Goal: Task Accomplishment & Management: Manage account settings

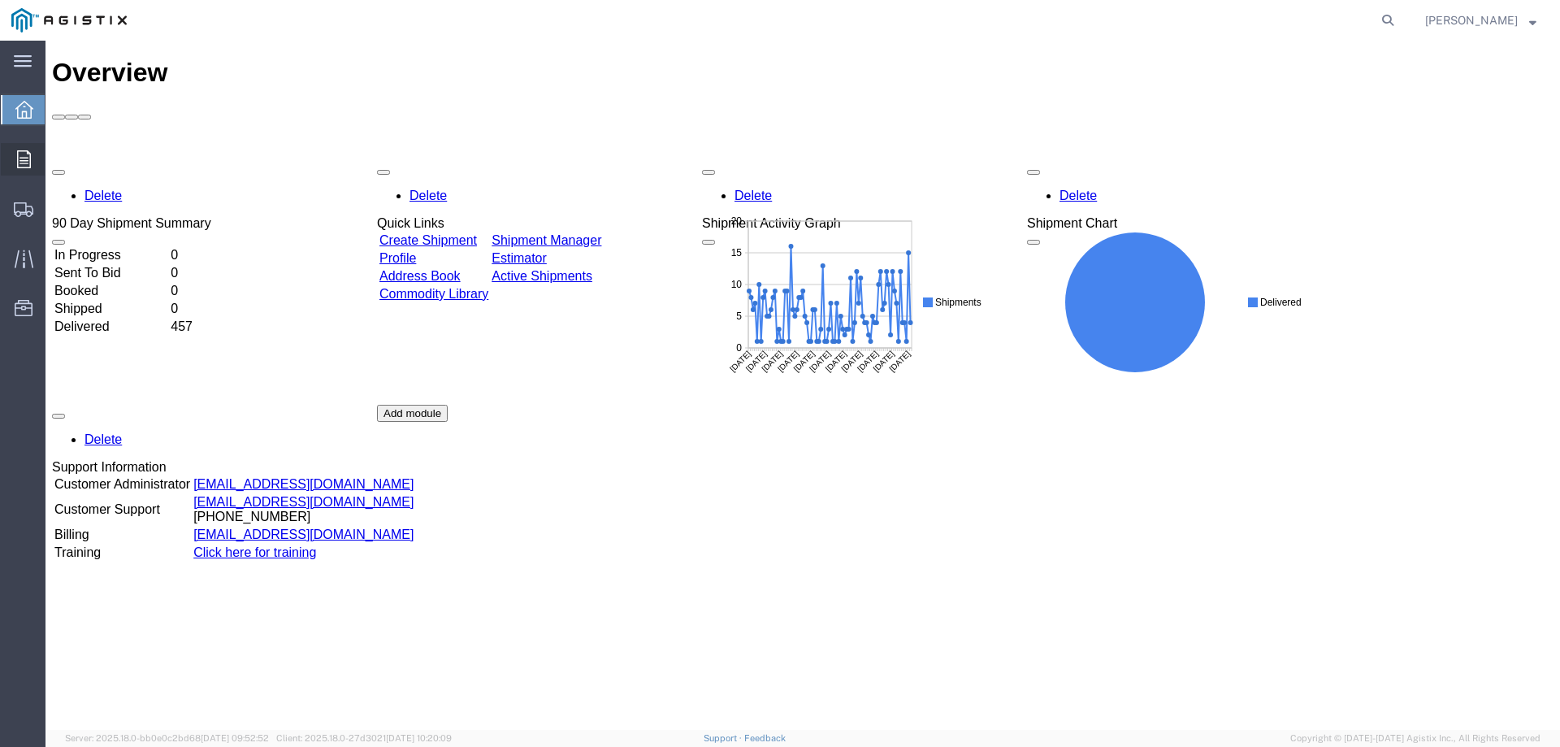
click at [24, 155] on icon at bounding box center [24, 159] width 14 height 18
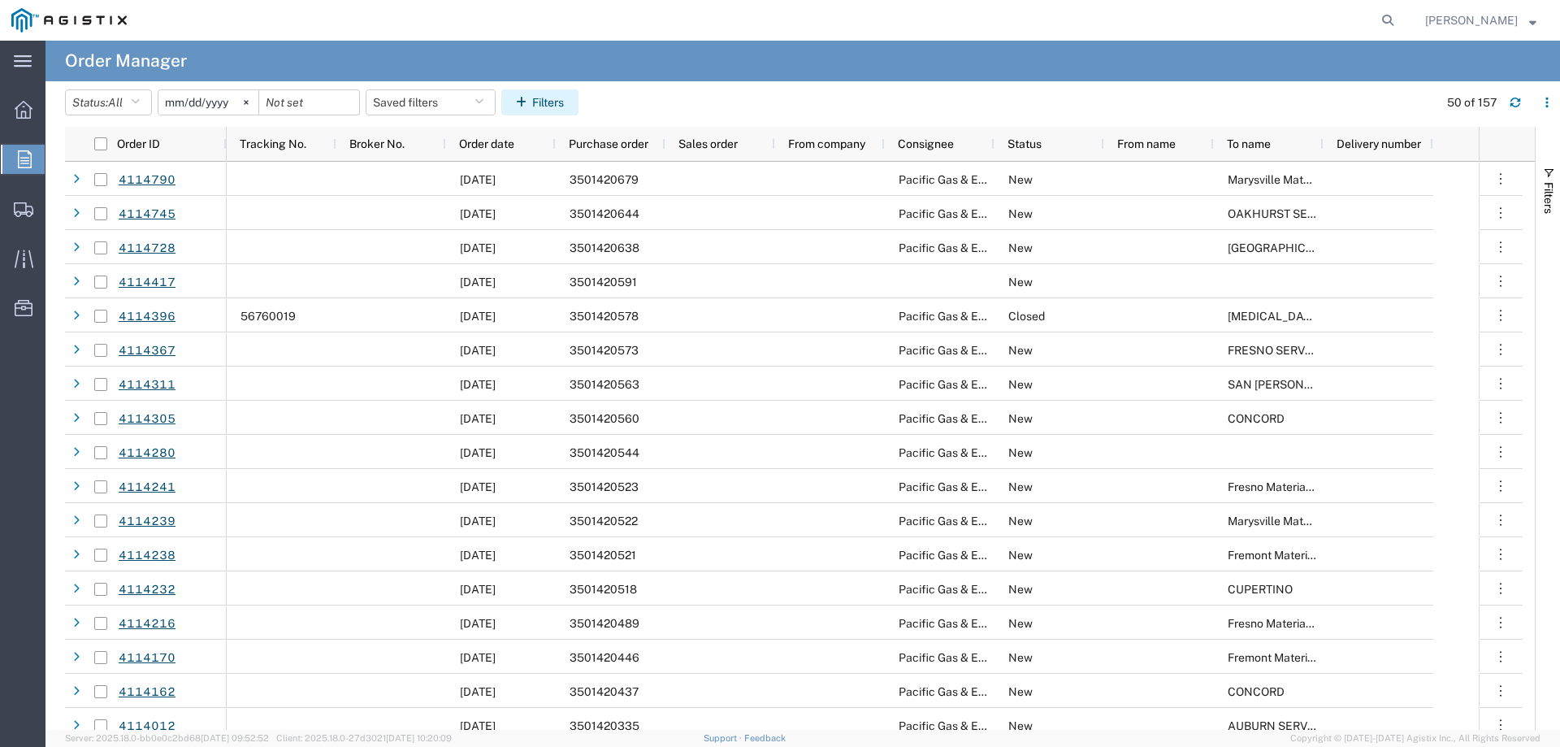
click at [564, 98] on button "Filters" at bounding box center [539, 102] width 77 height 26
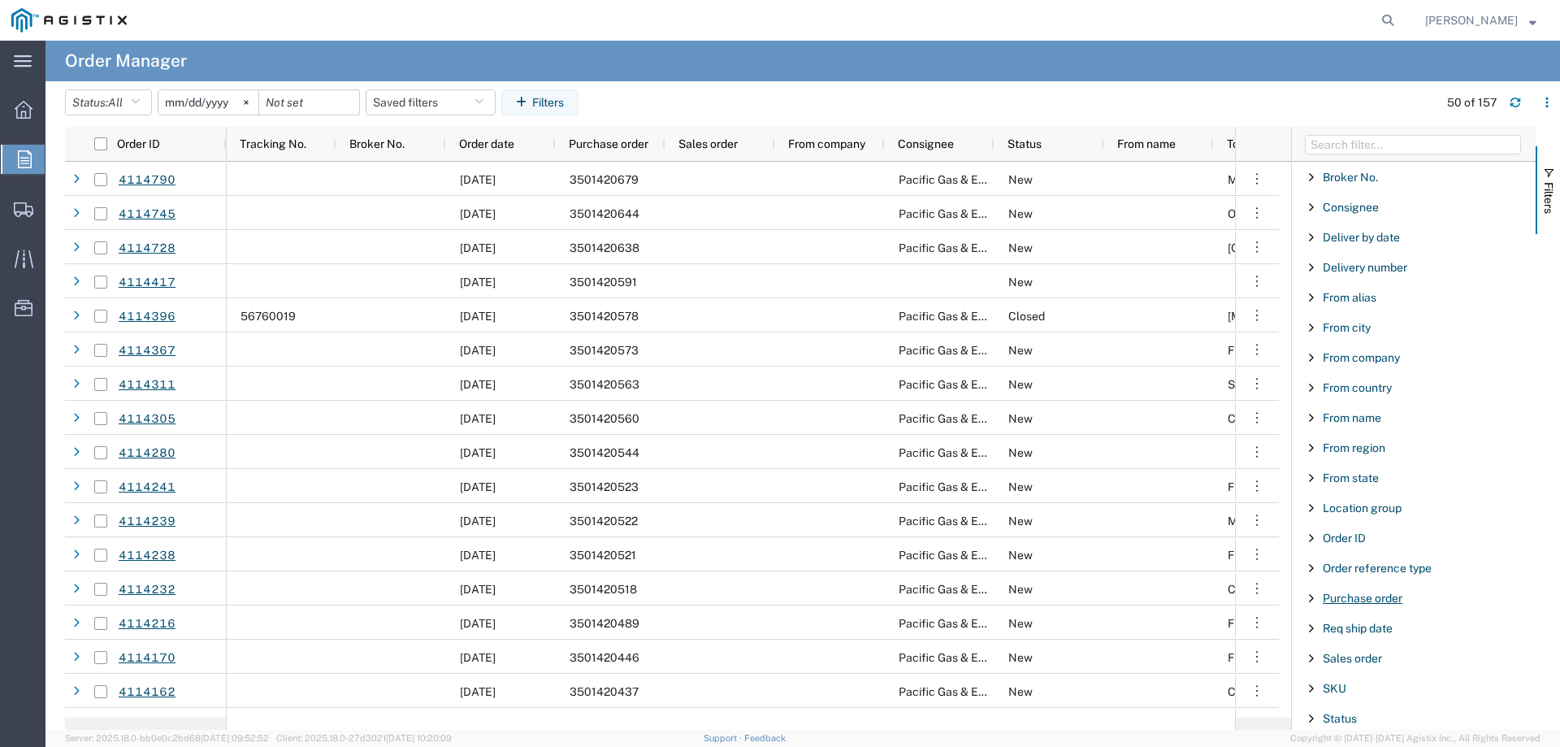
click at [1379, 600] on span "Purchase order" at bounding box center [1363, 598] width 80 height 13
click at [1344, 671] on input "Filter Value" at bounding box center [1419, 667] width 213 height 20
type input "3501395940"
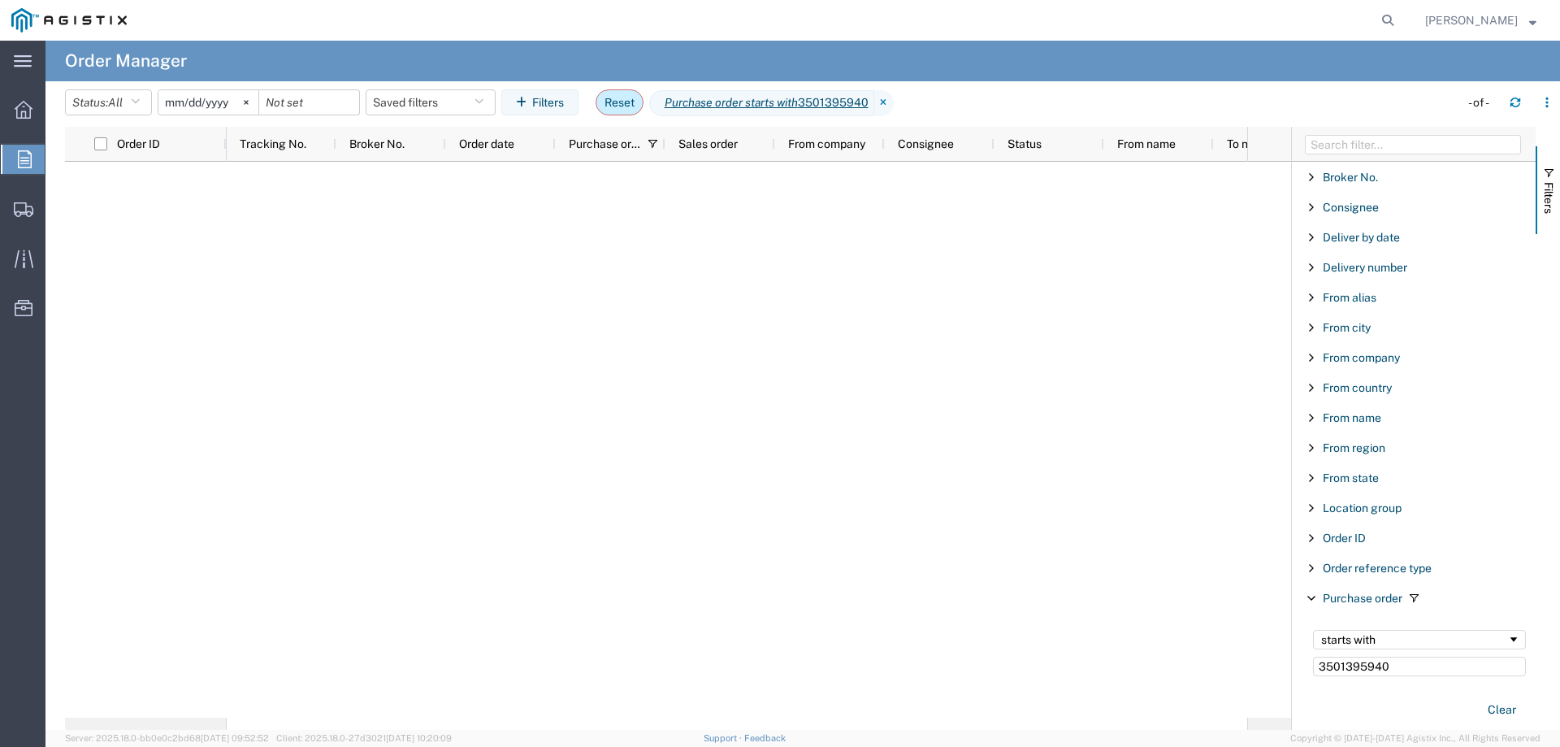
click at [628, 110] on button "Reset" at bounding box center [620, 102] width 48 height 26
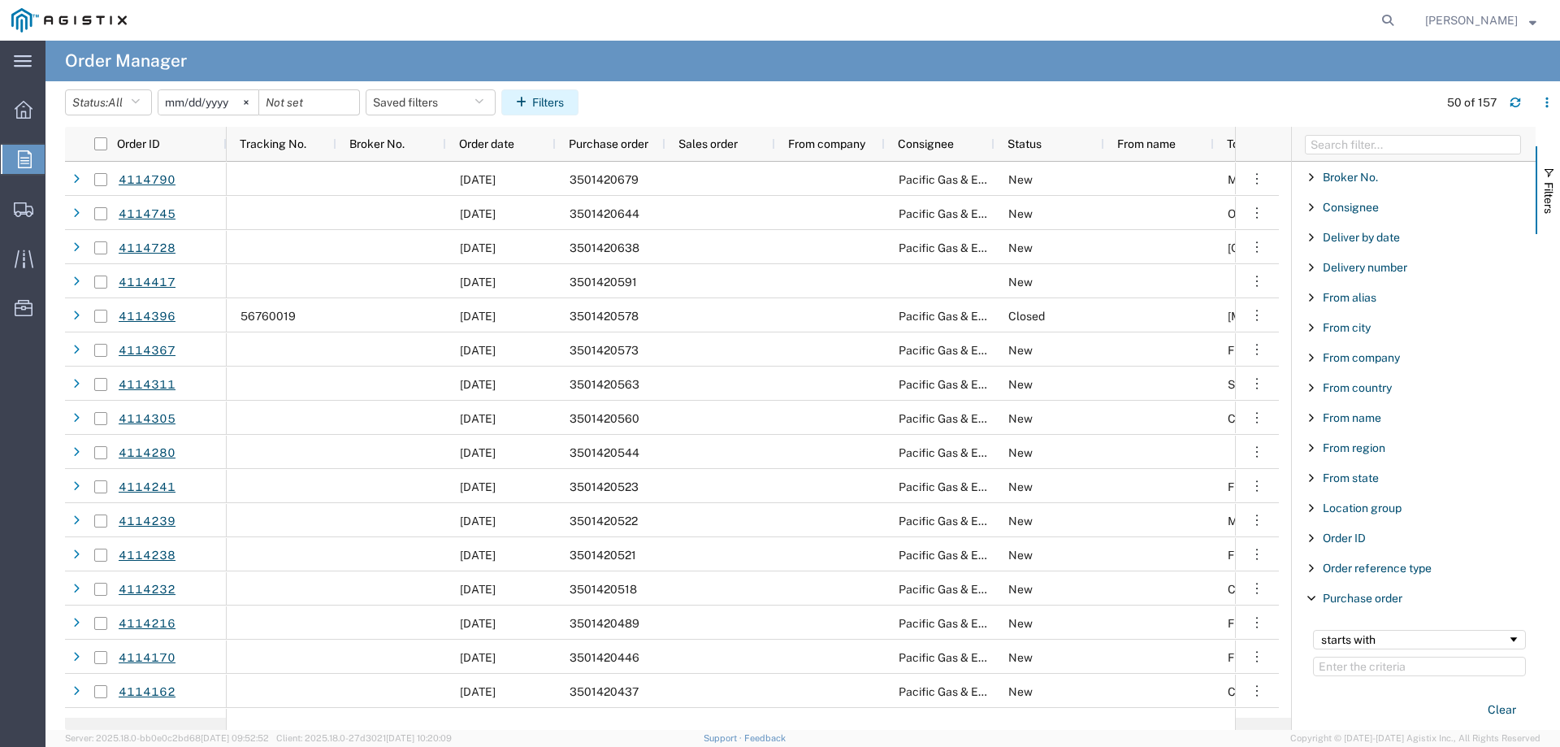
click at [553, 102] on button "Filters" at bounding box center [539, 102] width 77 height 26
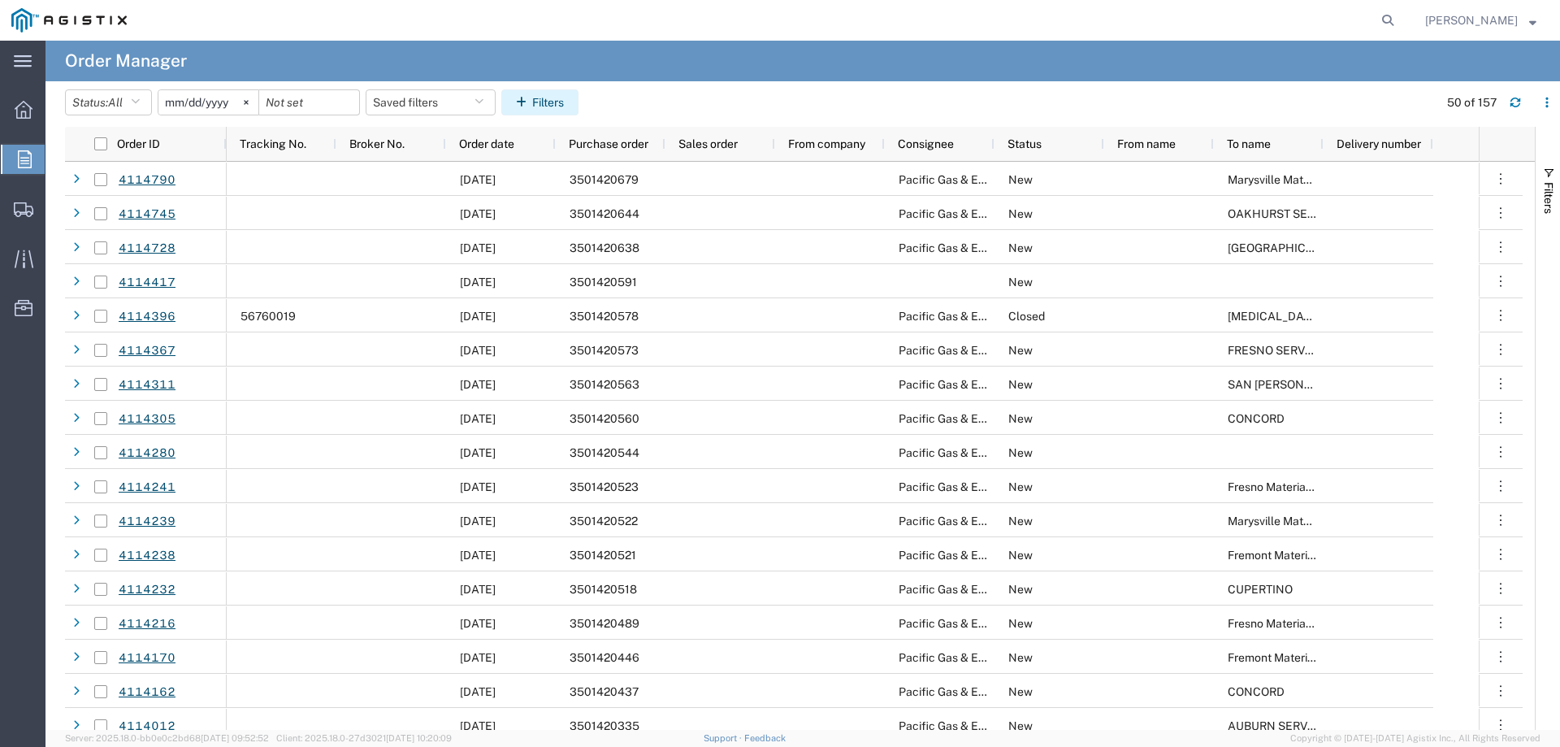
click at [561, 95] on button "Filters" at bounding box center [539, 102] width 77 height 26
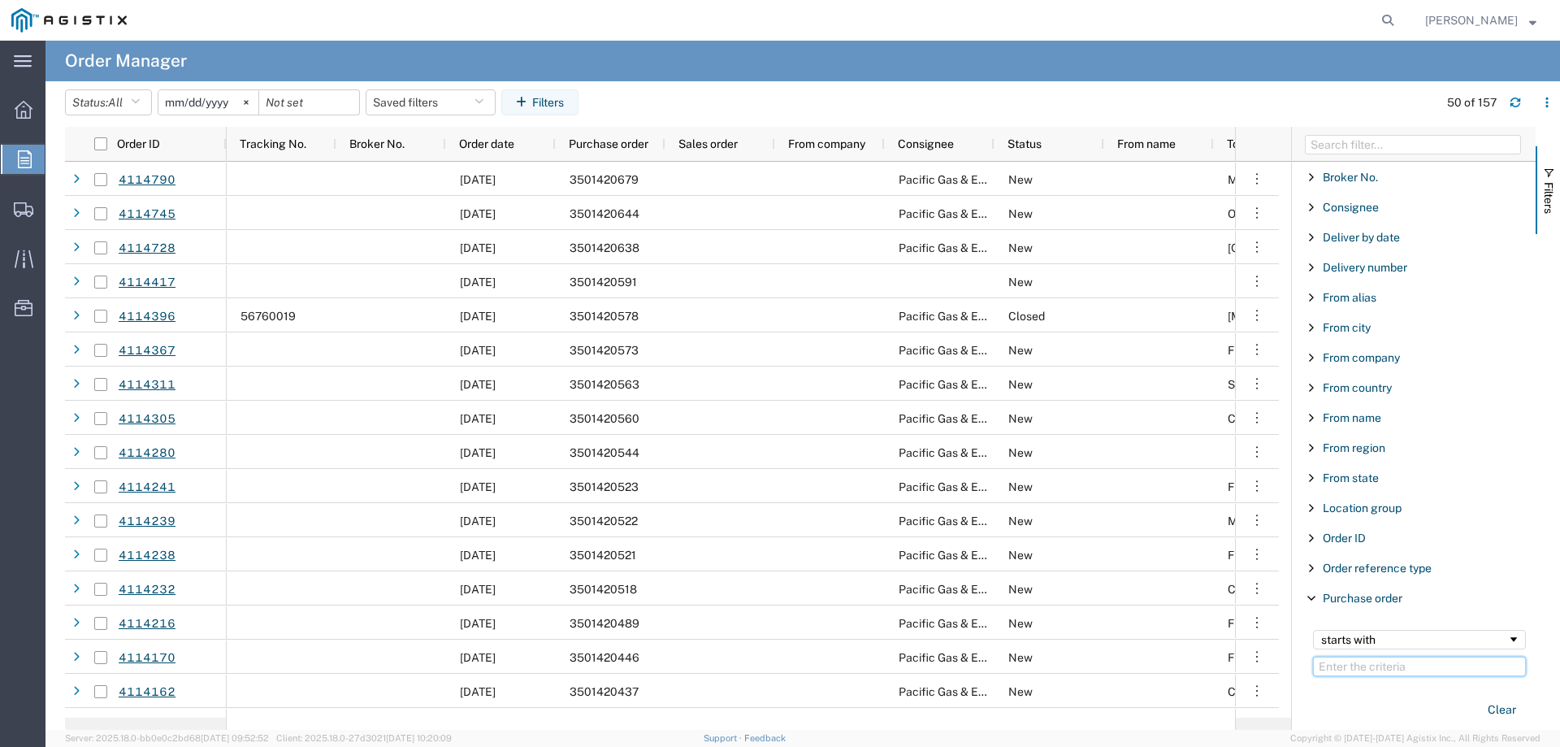
click at [1329, 667] on input "Filter Value" at bounding box center [1419, 667] width 213 height 20
type input "3501395"
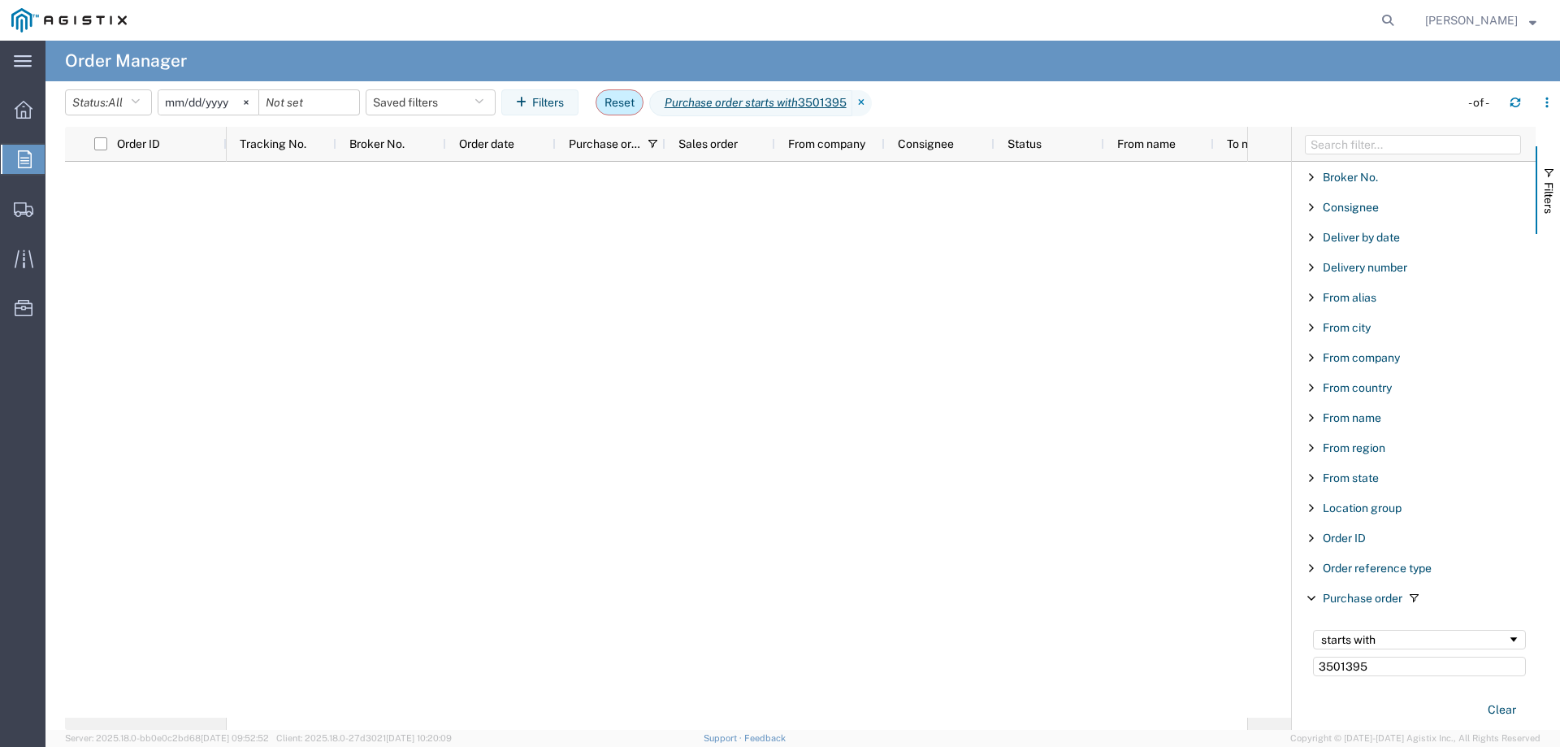
click at [615, 103] on button "Reset" at bounding box center [620, 102] width 48 height 26
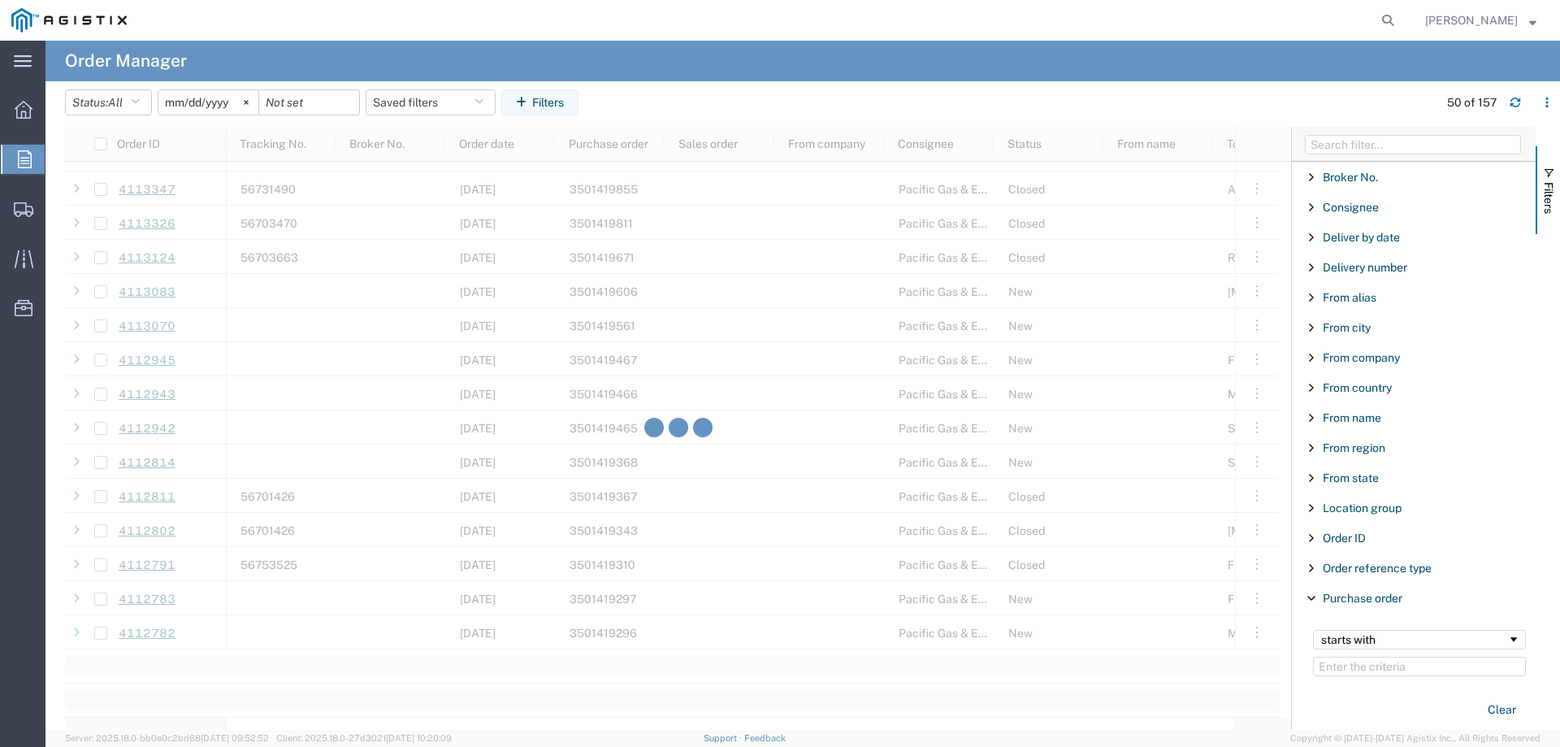
scroll to position [1788, 0]
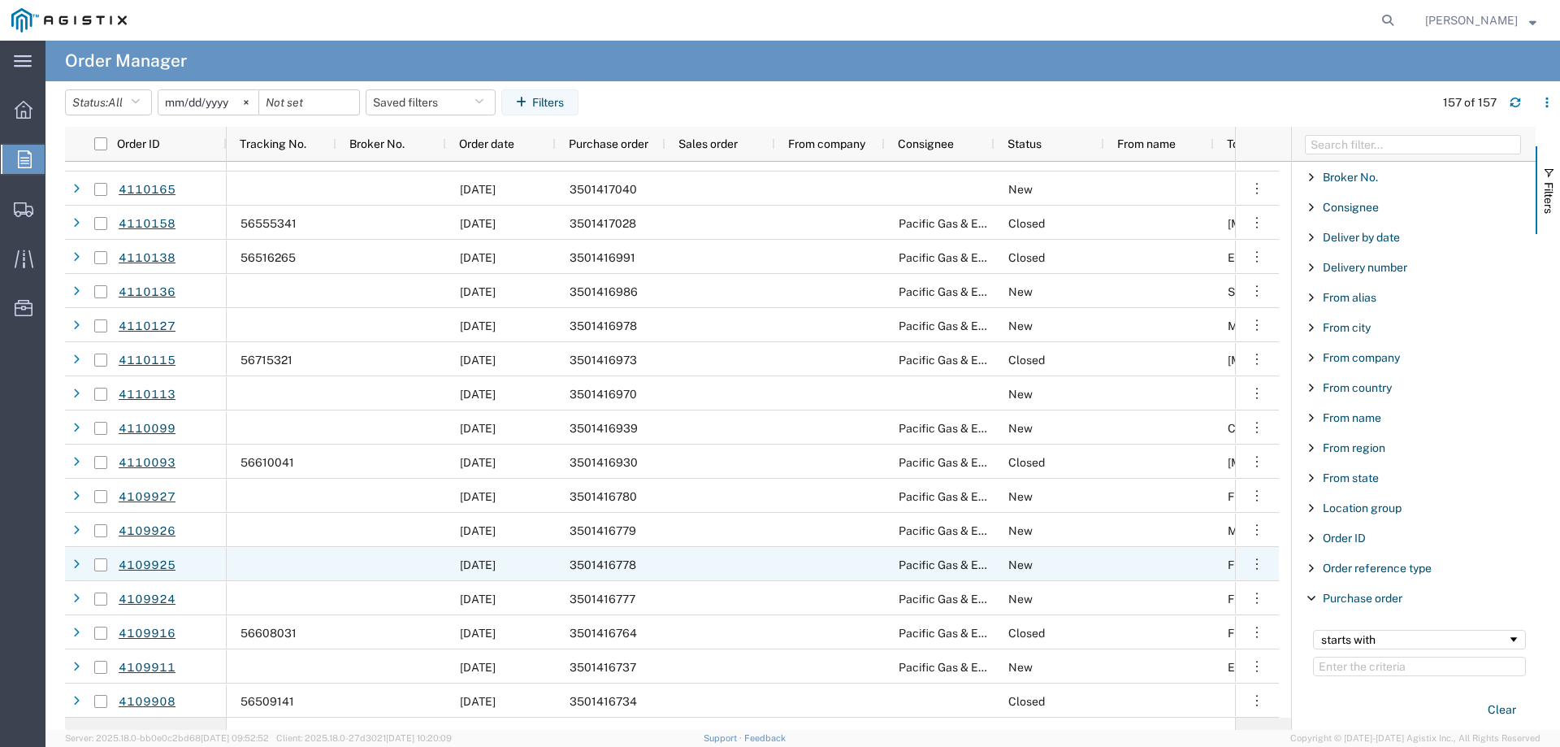
scroll to position [4804, 0]
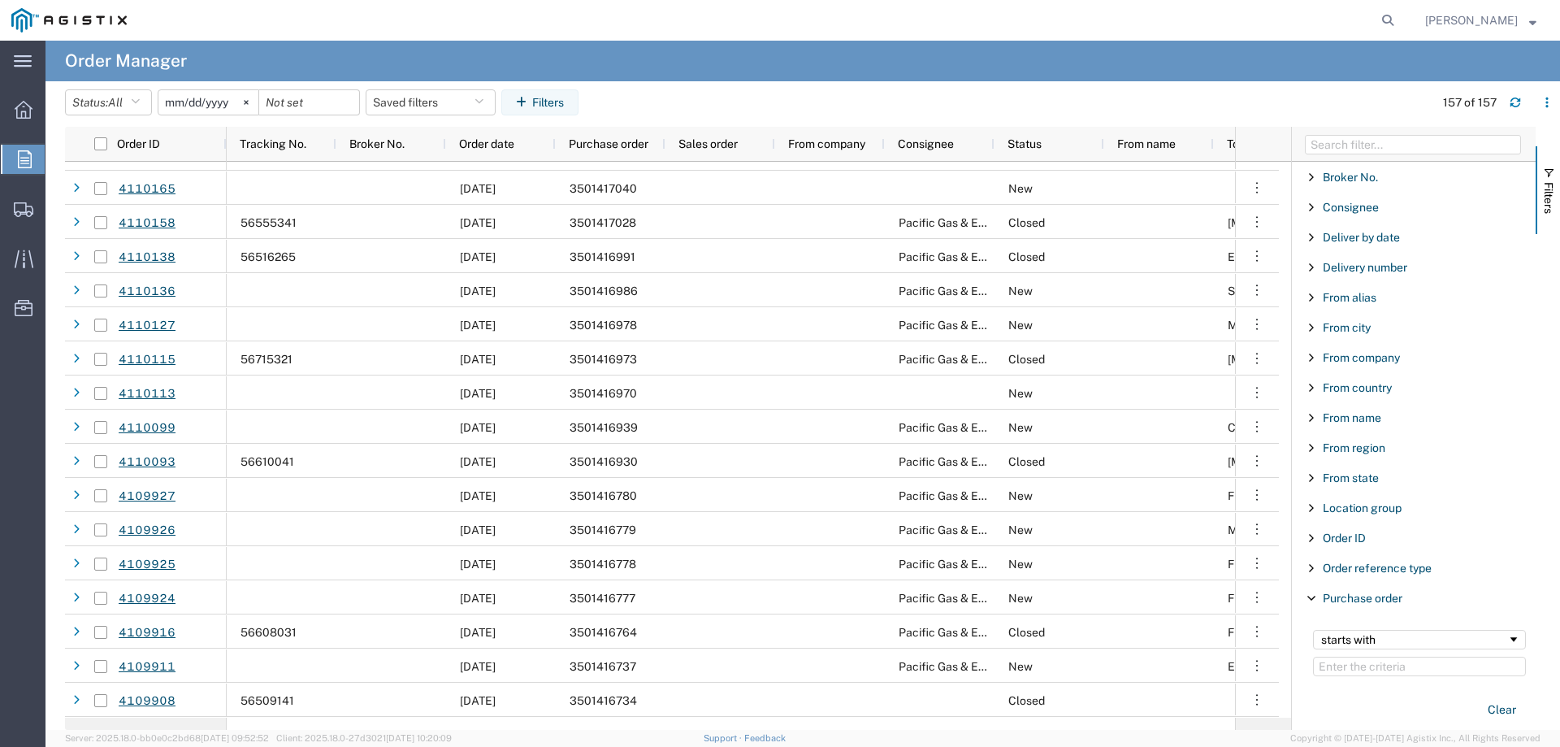
click at [224, 104] on input "[DATE]" at bounding box center [208, 102] width 100 height 24
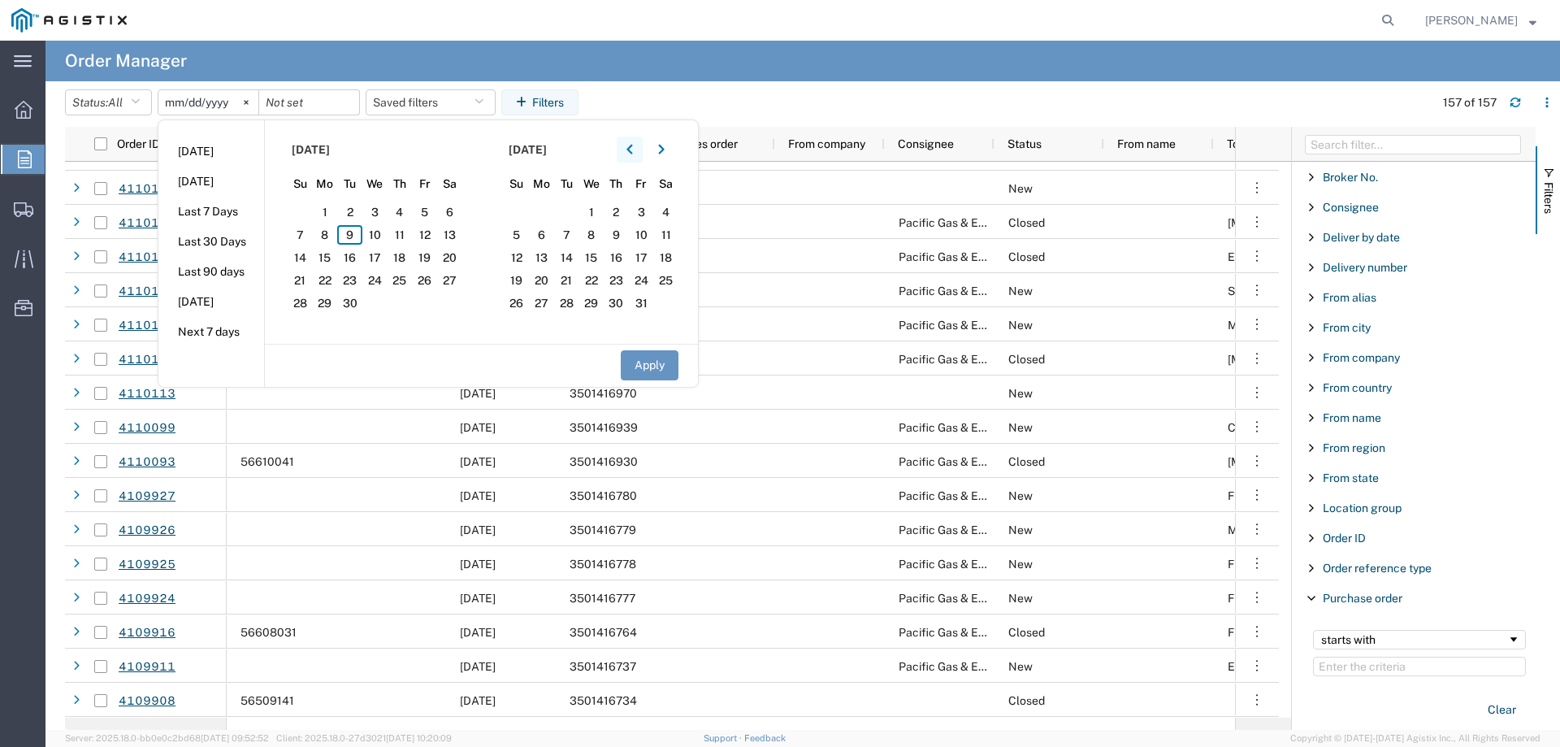
click at [639, 148] on button "button" at bounding box center [630, 150] width 26 height 26
click at [307, 215] on span "1" at bounding box center [300, 212] width 25 height 20
click at [635, 365] on button "Apply" at bounding box center [650, 365] width 58 height 30
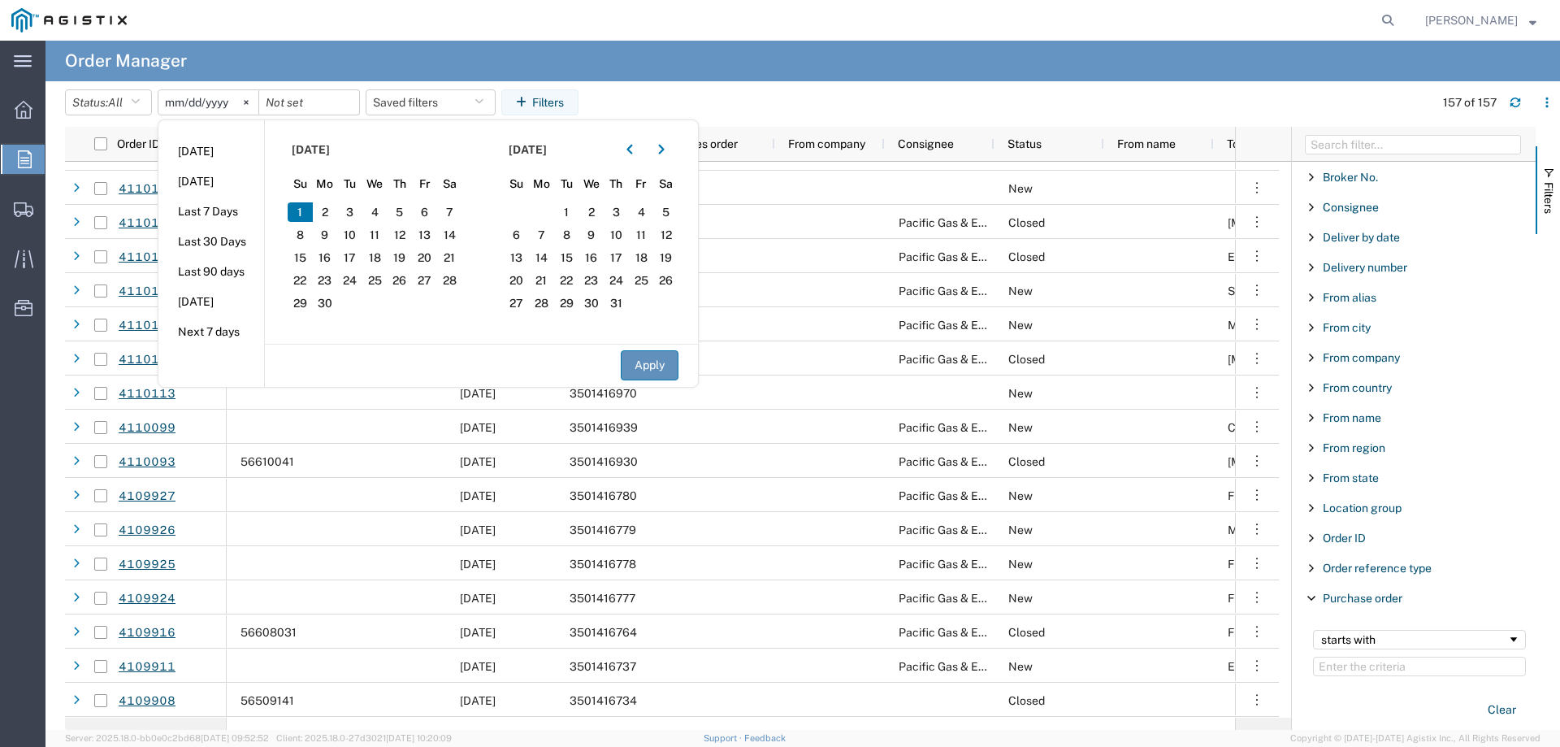
type input "[DATE]"
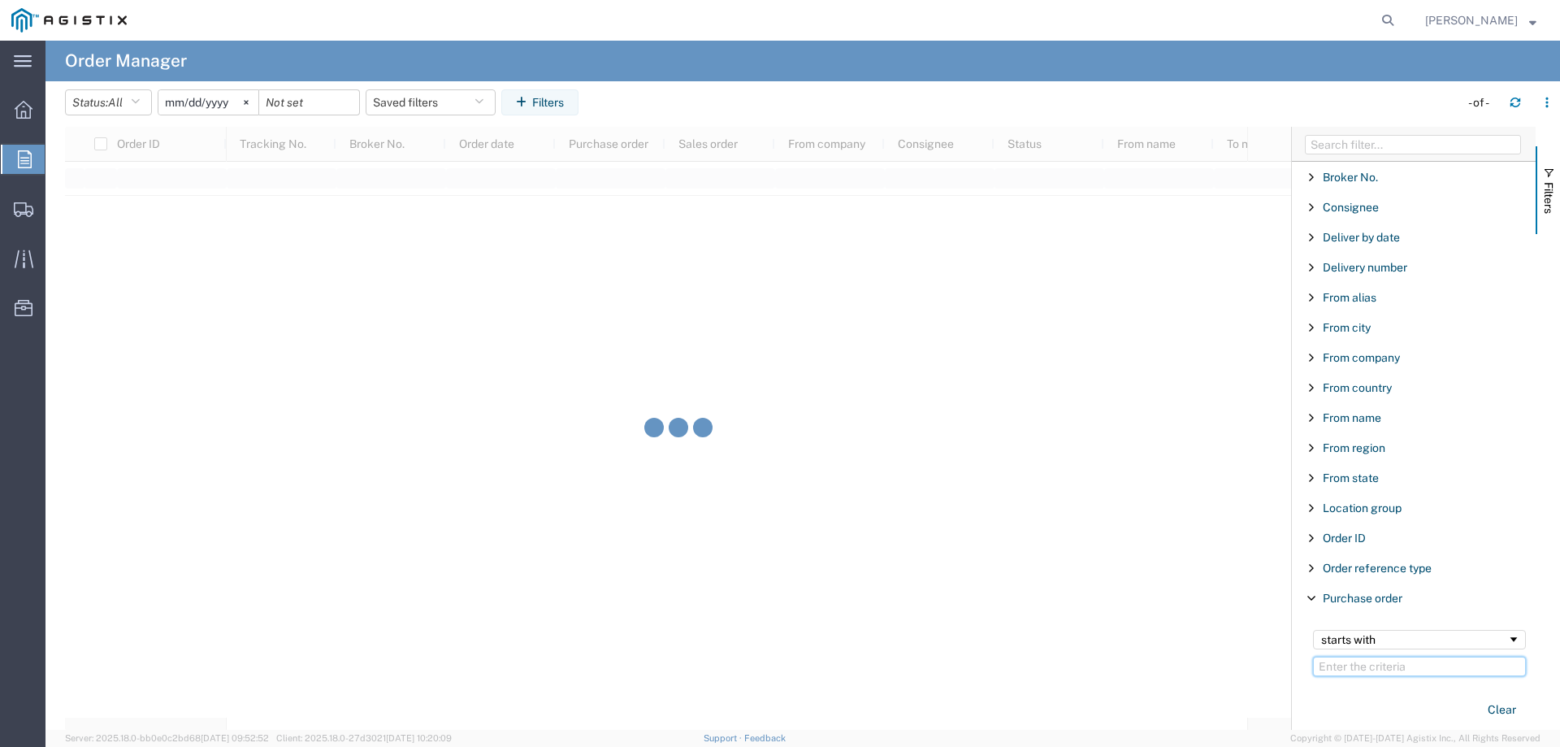
click at [1330, 658] on input "Filter Value" at bounding box center [1419, 667] width 213 height 20
type input "3501395940"
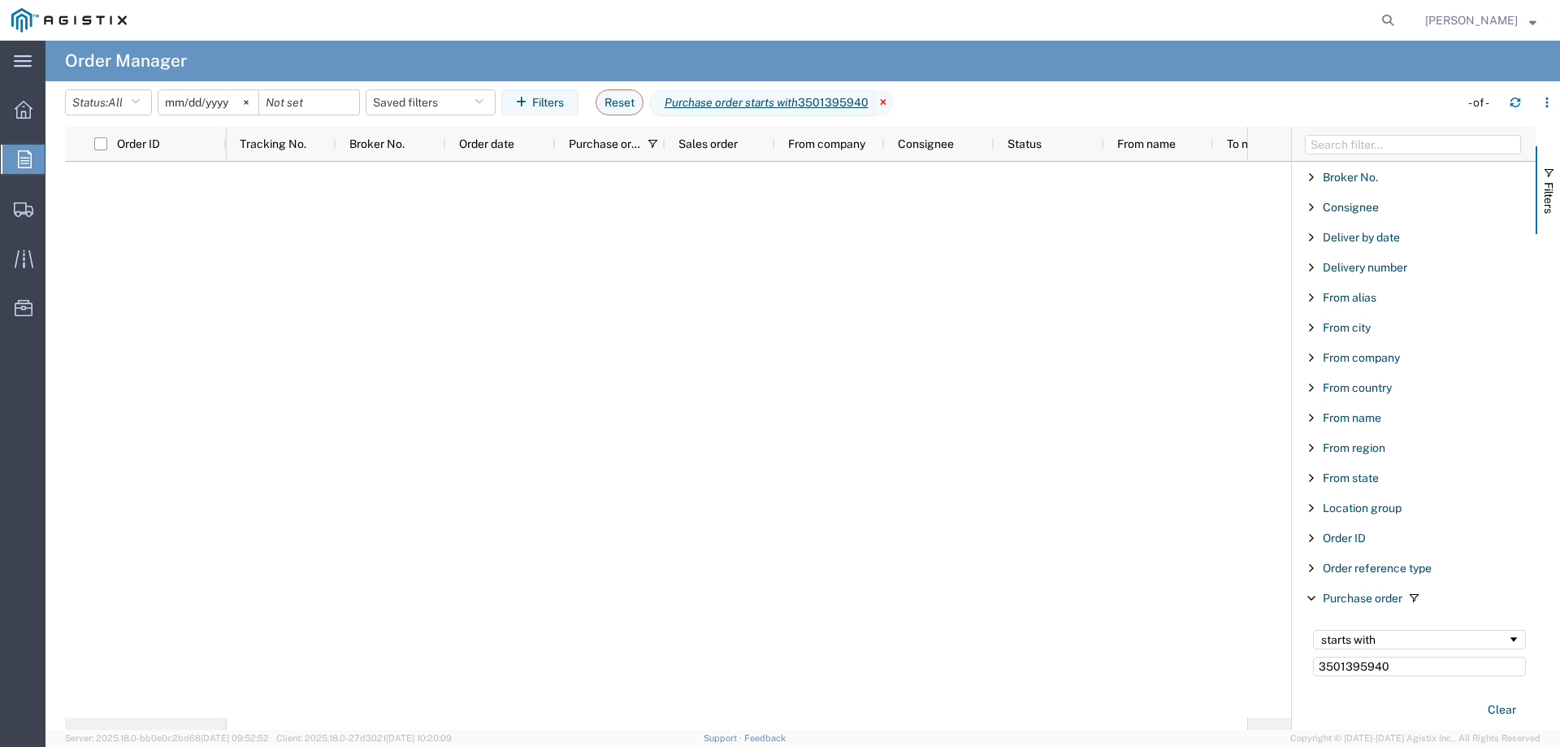
click at [892, 102] on icon at bounding box center [885, 103] width 20 height 26
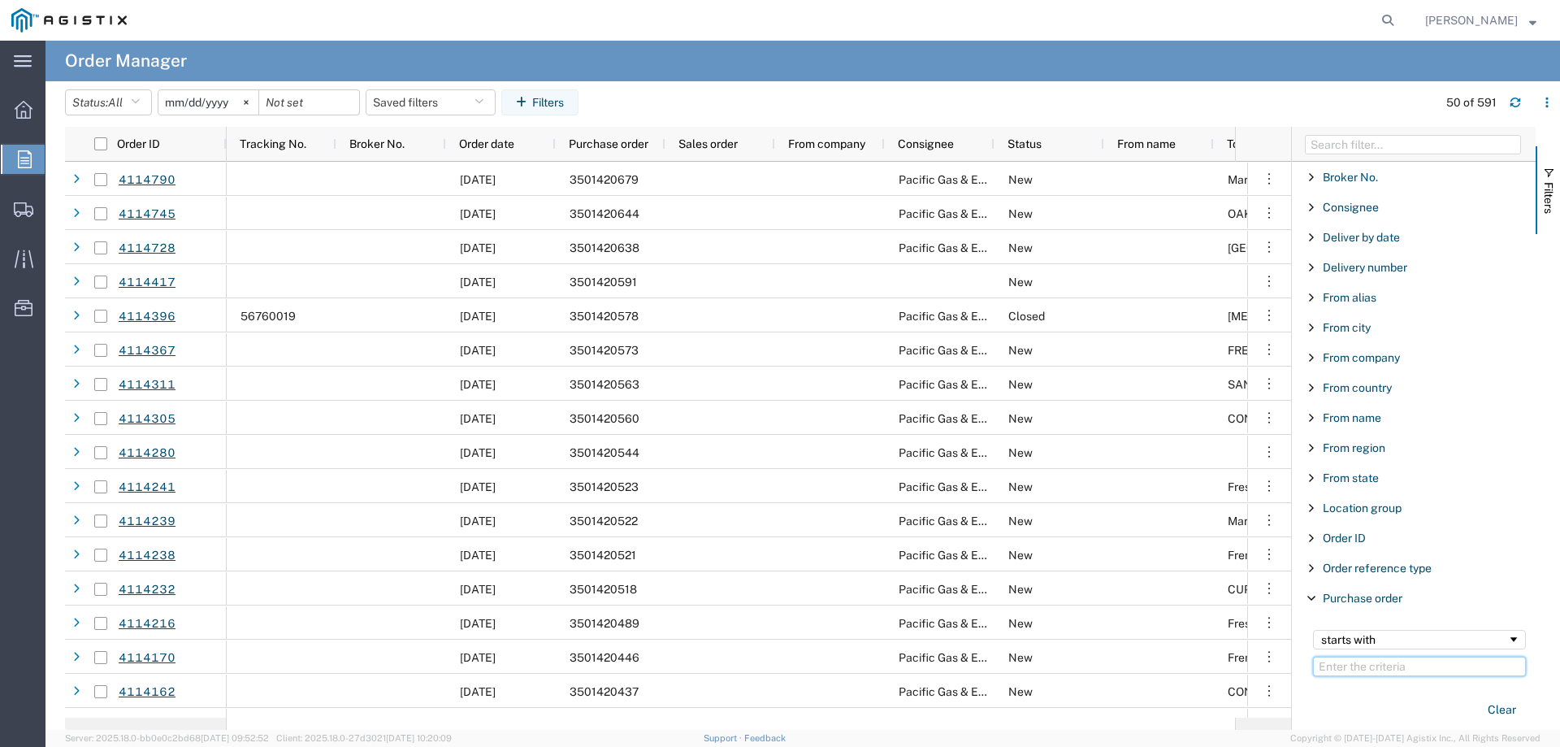
click at [1350, 668] on input "Filter Value" at bounding box center [1419, 667] width 213 height 20
click at [1348, 666] on input "Filter Value" at bounding box center [1419, 667] width 213 height 20
type input "3501395"
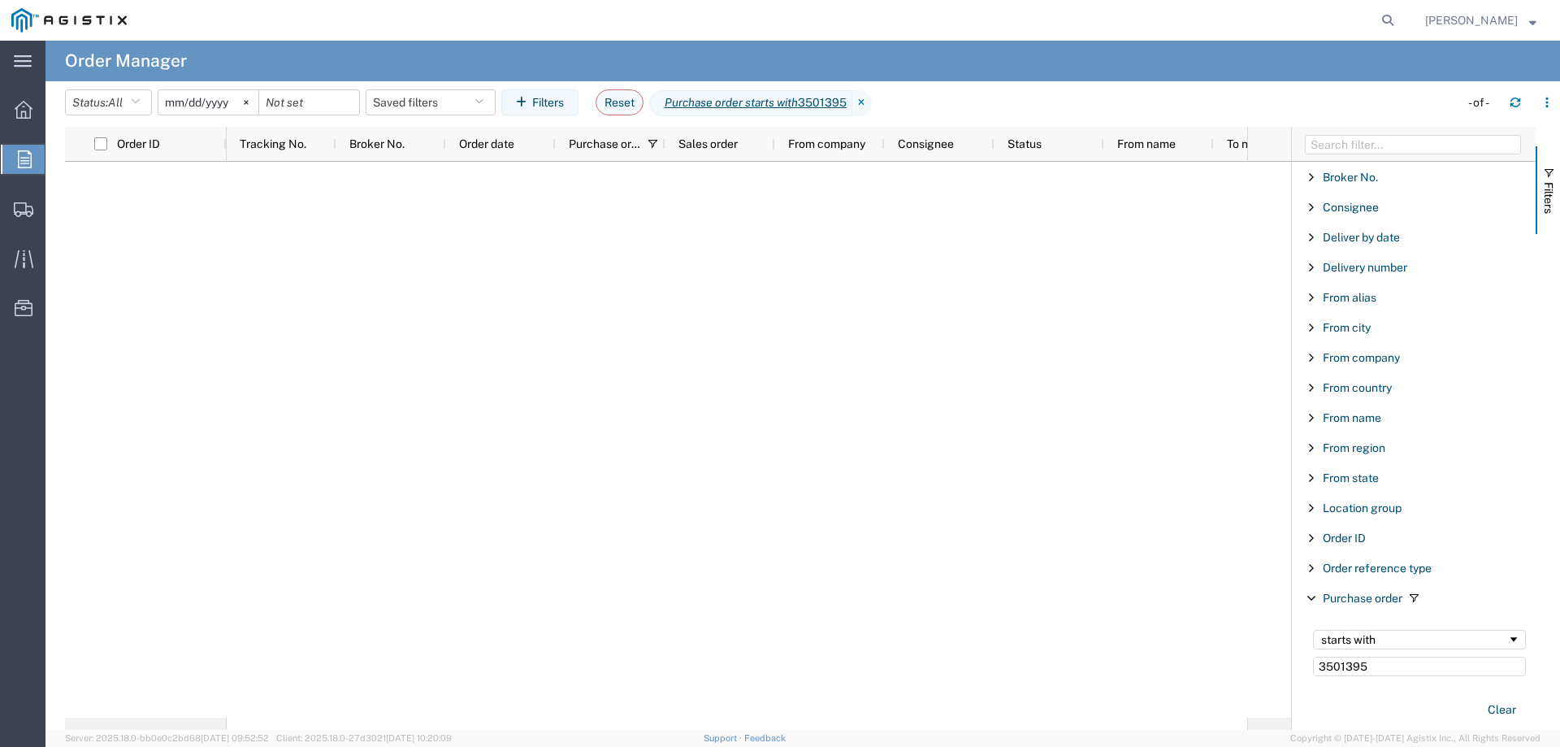
click at [215, 104] on input "[DATE]" at bounding box center [208, 102] width 100 height 24
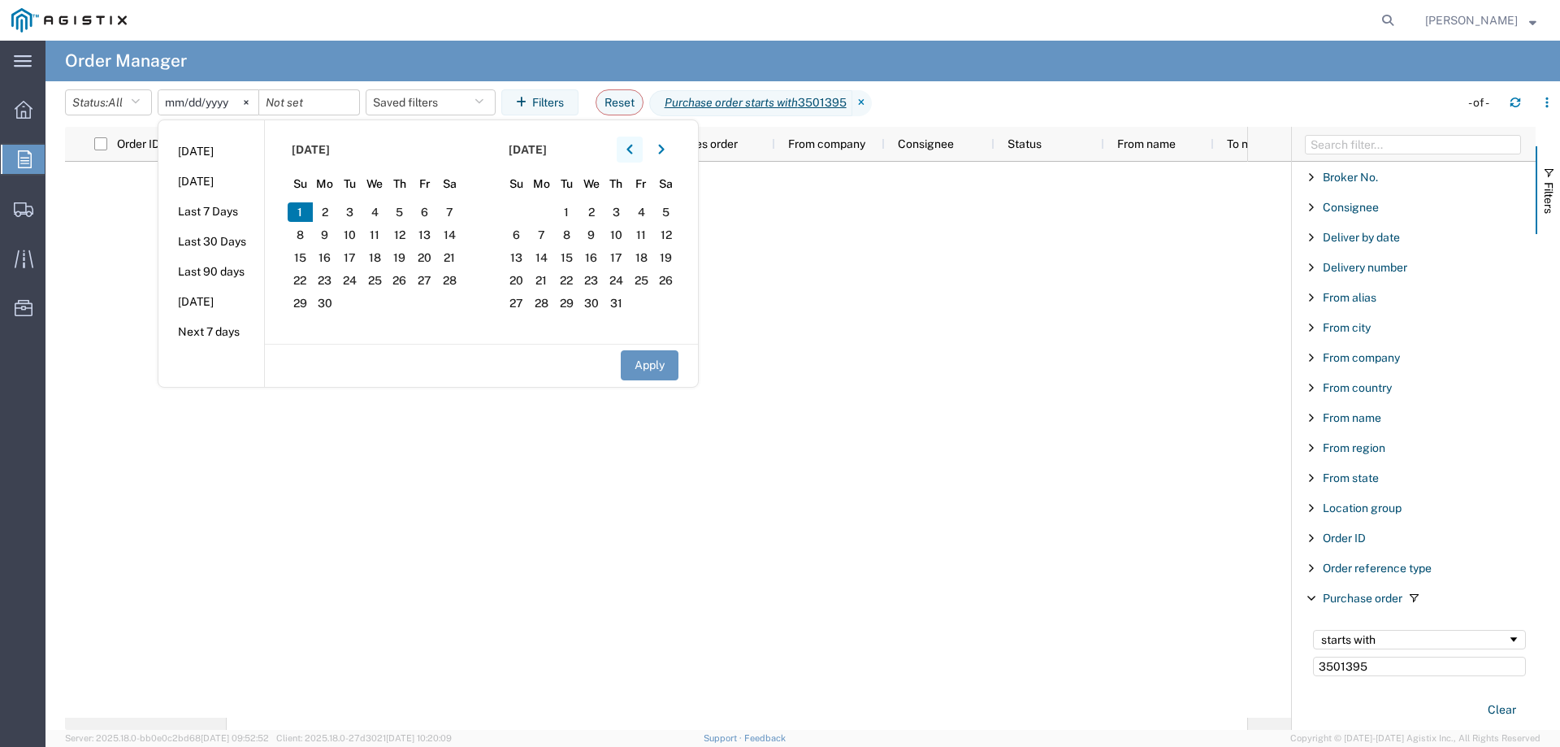
click at [632, 152] on icon "button" at bounding box center [630, 150] width 6 height 10
click at [353, 214] on span "1" at bounding box center [349, 212] width 25 height 20
click at [667, 369] on button "Apply" at bounding box center [650, 365] width 58 height 30
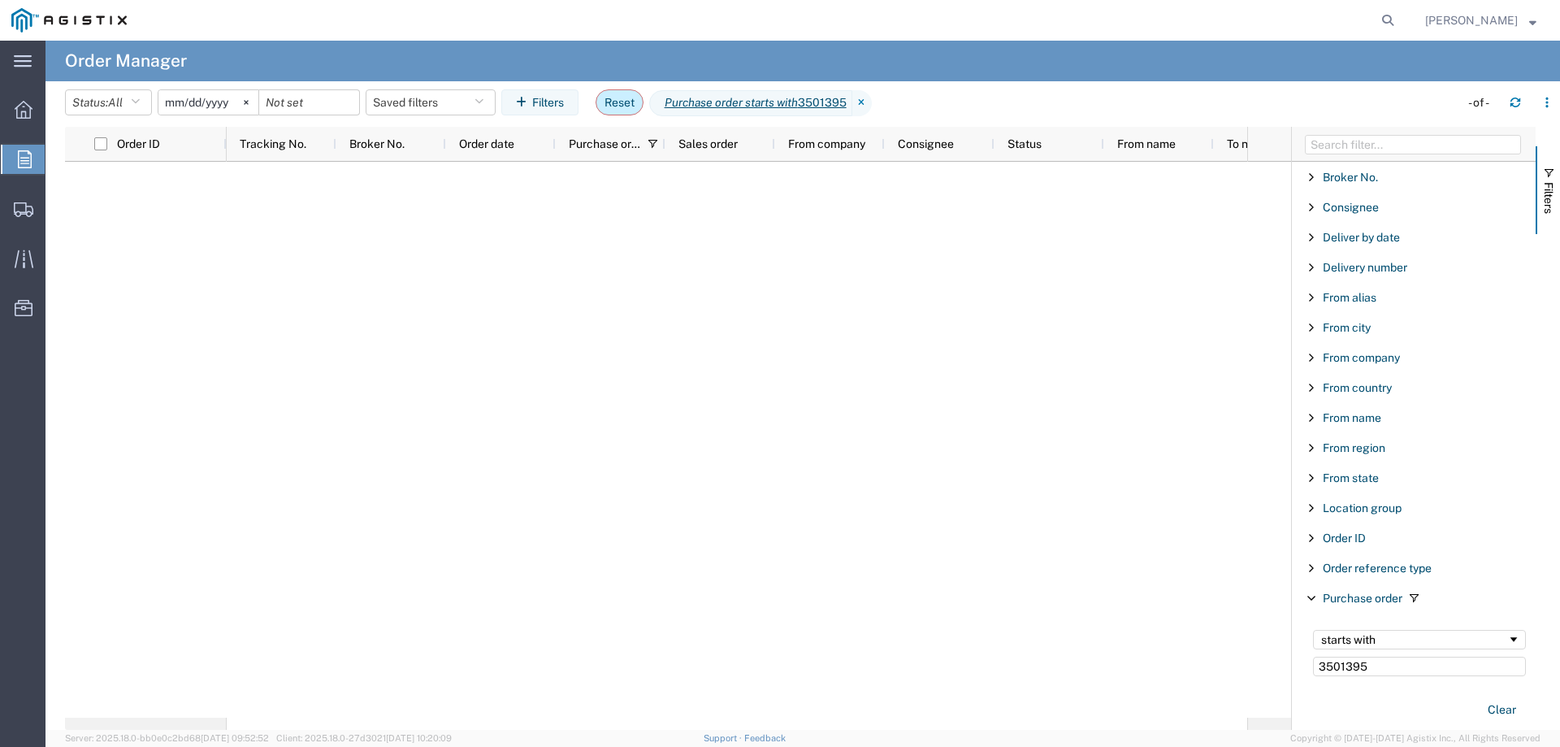
click at [631, 94] on button "Reset" at bounding box center [620, 102] width 48 height 26
type input "[DATE]"
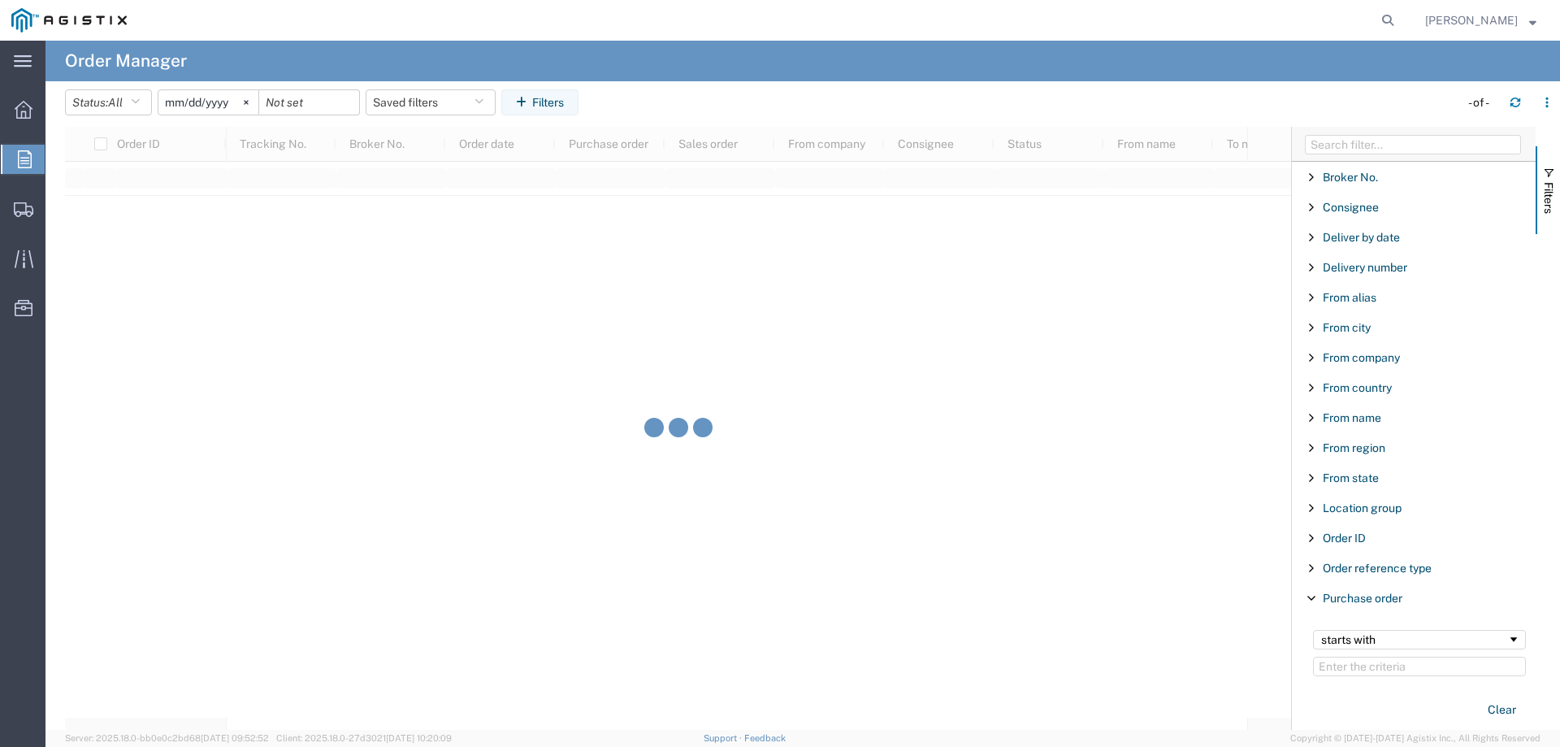
click at [220, 102] on input "[DATE]" at bounding box center [208, 102] width 100 height 24
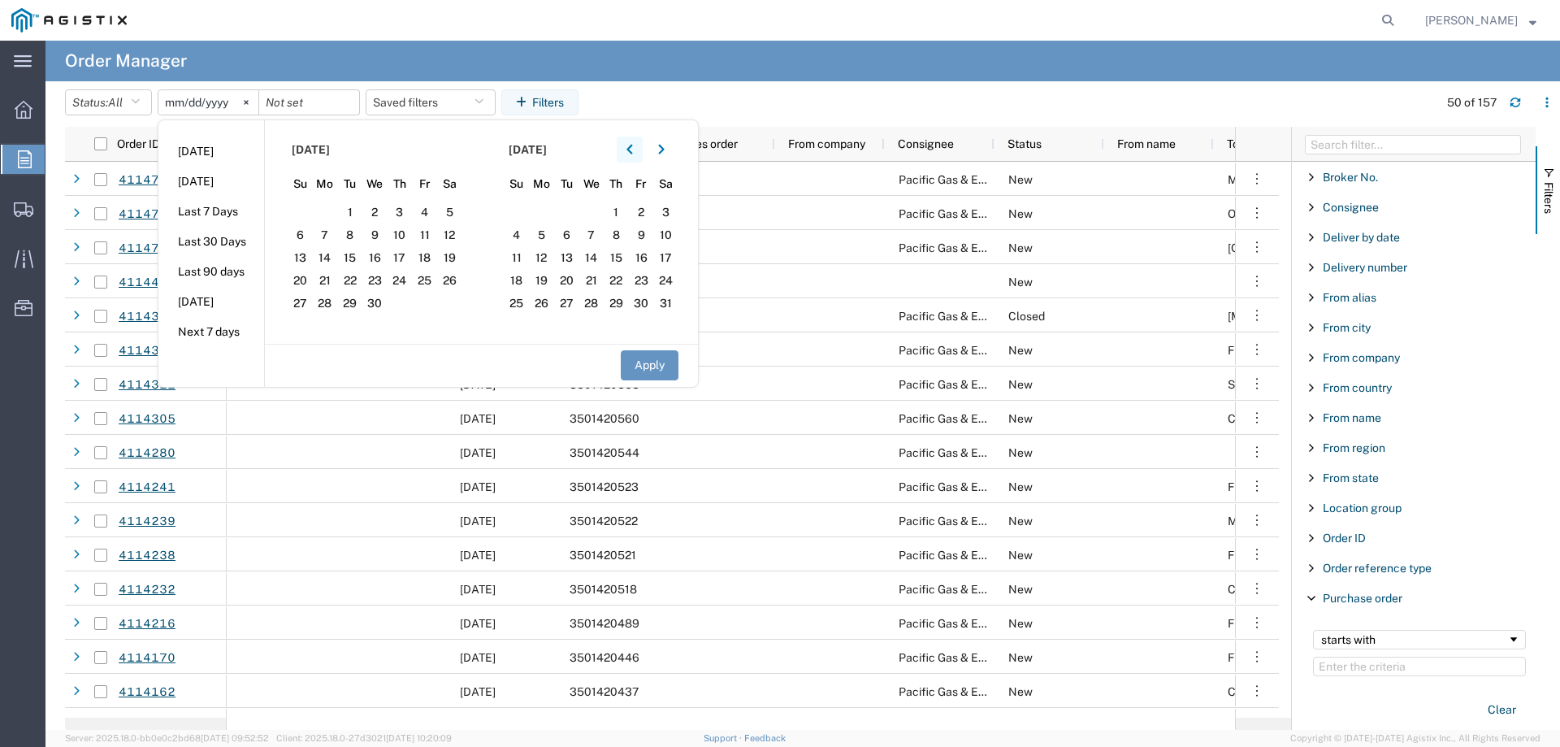
click at [633, 154] on icon "button" at bounding box center [630, 149] width 7 height 11
click at [385, 208] on span "1" at bounding box center [374, 212] width 25 height 20
click at [659, 362] on button "Apply" at bounding box center [650, 365] width 58 height 30
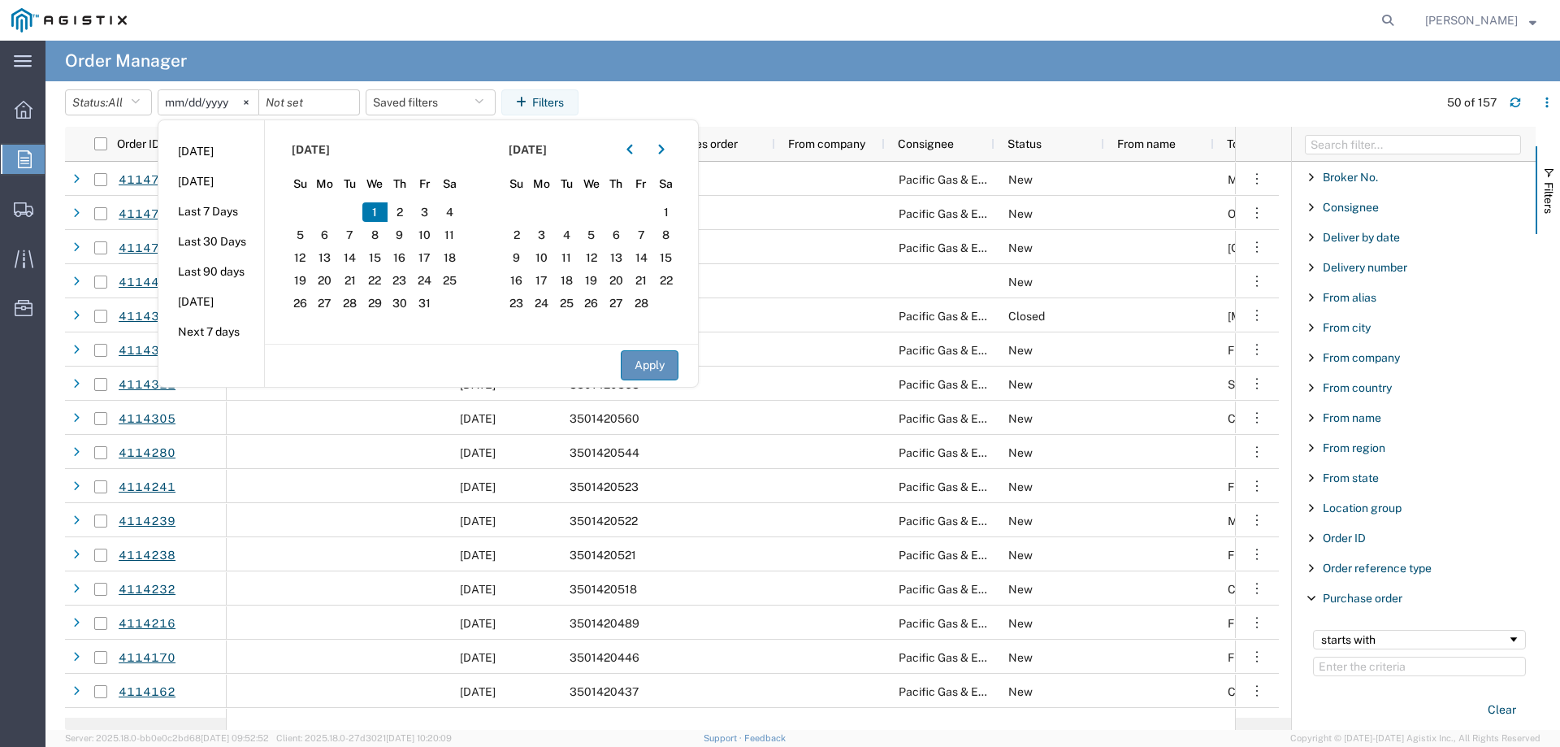
type input "[DATE]"
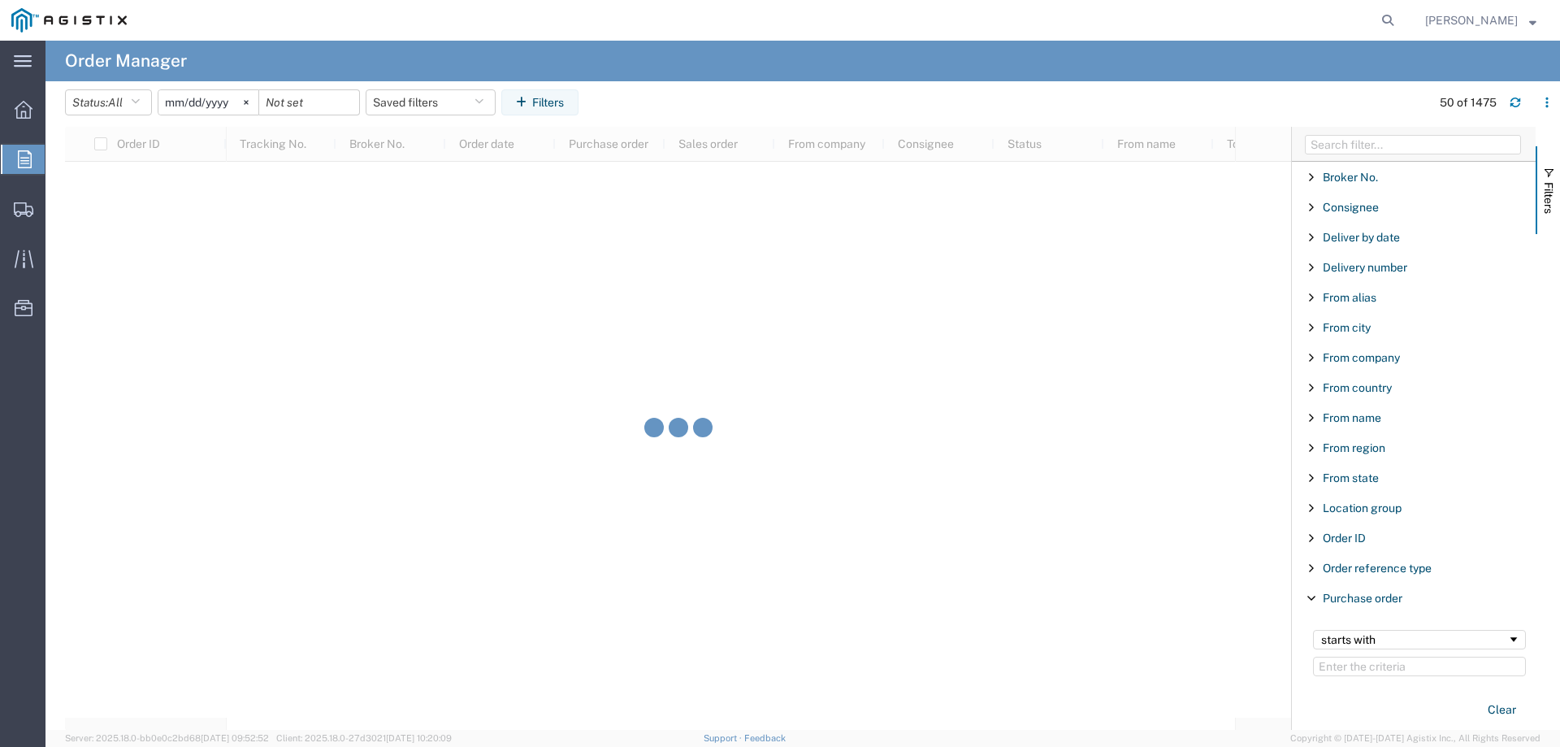
scroll to position [45456, 0]
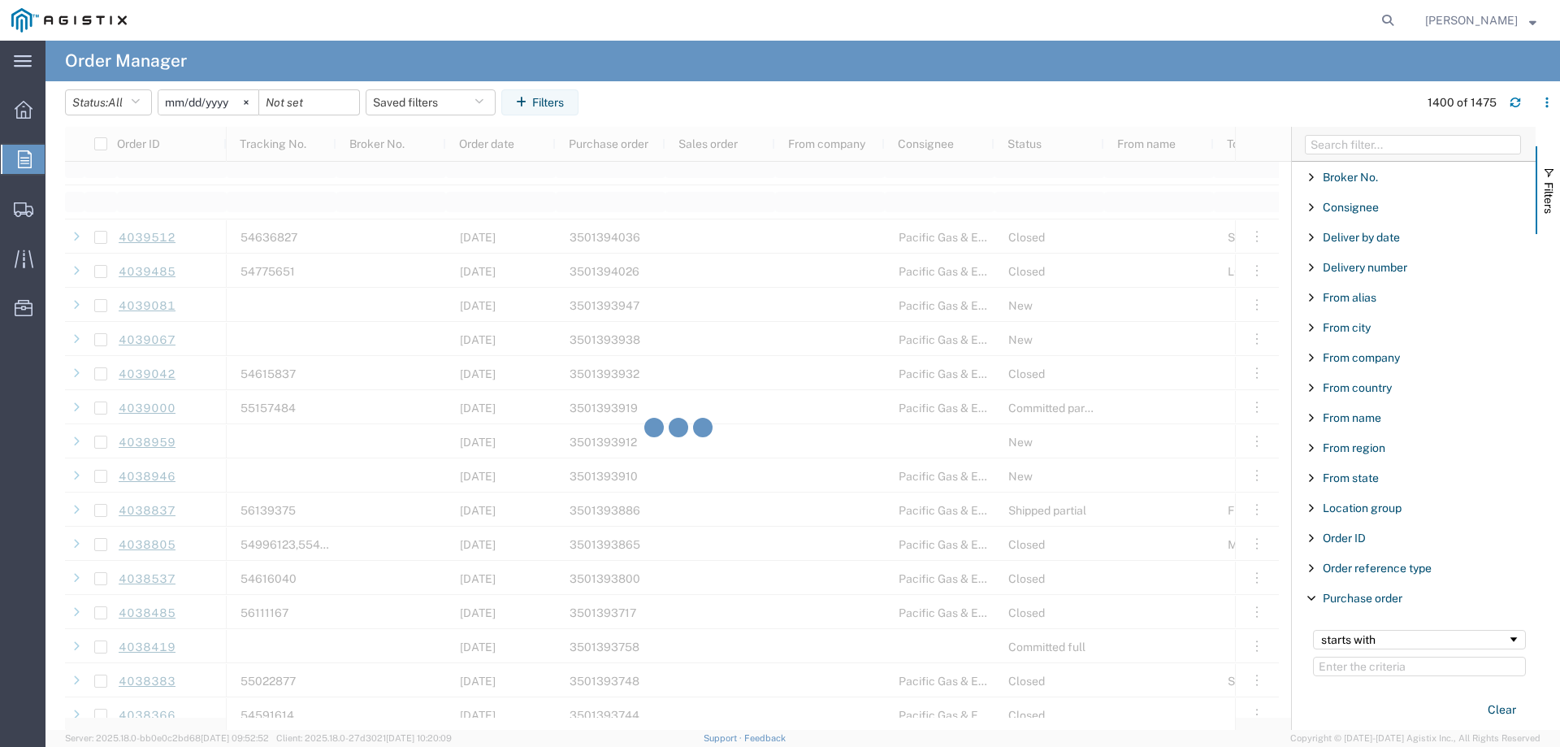
scroll to position [43830, 0]
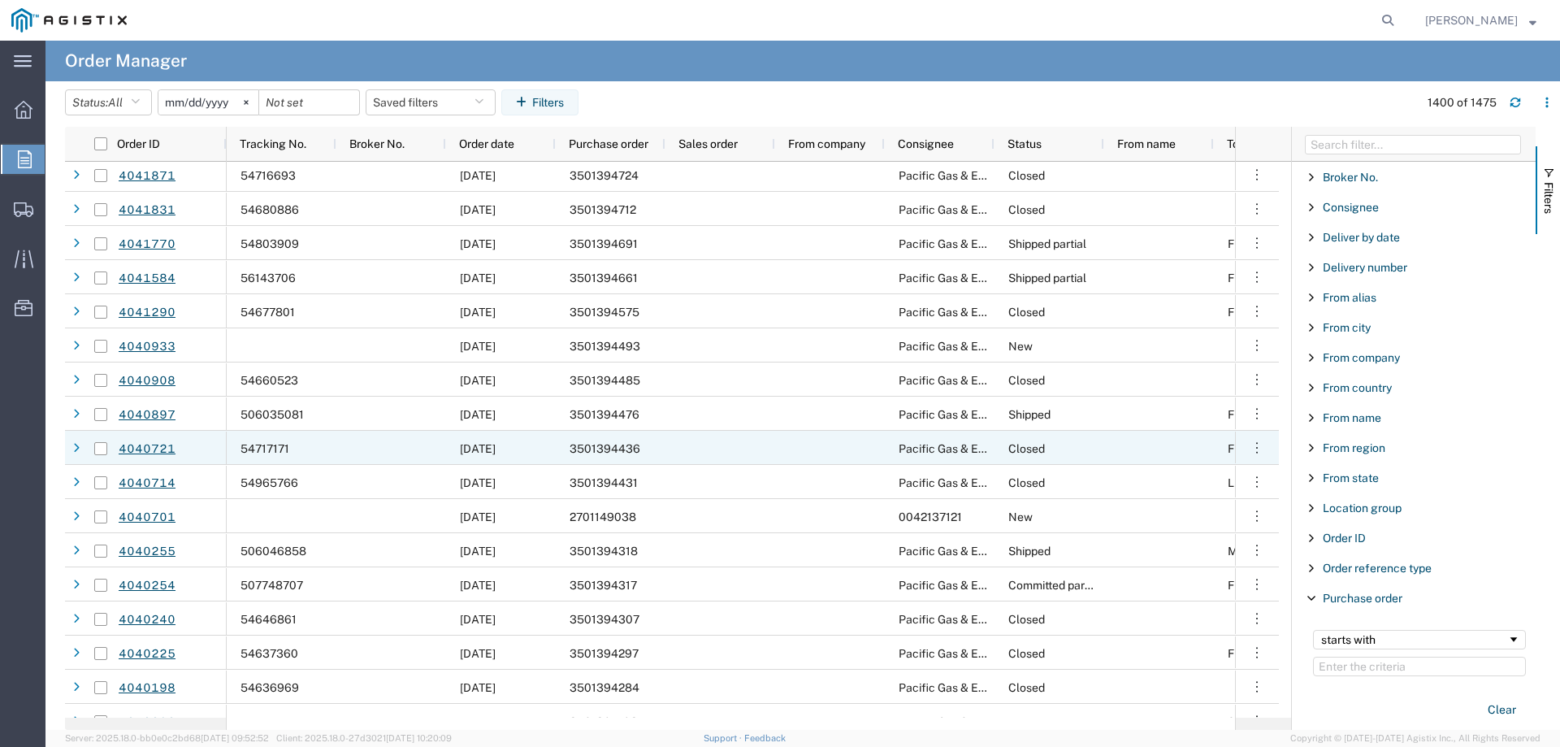
scroll to position [42936, 0]
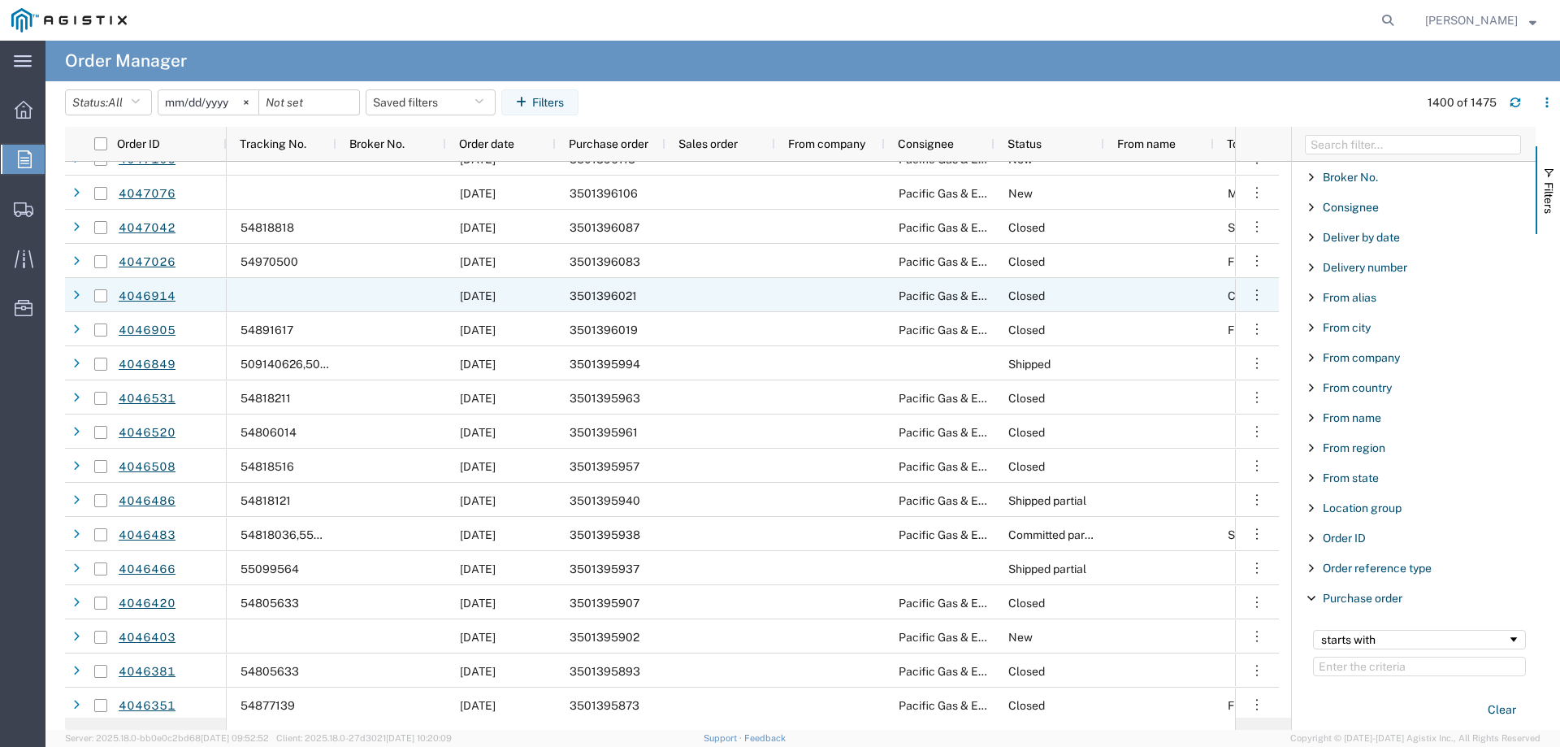
scroll to position [40742, 0]
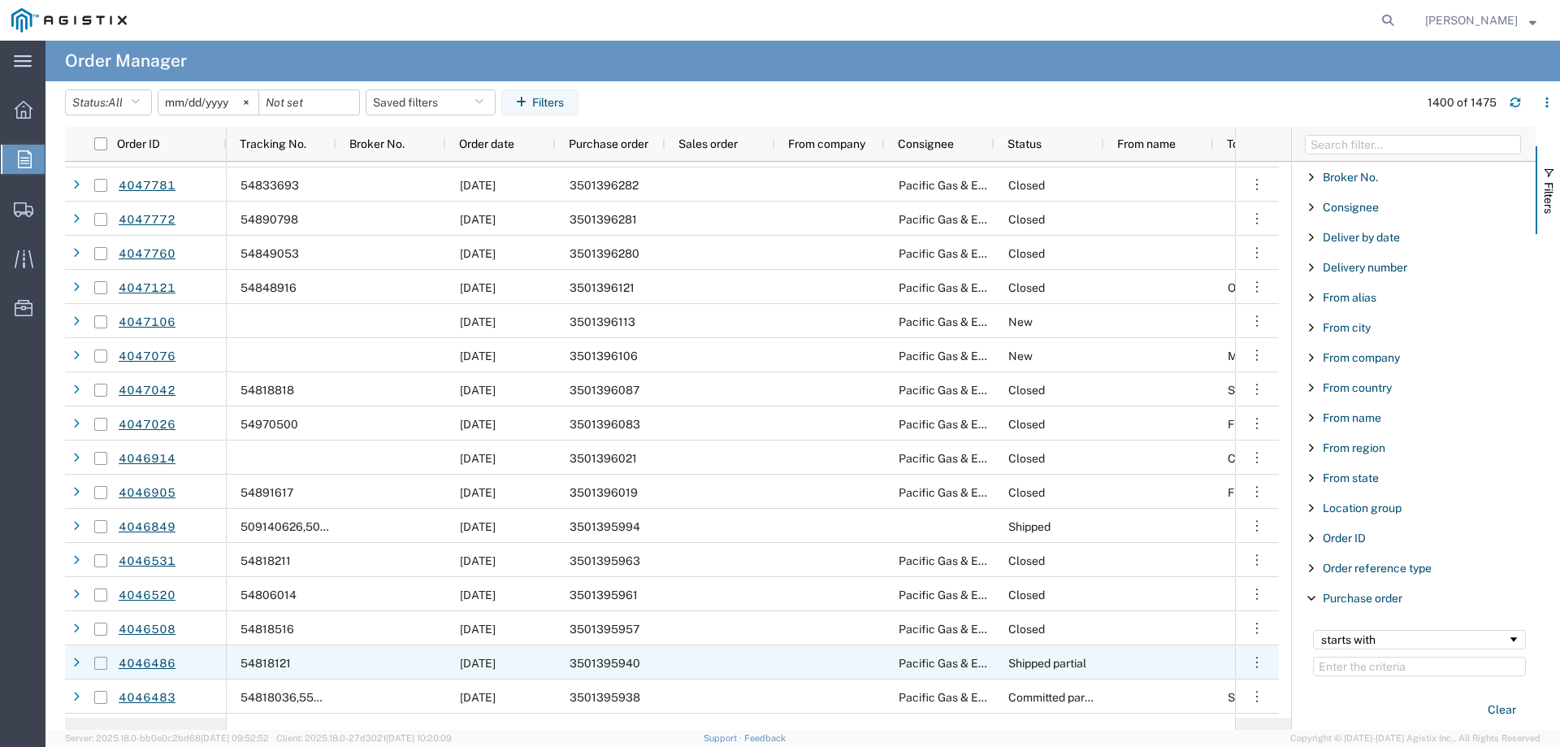
click at [100, 662] on input "Press Space to toggle row selection (unchecked)" at bounding box center [100, 663] width 13 height 13
checkbox input "true"
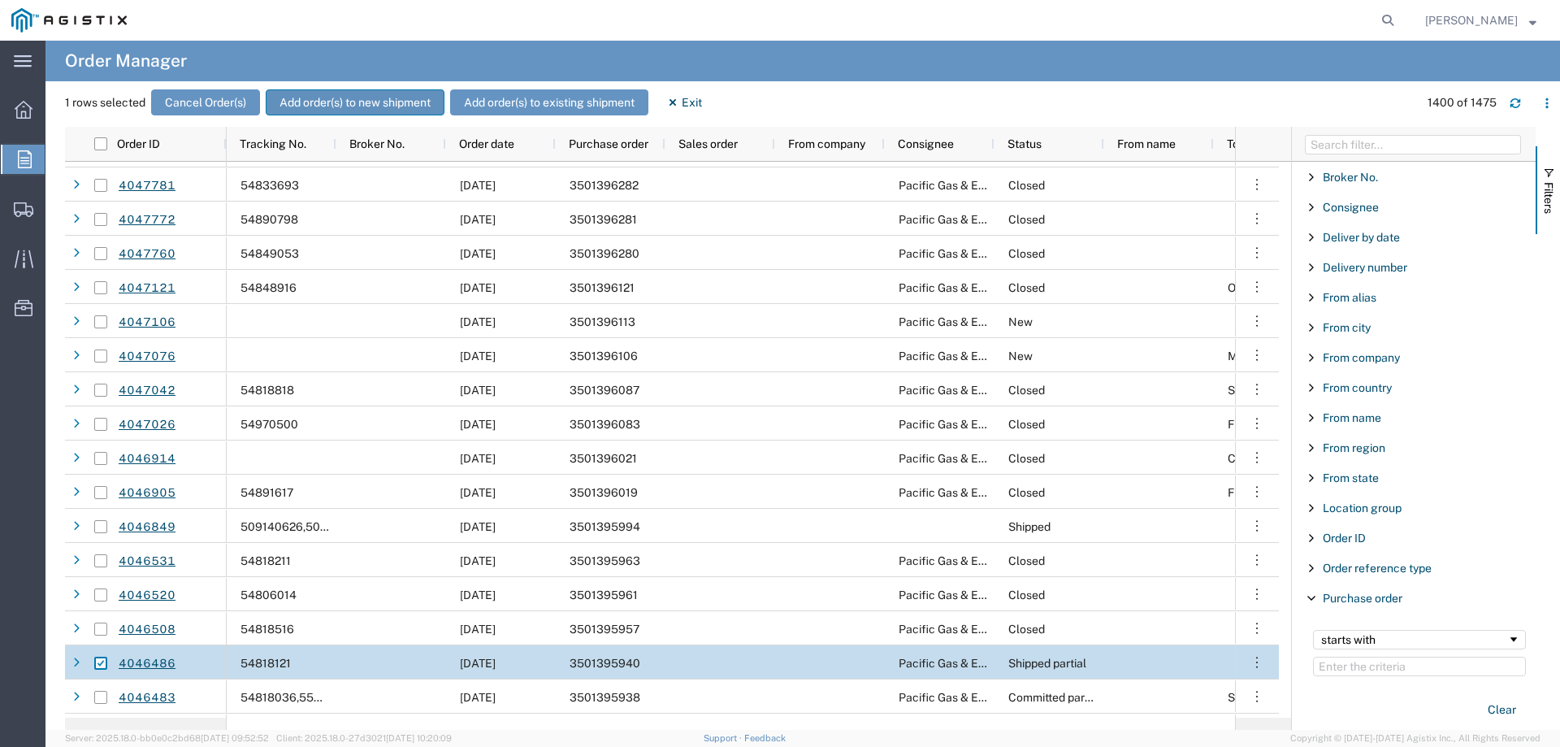
click at [383, 100] on button "Add order(s) to new shipment" at bounding box center [355, 102] width 179 height 26
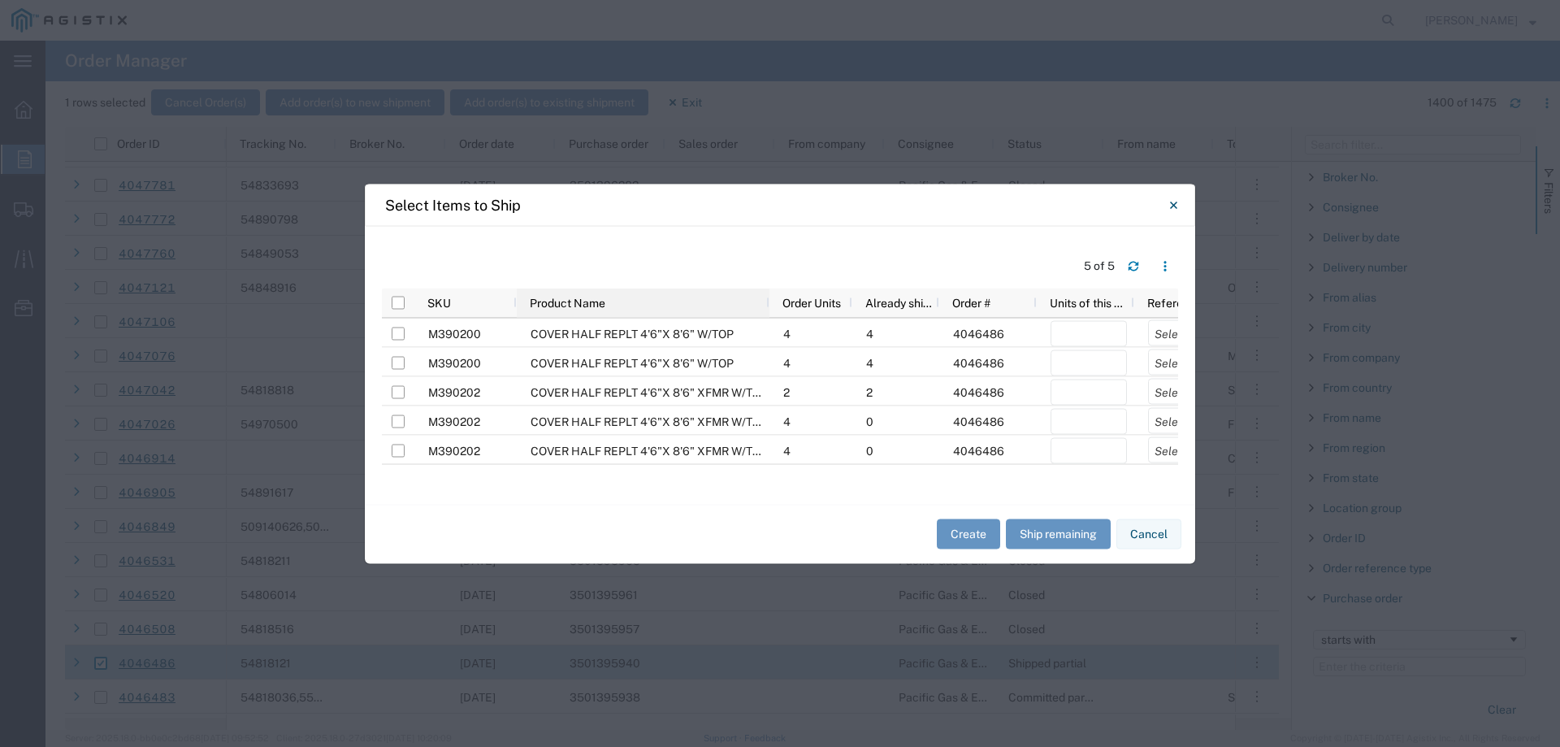
drag, startPoint x: 686, startPoint y: 301, endPoint x: 766, endPoint y: 296, distance: 80.6
click at [766, 296] on div at bounding box center [769, 302] width 7 height 29
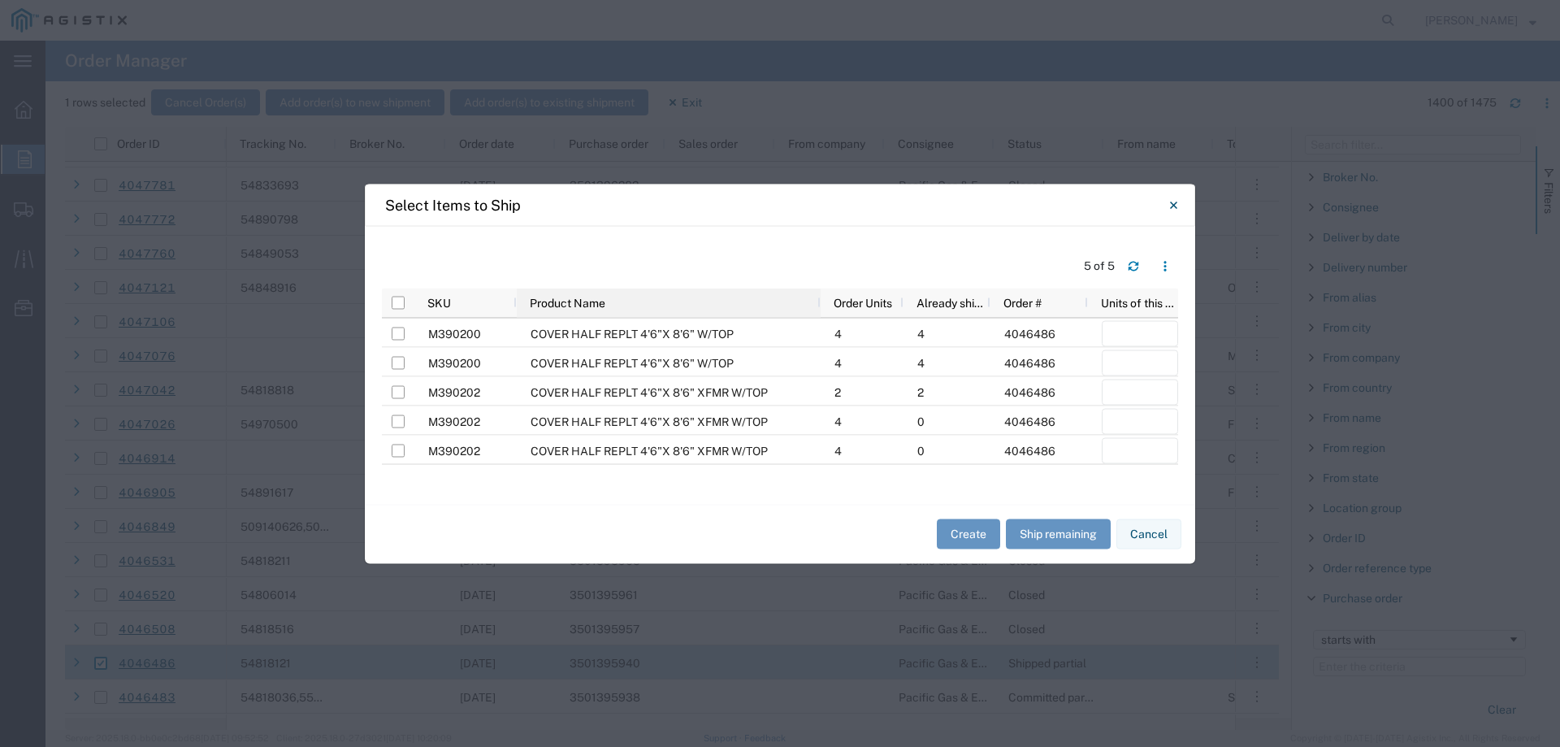
drag, startPoint x: 768, startPoint y: 299, endPoint x: 819, endPoint y: 295, distance: 51.4
click at [819, 295] on div at bounding box center [820, 302] width 7 height 29
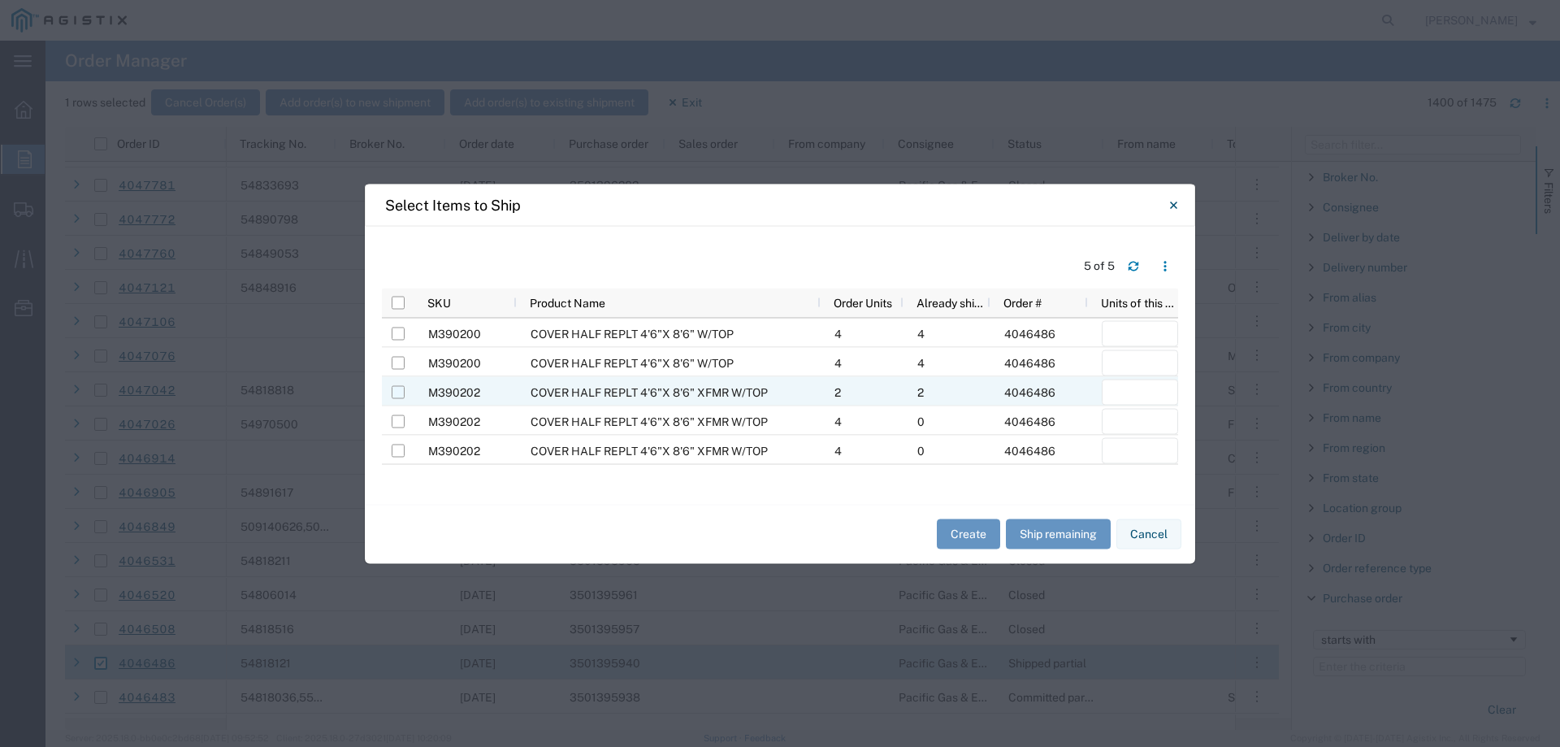
click at [399, 391] on input "Press Space to toggle row selection (unchecked)" at bounding box center [398, 391] width 13 height 13
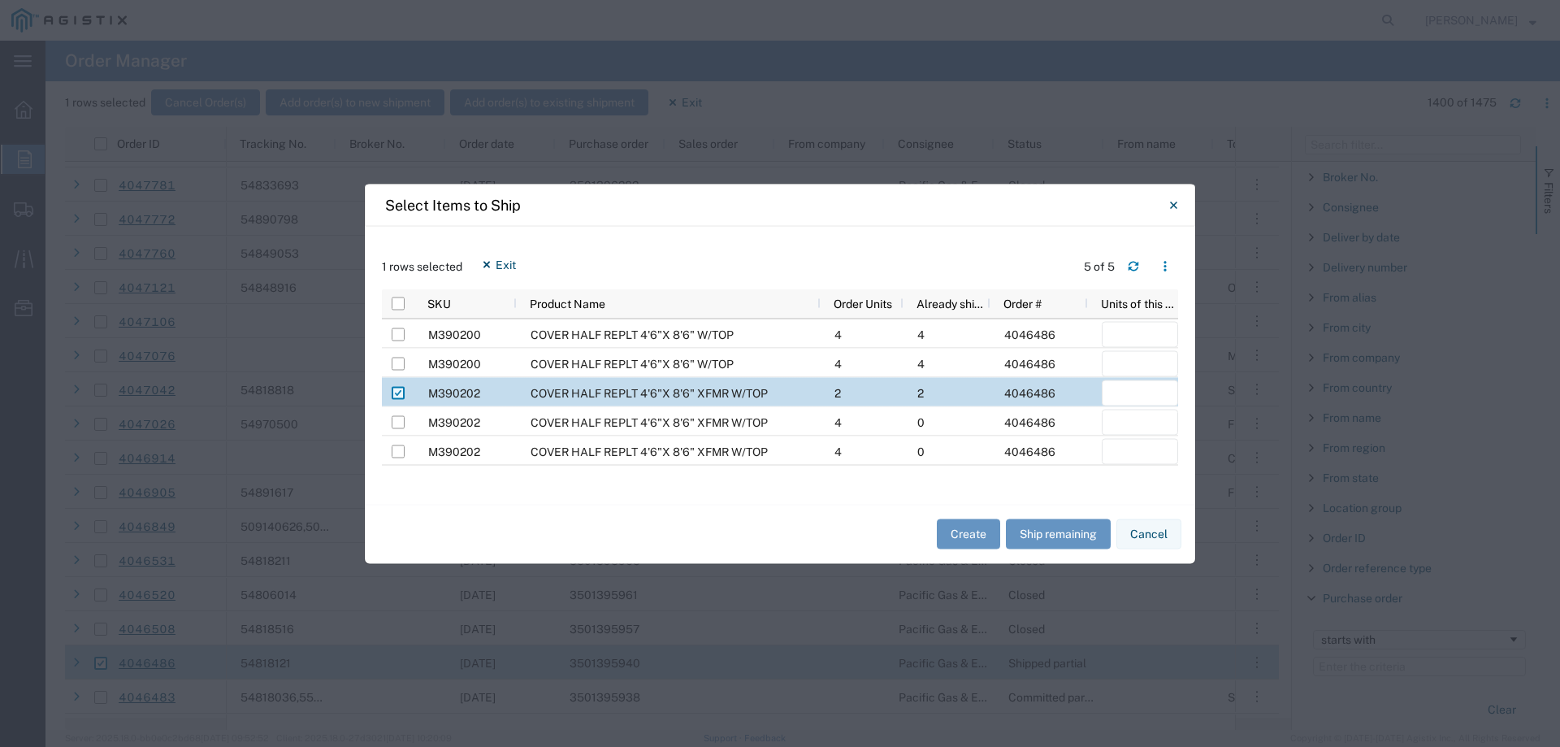
click at [401, 394] on input "Press Space to toggle row selection (checked)" at bounding box center [398, 392] width 13 height 13
checkbox input "false"
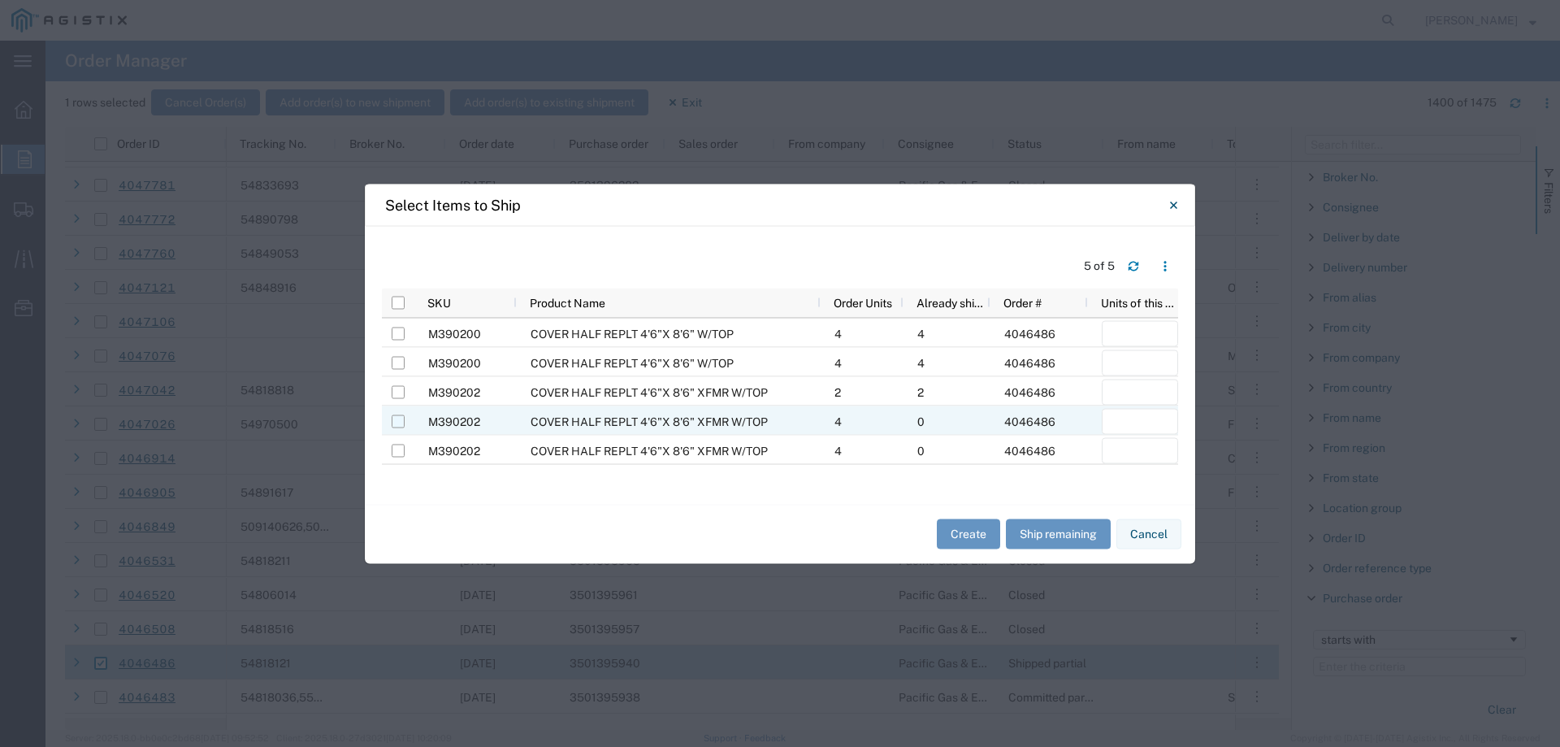
click at [400, 419] on input "Press Space to toggle row selection (unchecked)" at bounding box center [398, 420] width 13 height 13
checkbox input "true"
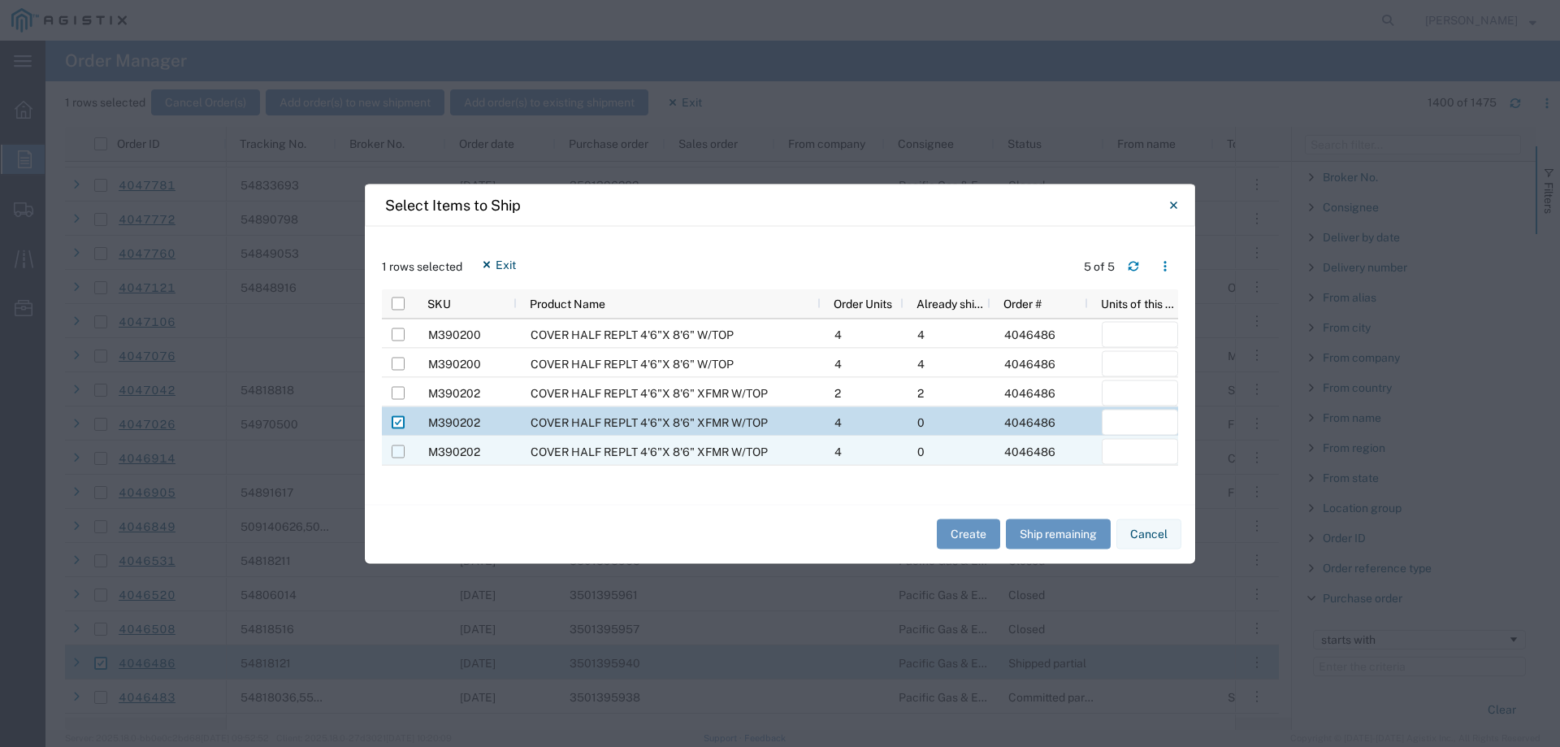
click at [396, 453] on input "Press Space to toggle row selection (unchecked)" at bounding box center [398, 451] width 13 height 13
checkbox input "true"
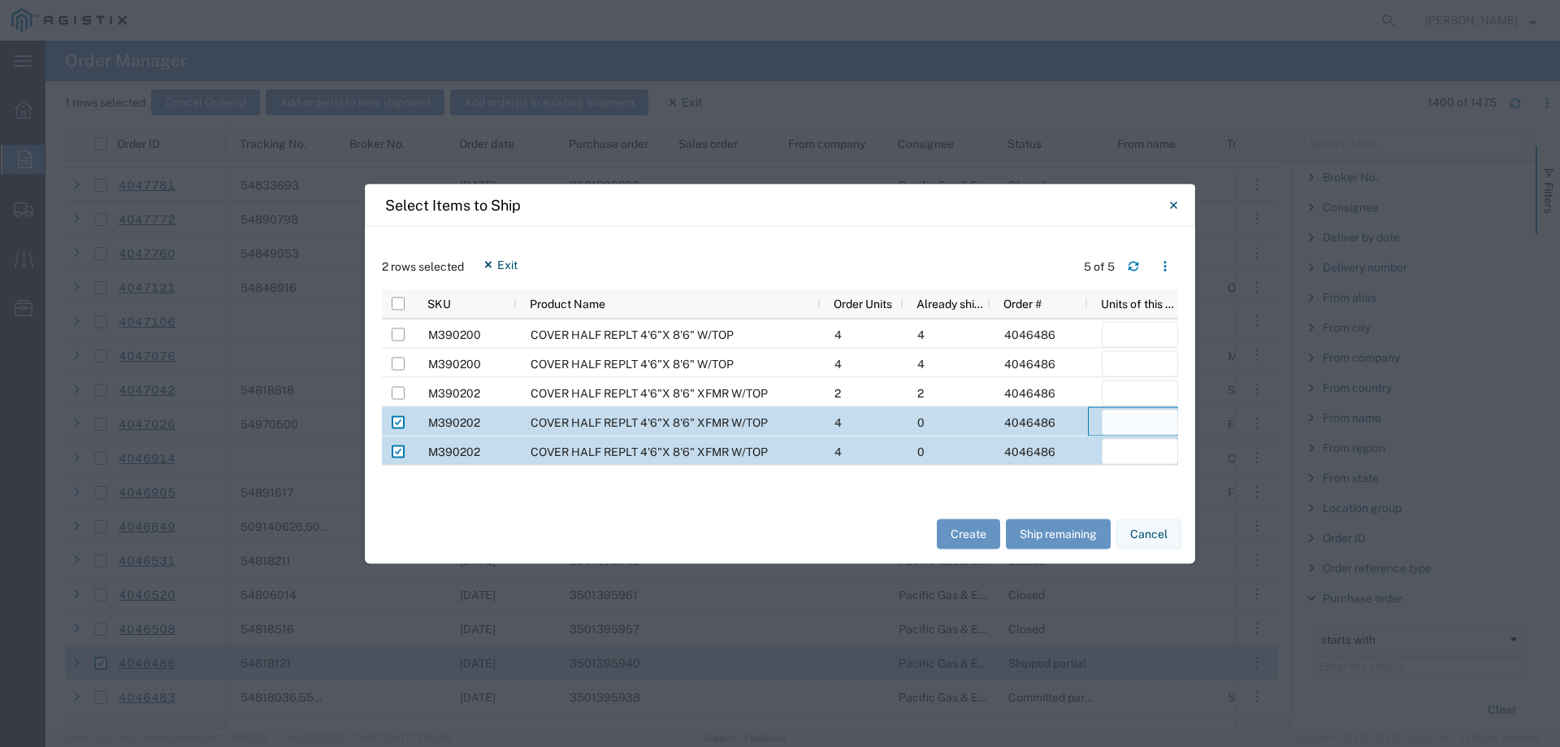
click at [1116, 422] on input "number" at bounding box center [1140, 422] width 76 height 26
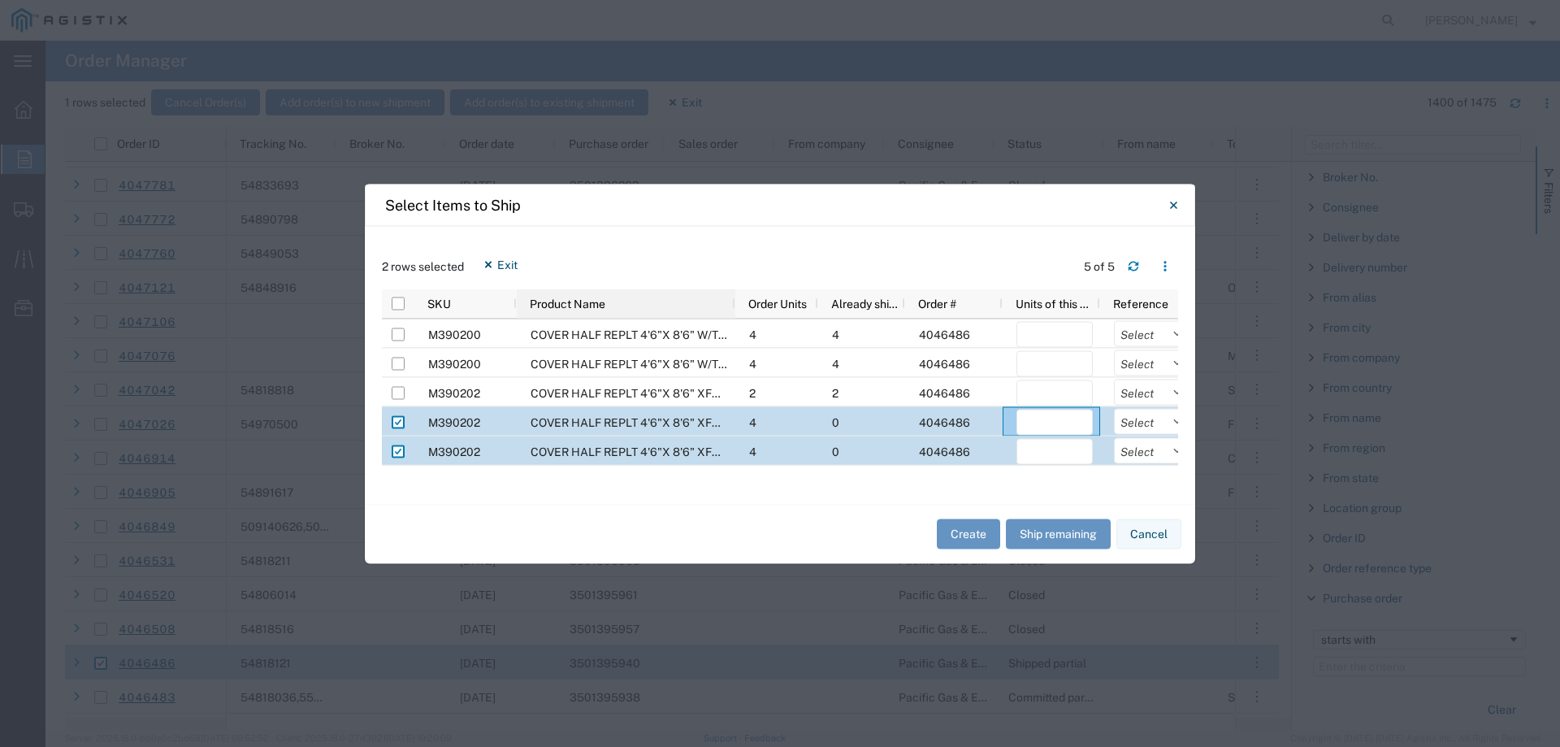
drag, startPoint x: 818, startPoint y: 301, endPoint x: 732, endPoint y: 306, distance: 86.3
click at [732, 306] on div at bounding box center [734, 303] width 7 height 29
click at [1036, 418] on input "number" at bounding box center [1054, 422] width 76 height 26
type input "4"
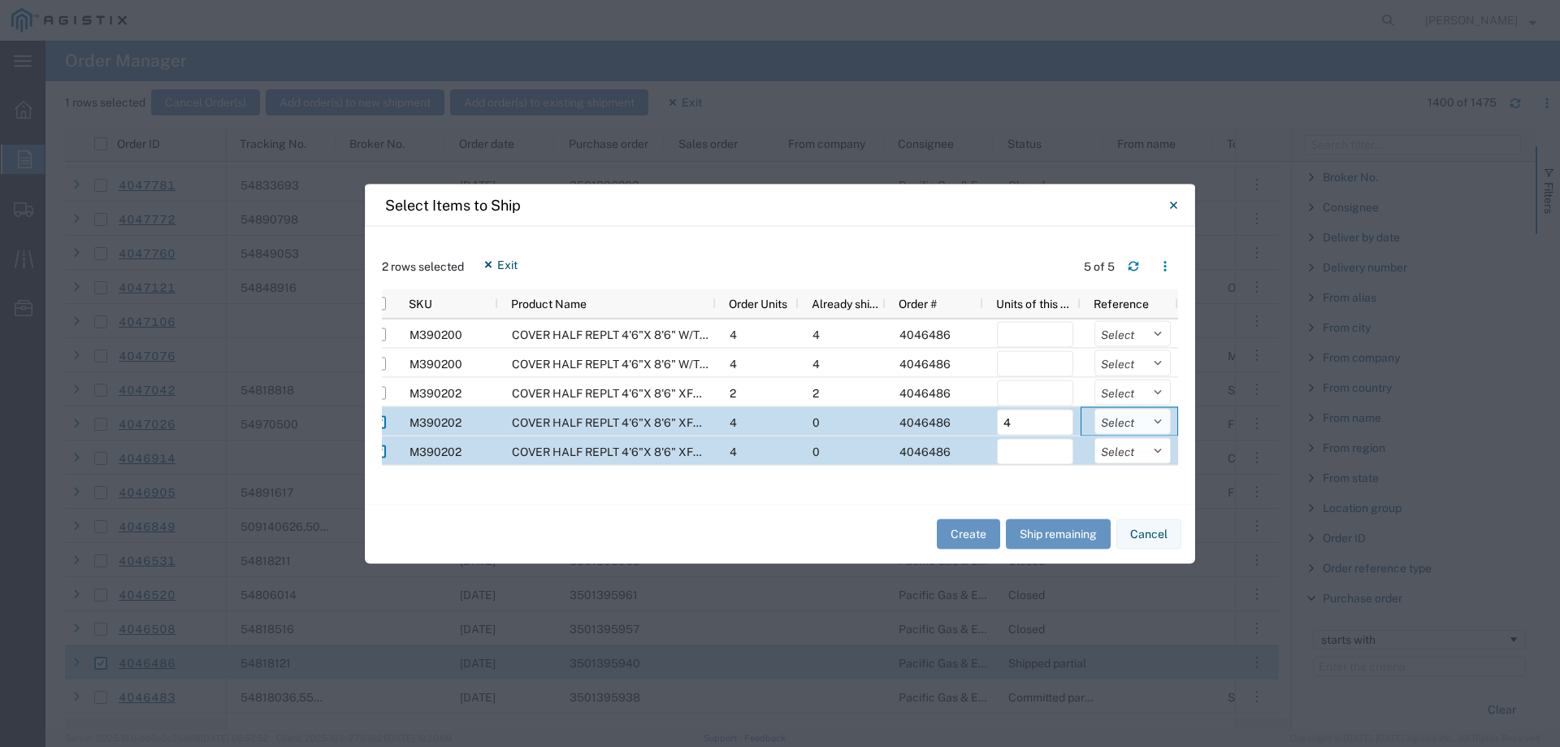
click at [1116, 426] on select "Select Purchase Order Delivery Number" at bounding box center [1133, 421] width 76 height 26
select select "PURCHORD"
click at [1095, 408] on select "Select Purchase Order Delivery Number" at bounding box center [1133, 421] width 76 height 26
click at [1007, 448] on input "number" at bounding box center [1035, 451] width 76 height 26
type input "4"
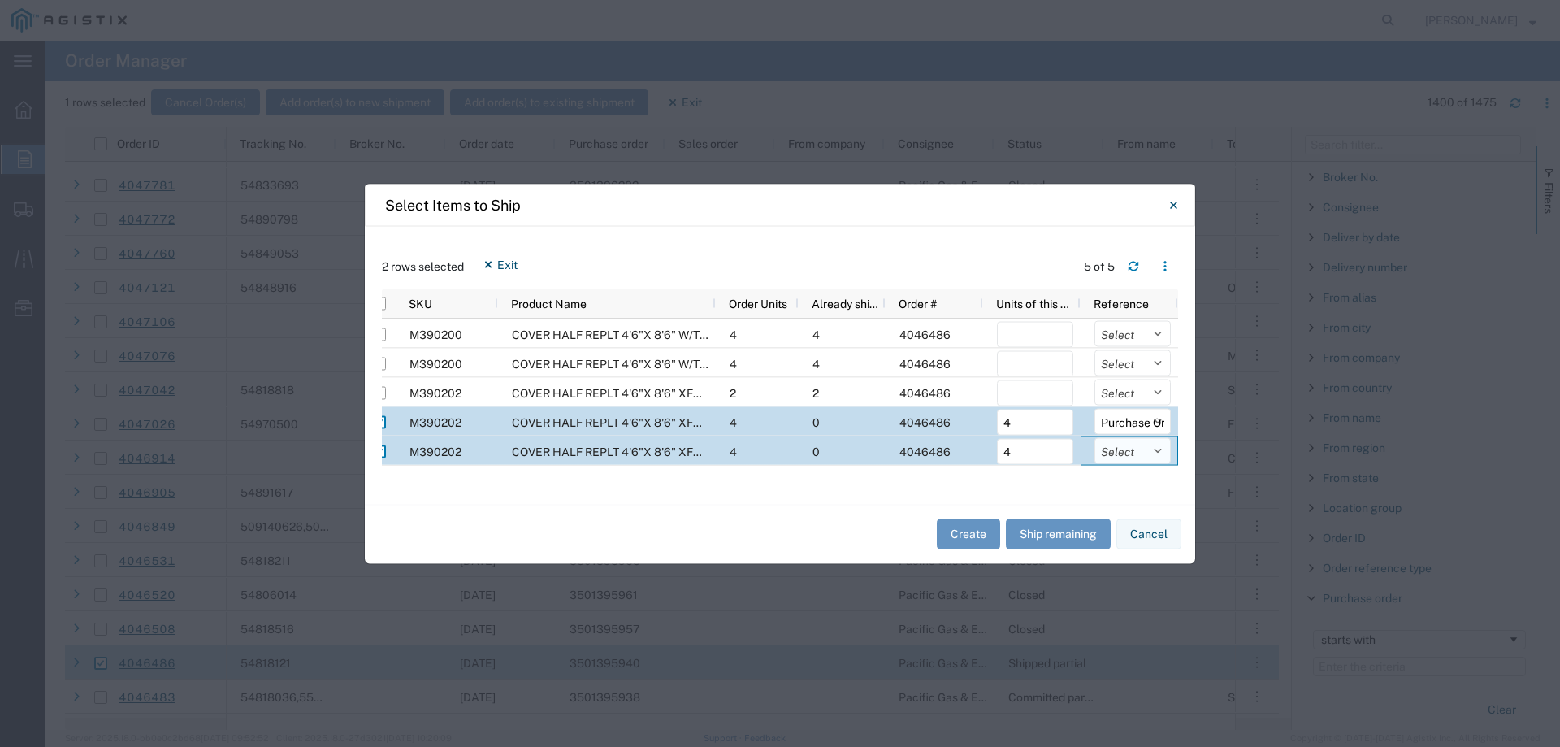
click at [1137, 455] on select "Select Purchase Order Delivery Number" at bounding box center [1133, 450] width 76 height 26
select select "PURCHORD"
click at [1095, 437] on select "Select Purchase Order Delivery Number" at bounding box center [1133, 450] width 76 height 26
click at [966, 530] on button "Create" at bounding box center [968, 534] width 63 height 30
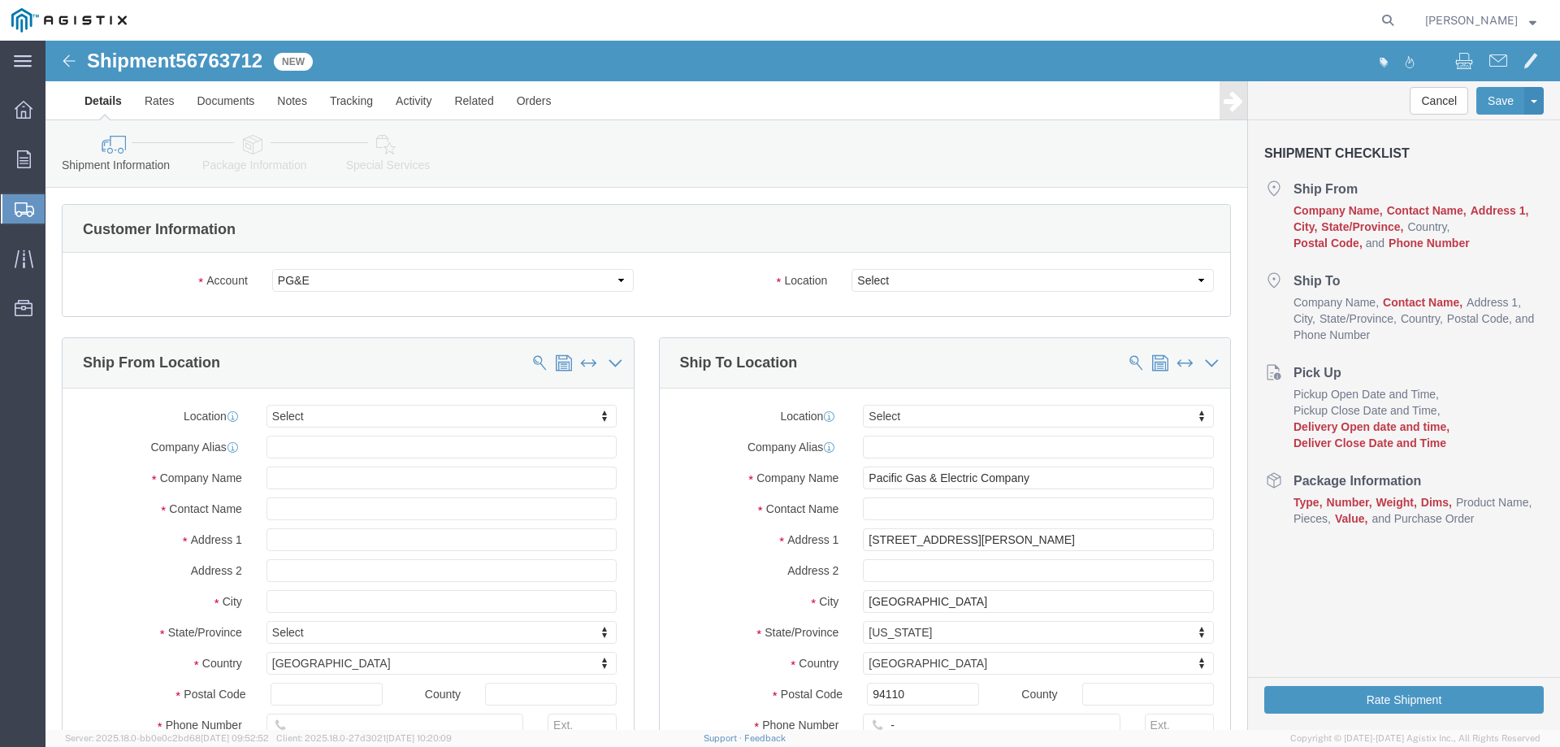
select select
click select "Select All Others [GEOGRAPHIC_DATA] [GEOGRAPHIC_DATA] [GEOGRAPHIC_DATA] [GEOGRA…"
select select "23082"
click select "Select All Others [GEOGRAPHIC_DATA] [GEOGRAPHIC_DATA] [GEOGRAPHIC_DATA] [GEOGRA…"
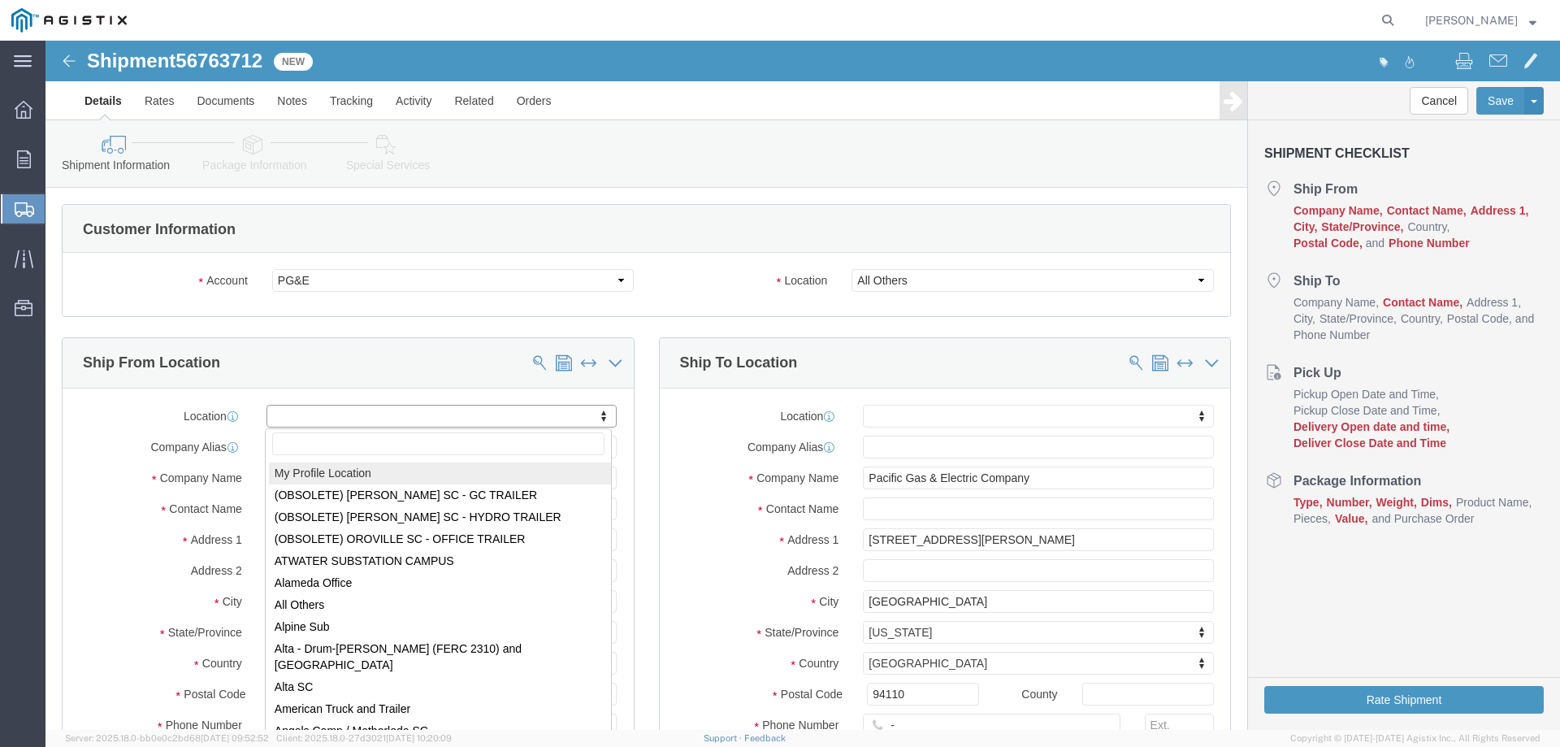
select select "MYPROFILE"
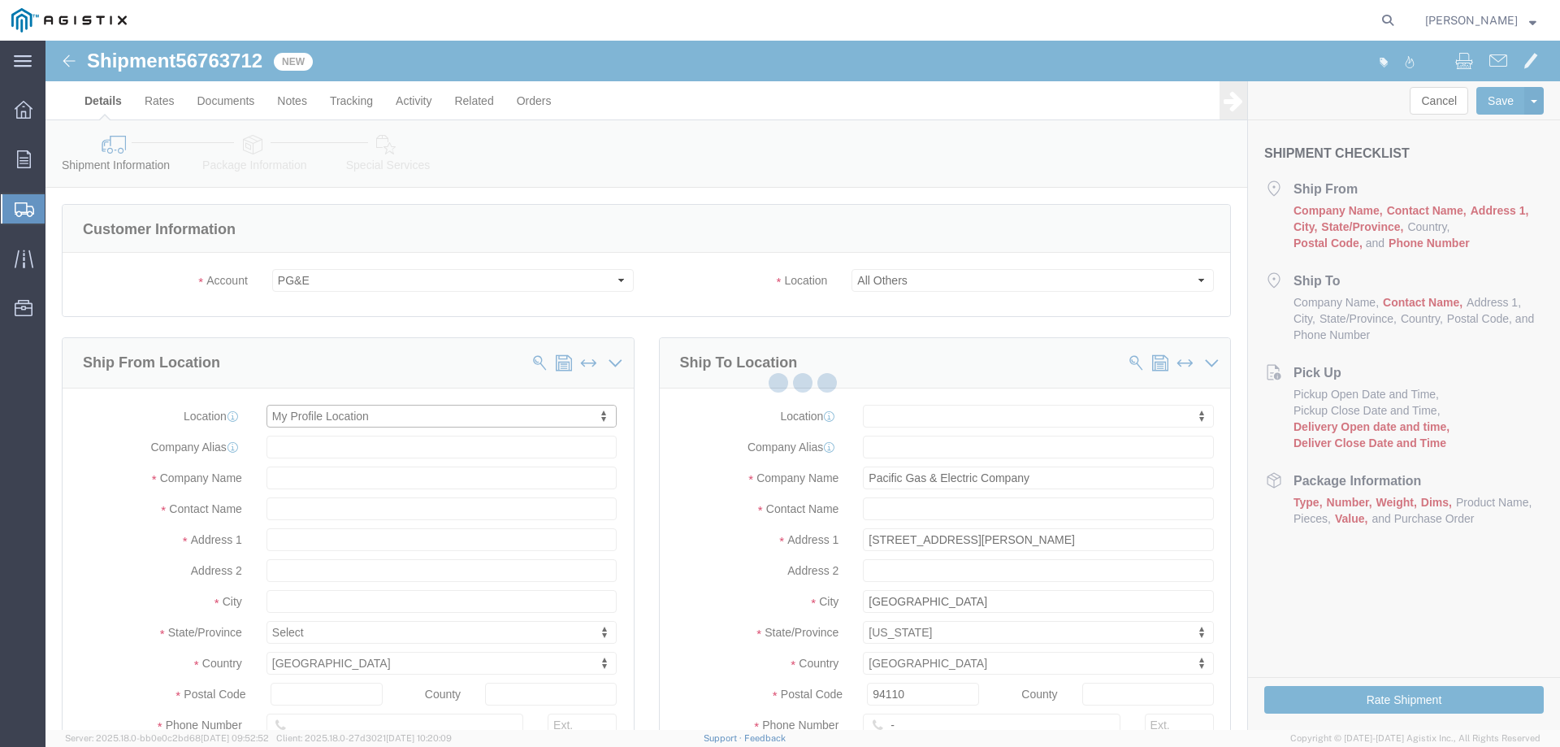
select select "CA"
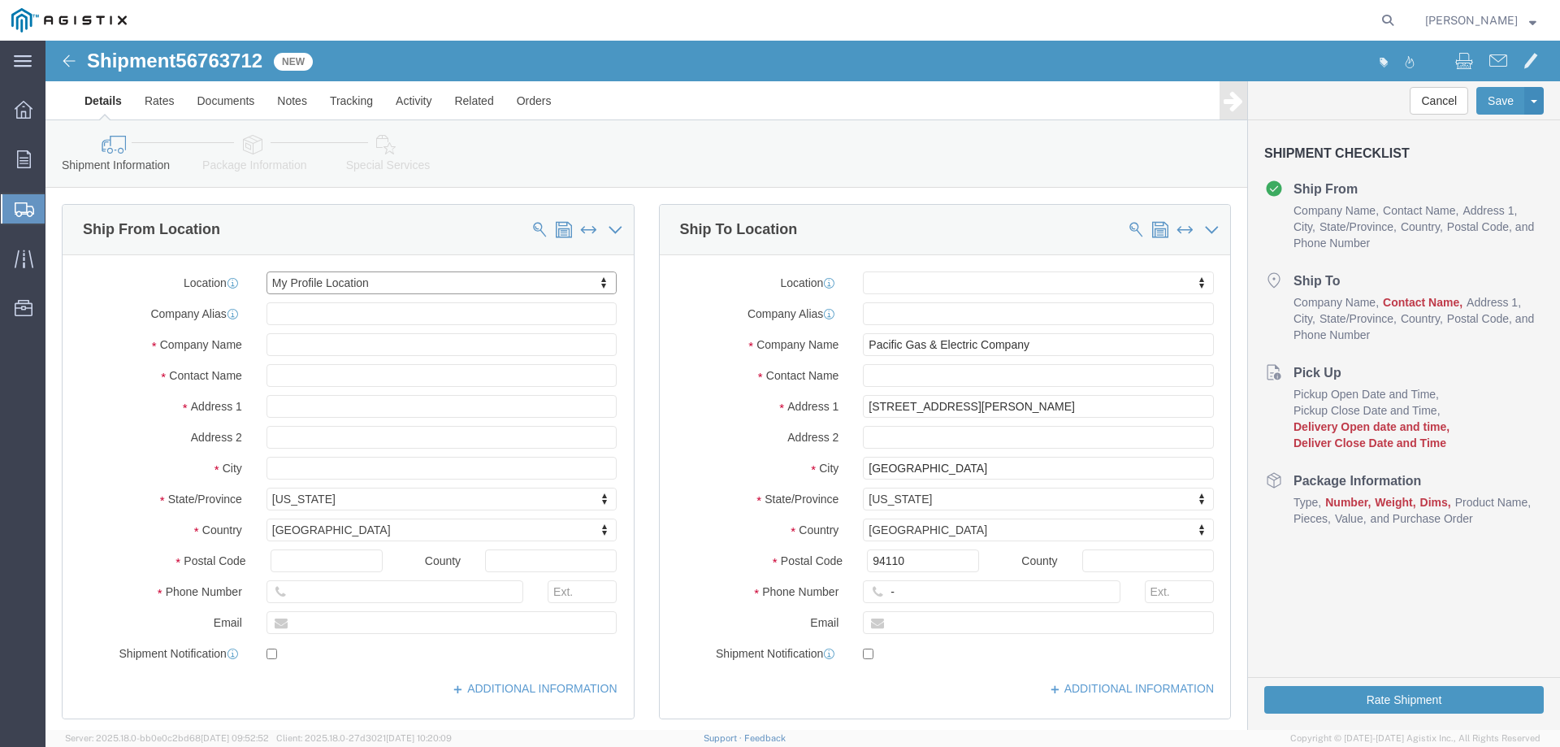
scroll to position [163, 0]
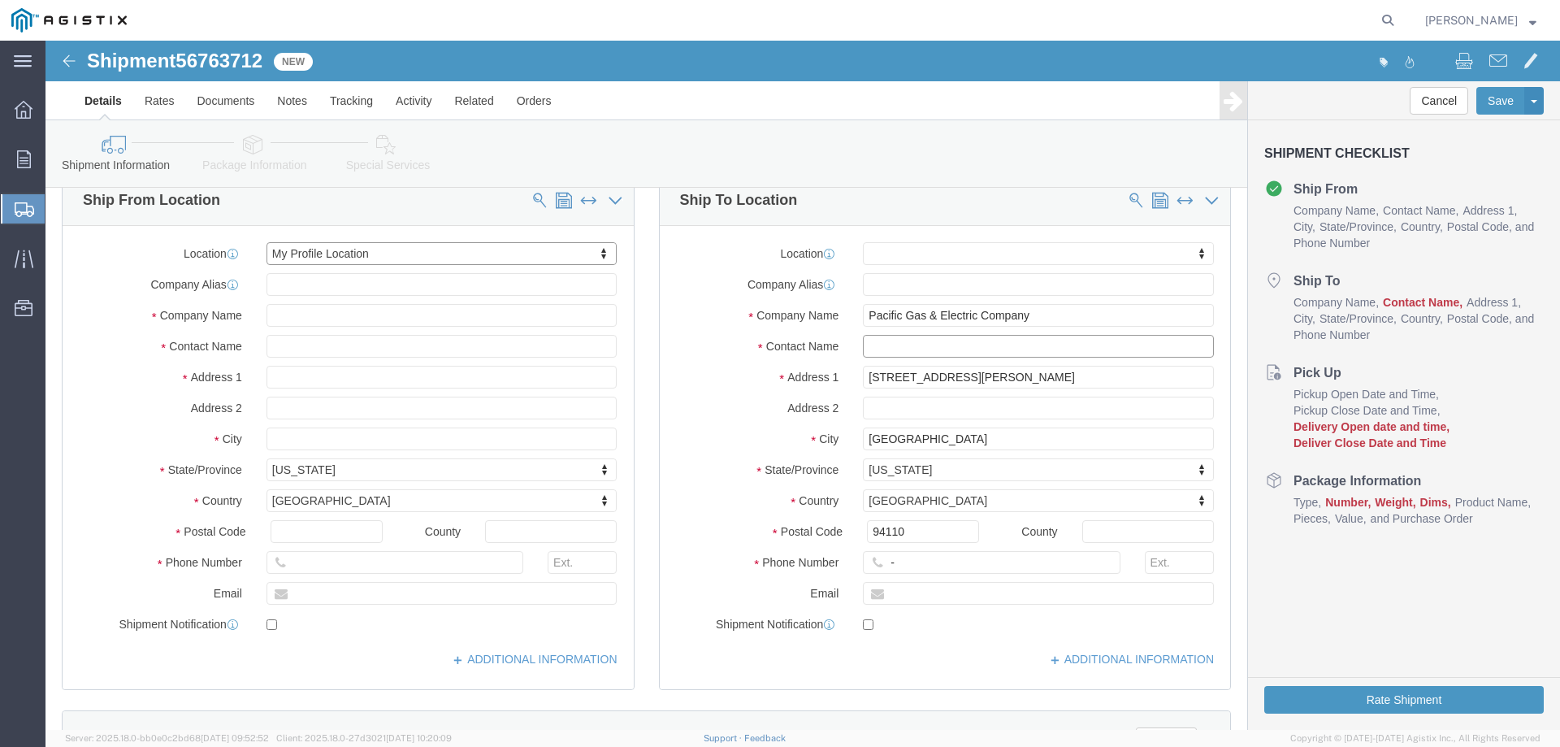
click input "text"
type input "SF Yard"
type input "123-456-7891"
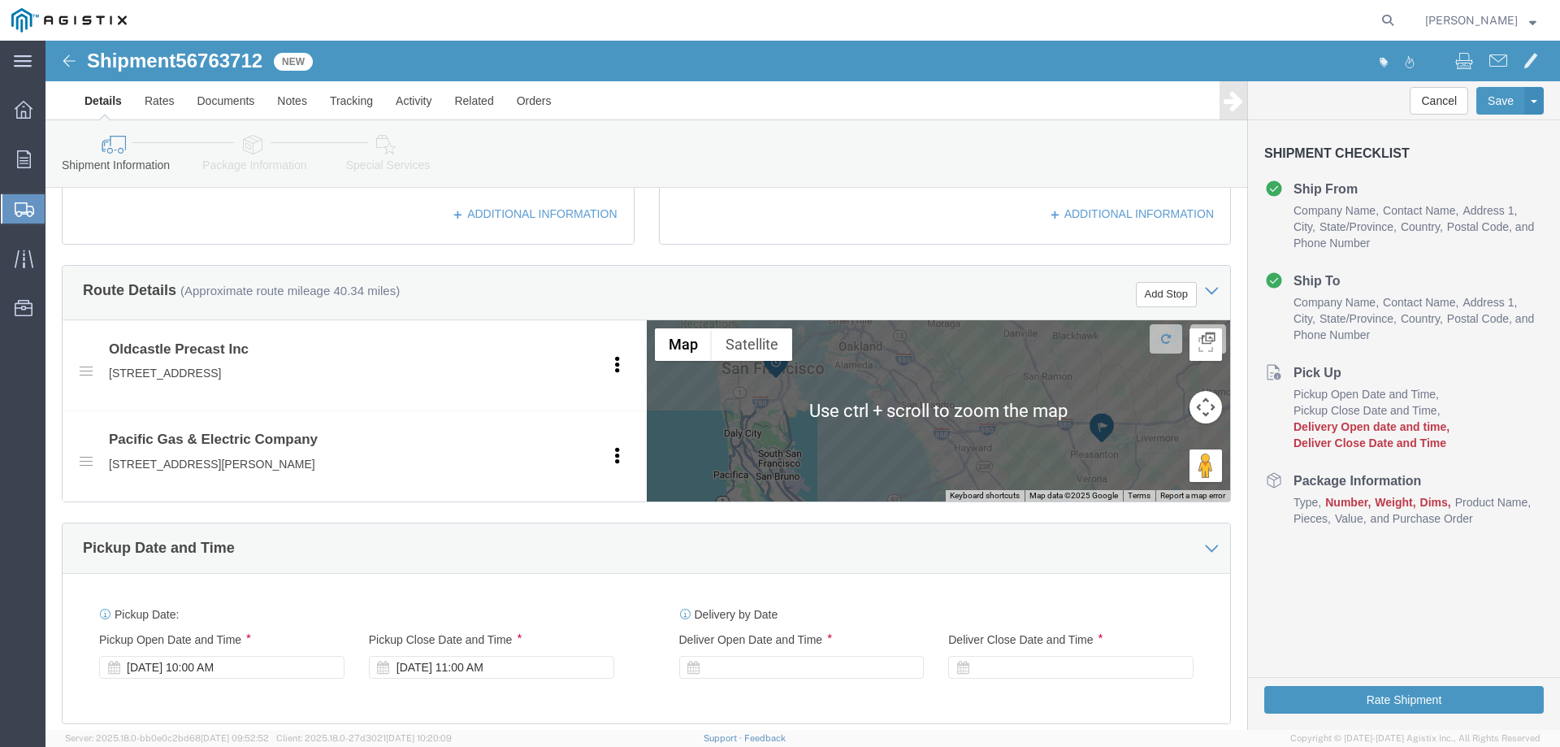
scroll to position [731, 0]
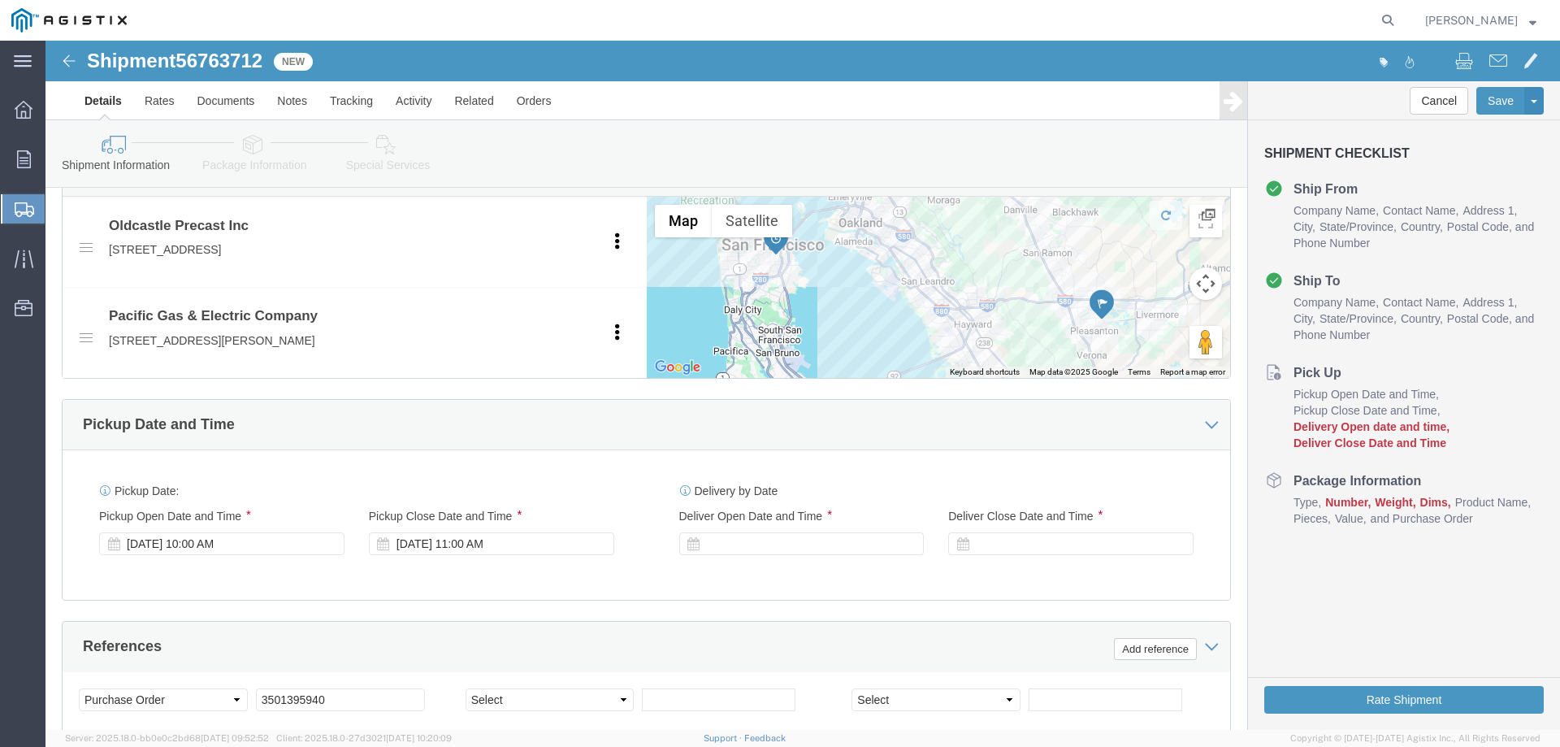
click div
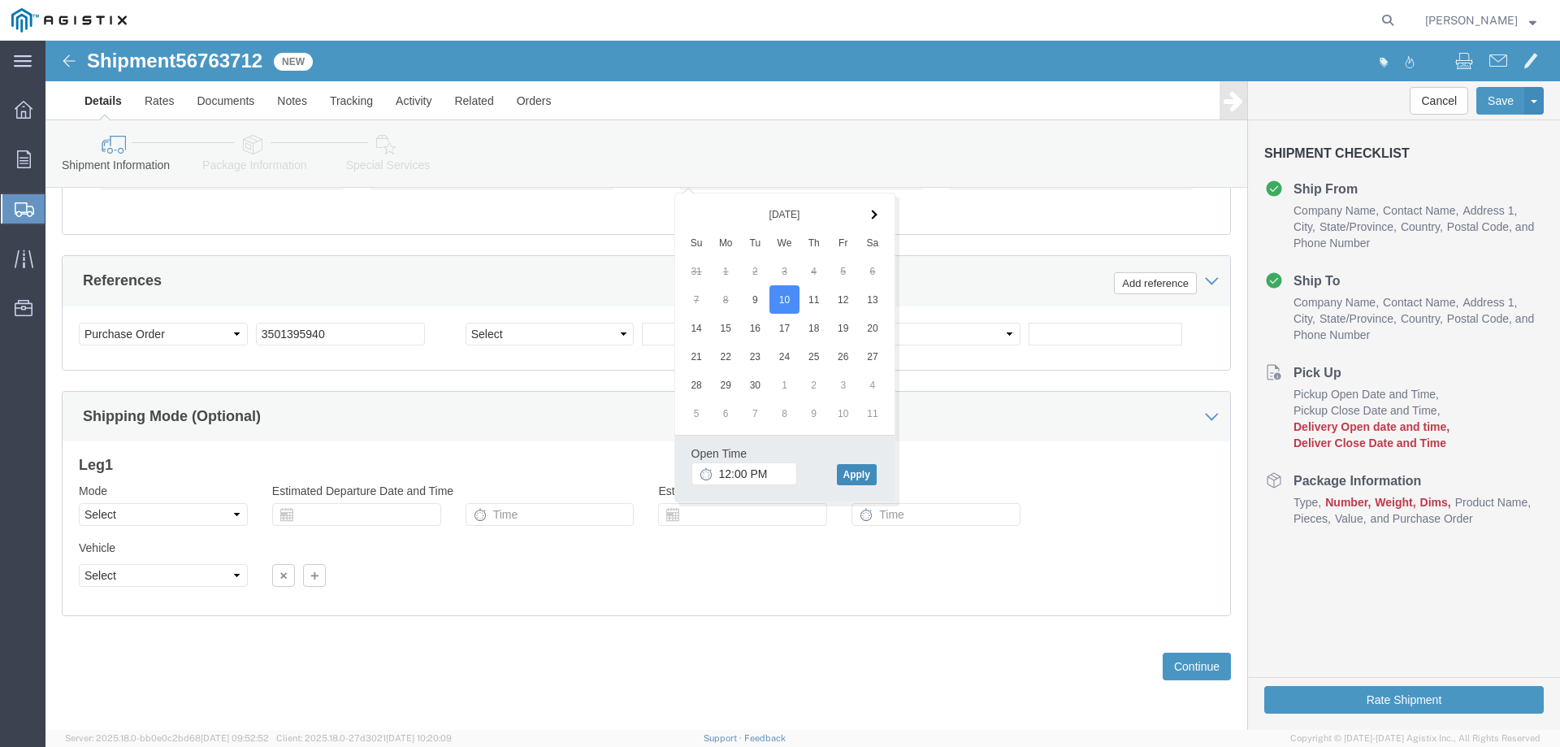
click button "Apply"
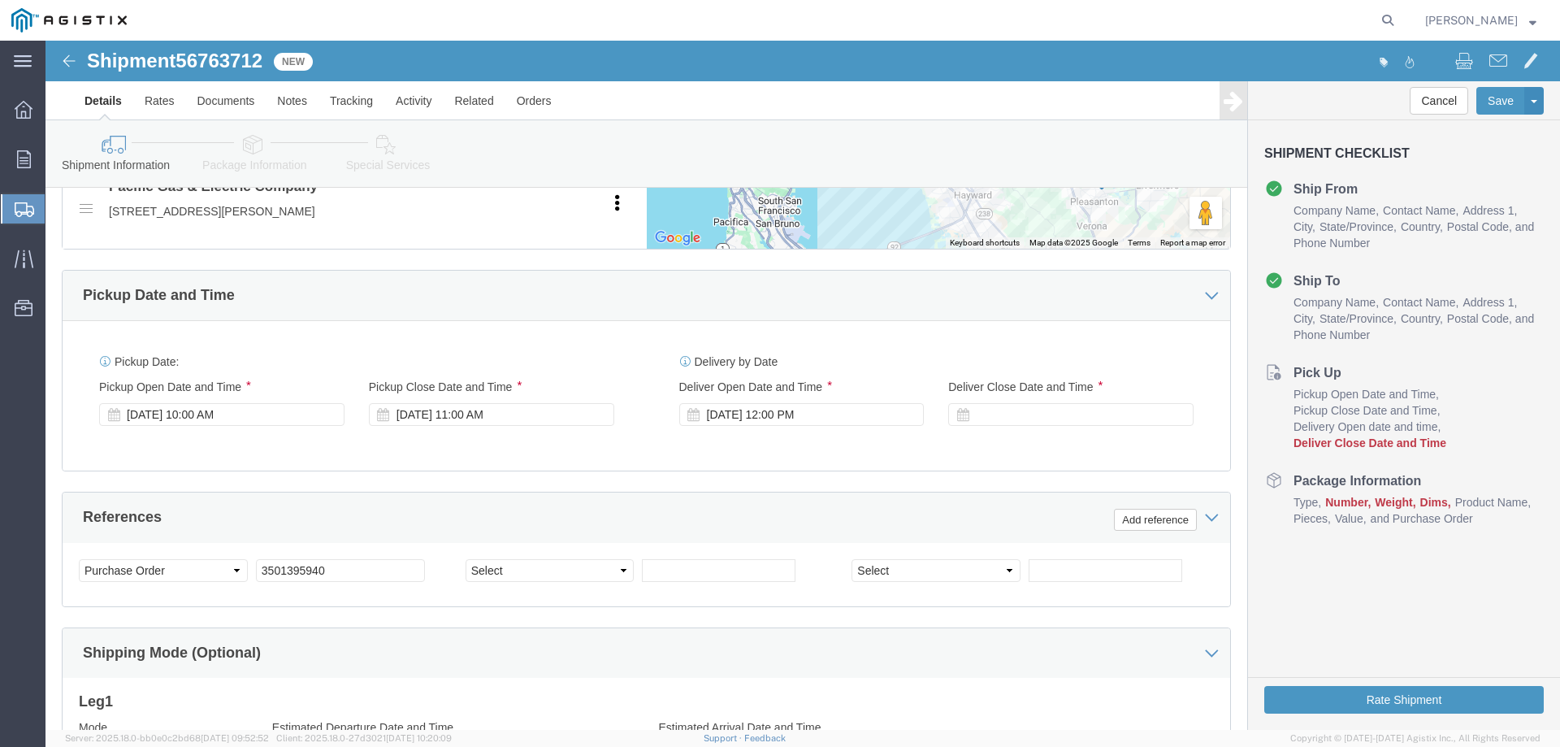
scroll to position [853, 0]
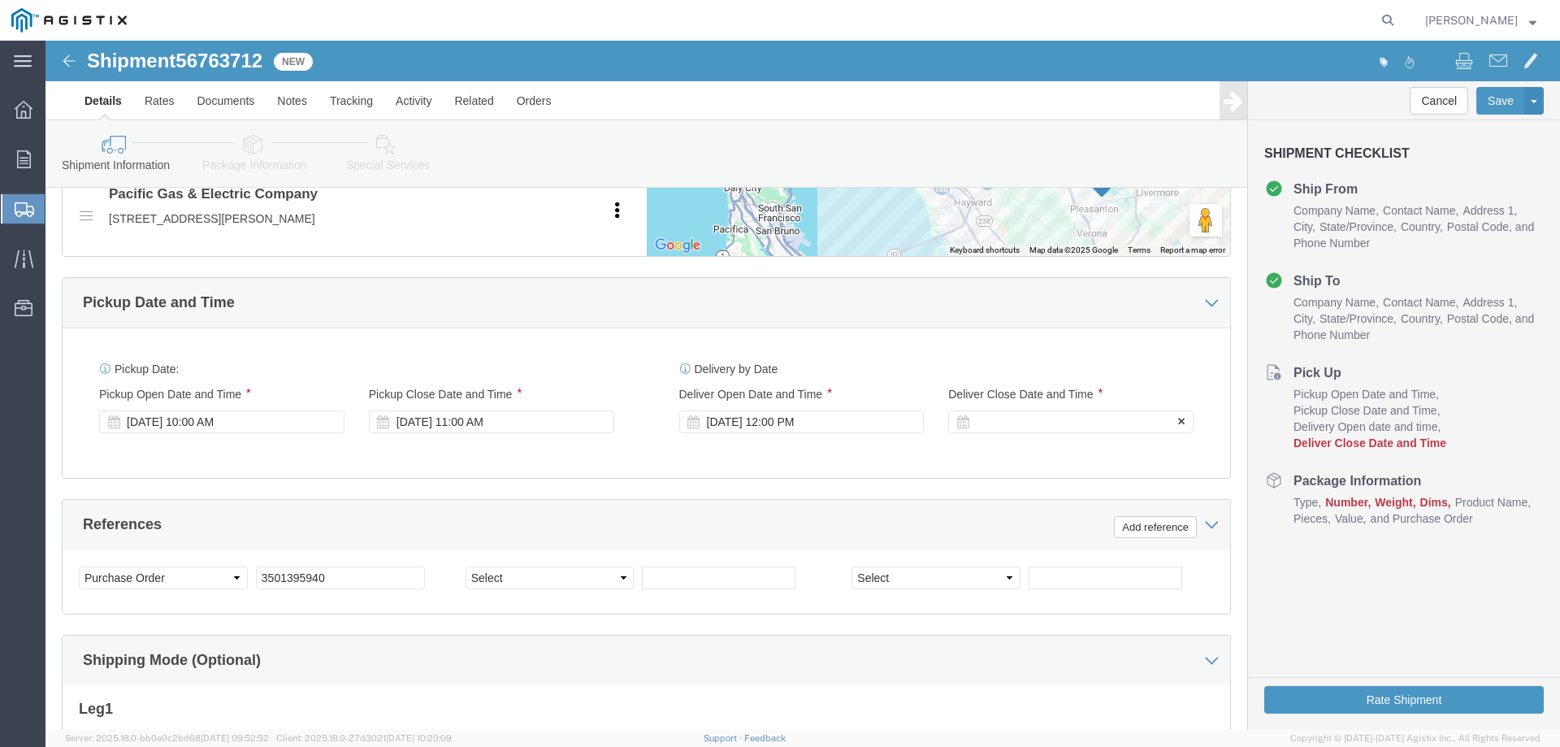
click div
click button "Apply"
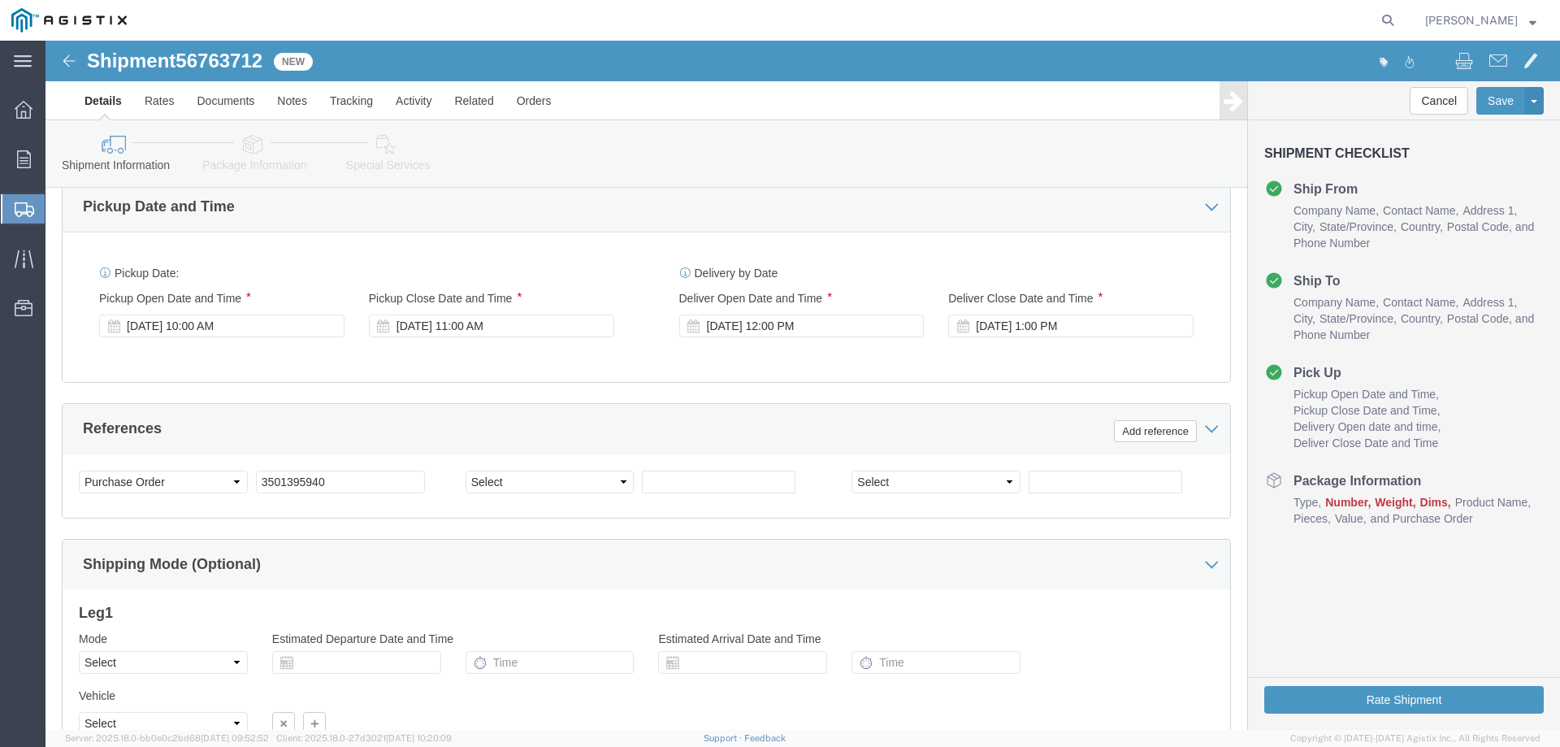
scroll to position [1097, 0]
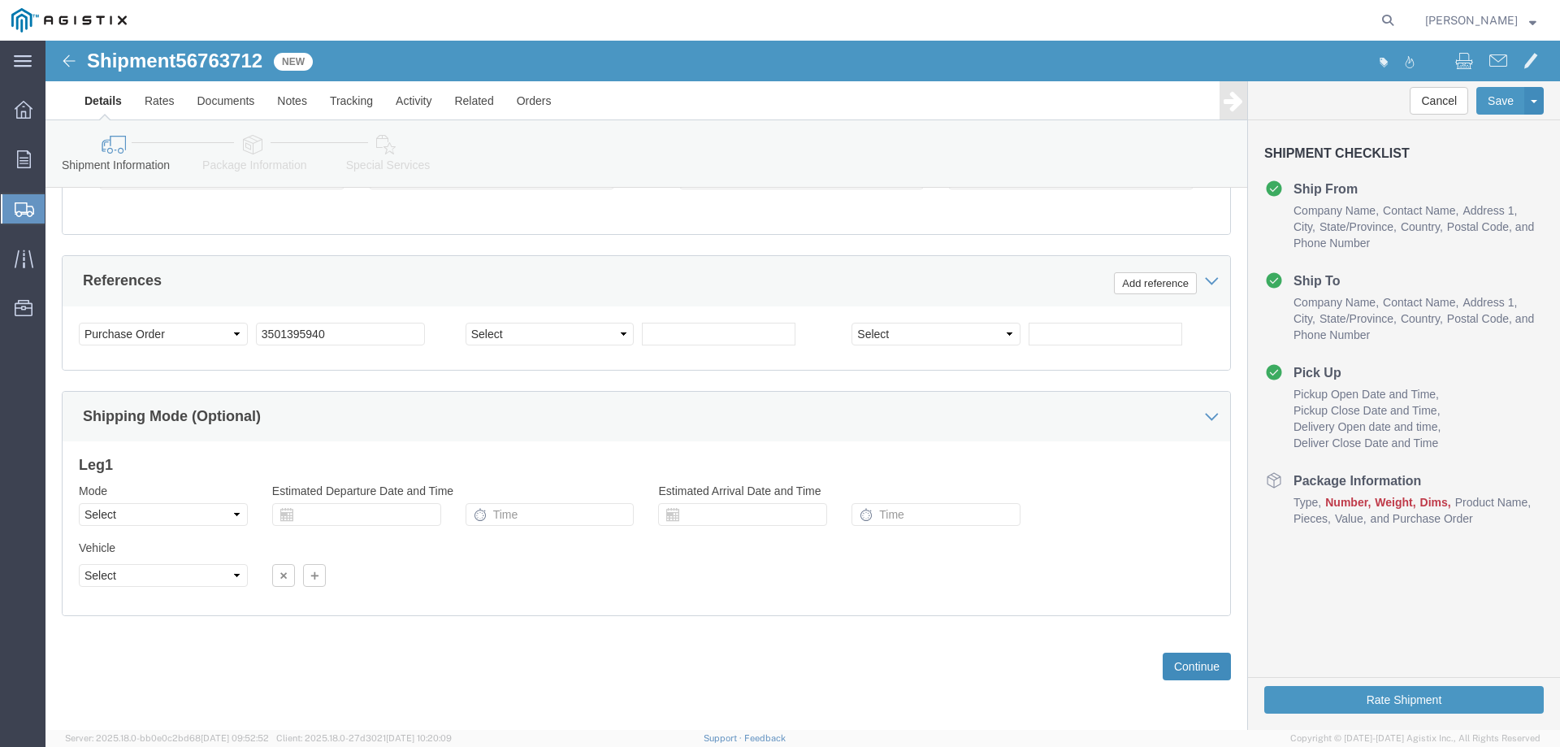
click button "Continue"
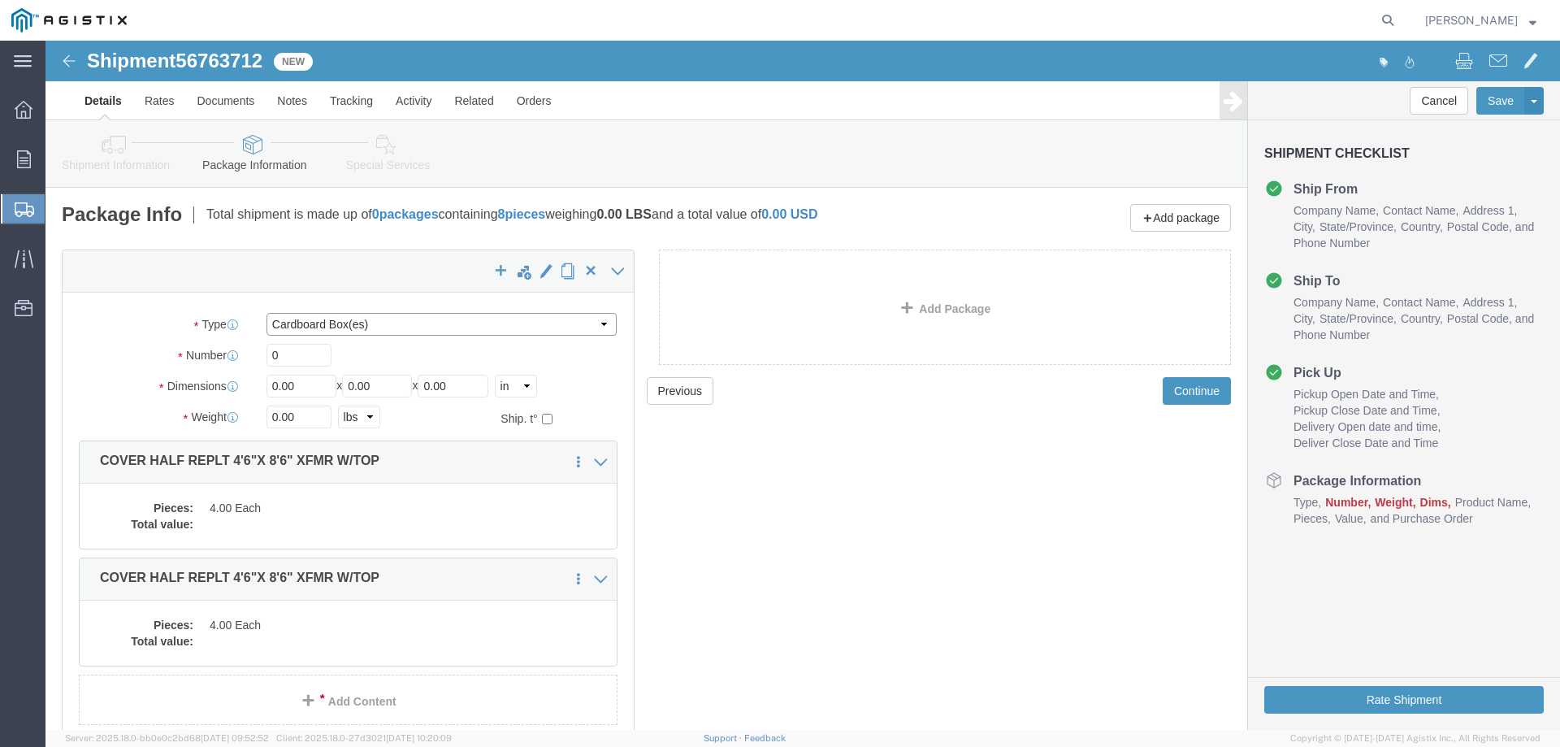
click select "Select Bulk Bundle(s) Cardboard Box(es) Carton(s) Crate(s) Drum(s) (Fiberboard)…"
select select "YRPK"
click select "Select Bulk Bundle(s) Cardboard Box(es) Carton(s) Crate(s) Drum(s) (Fiberboard)…"
click input "0"
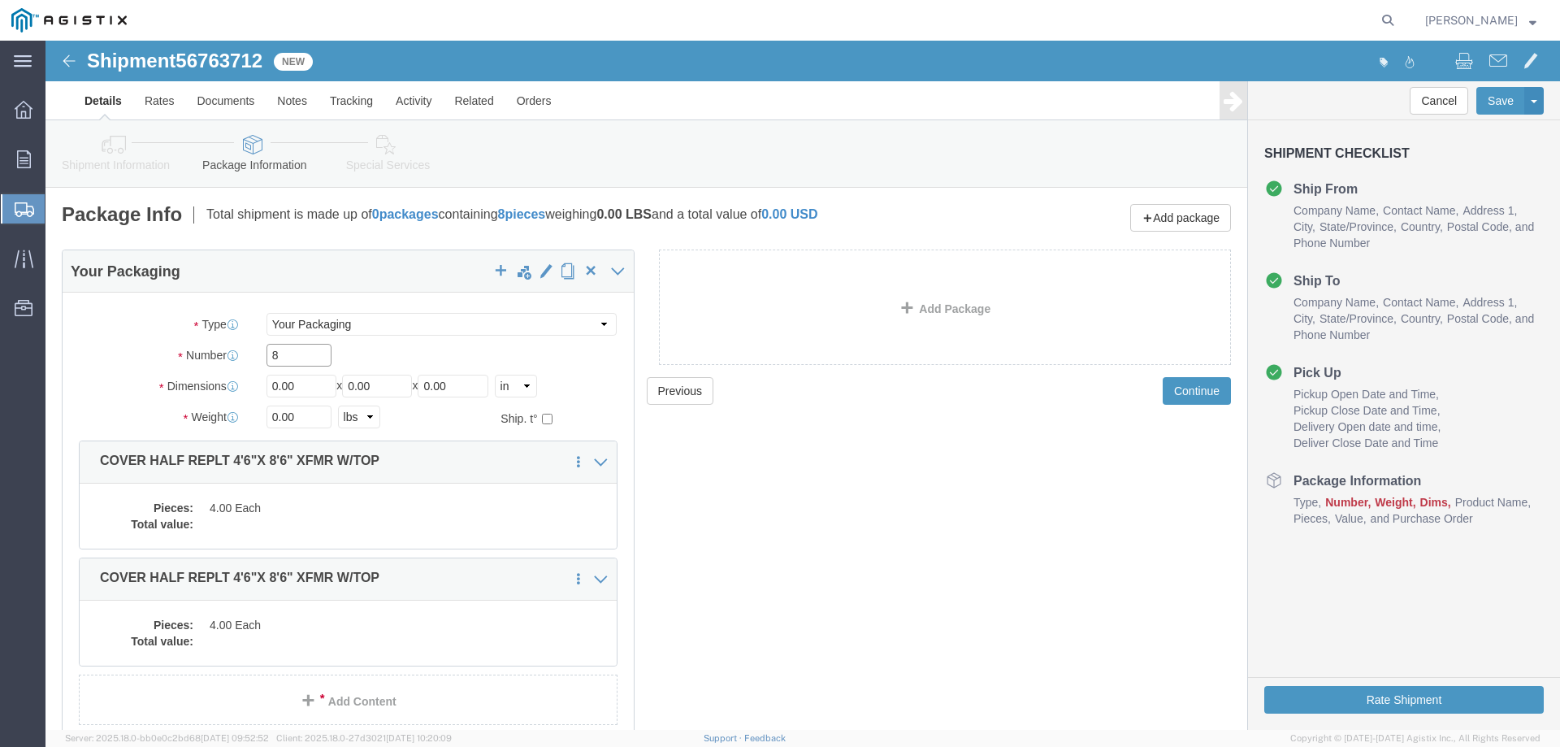
type input "8"
type input "54"
type input "102"
type input "6"
type input "50"
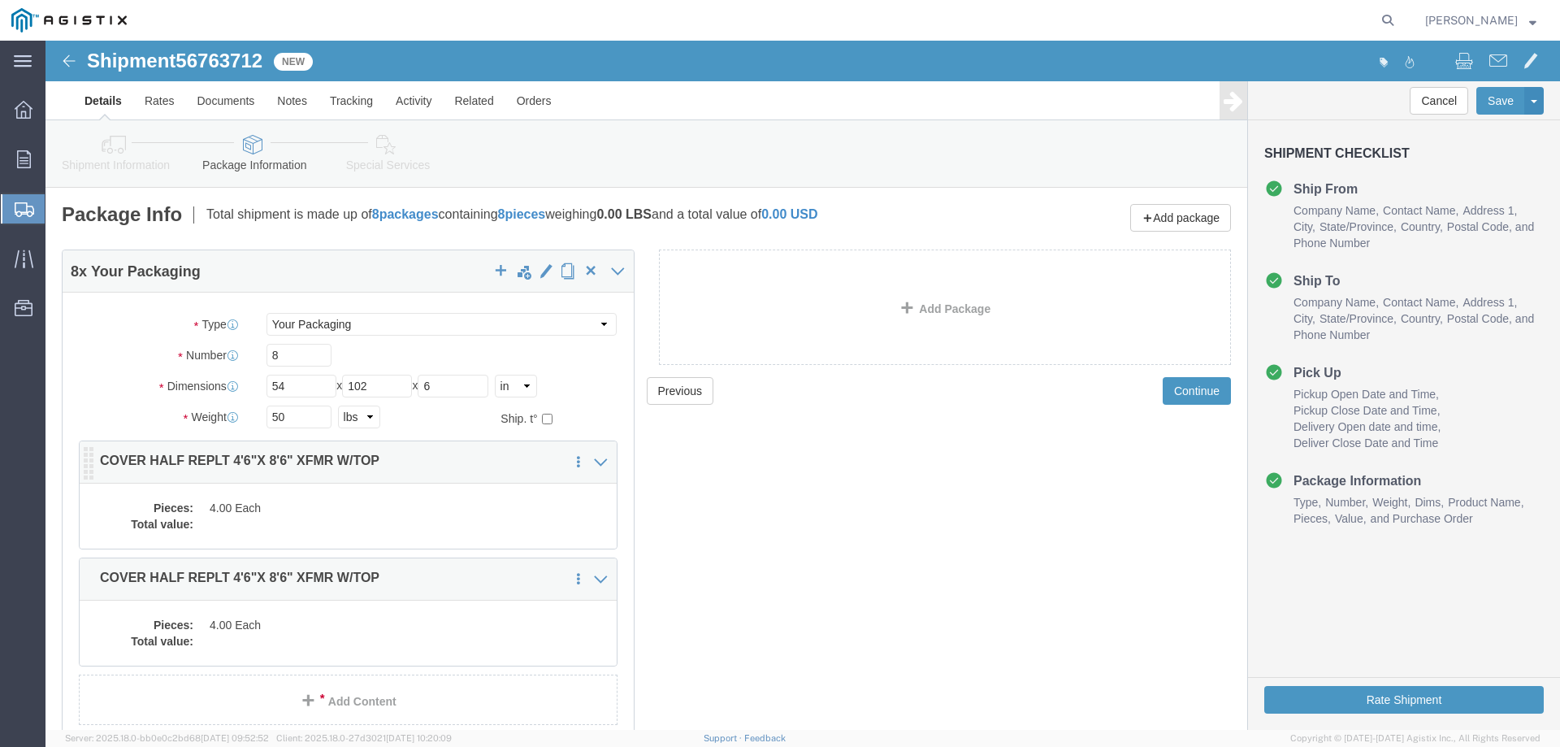
click dd "4.00 Each"
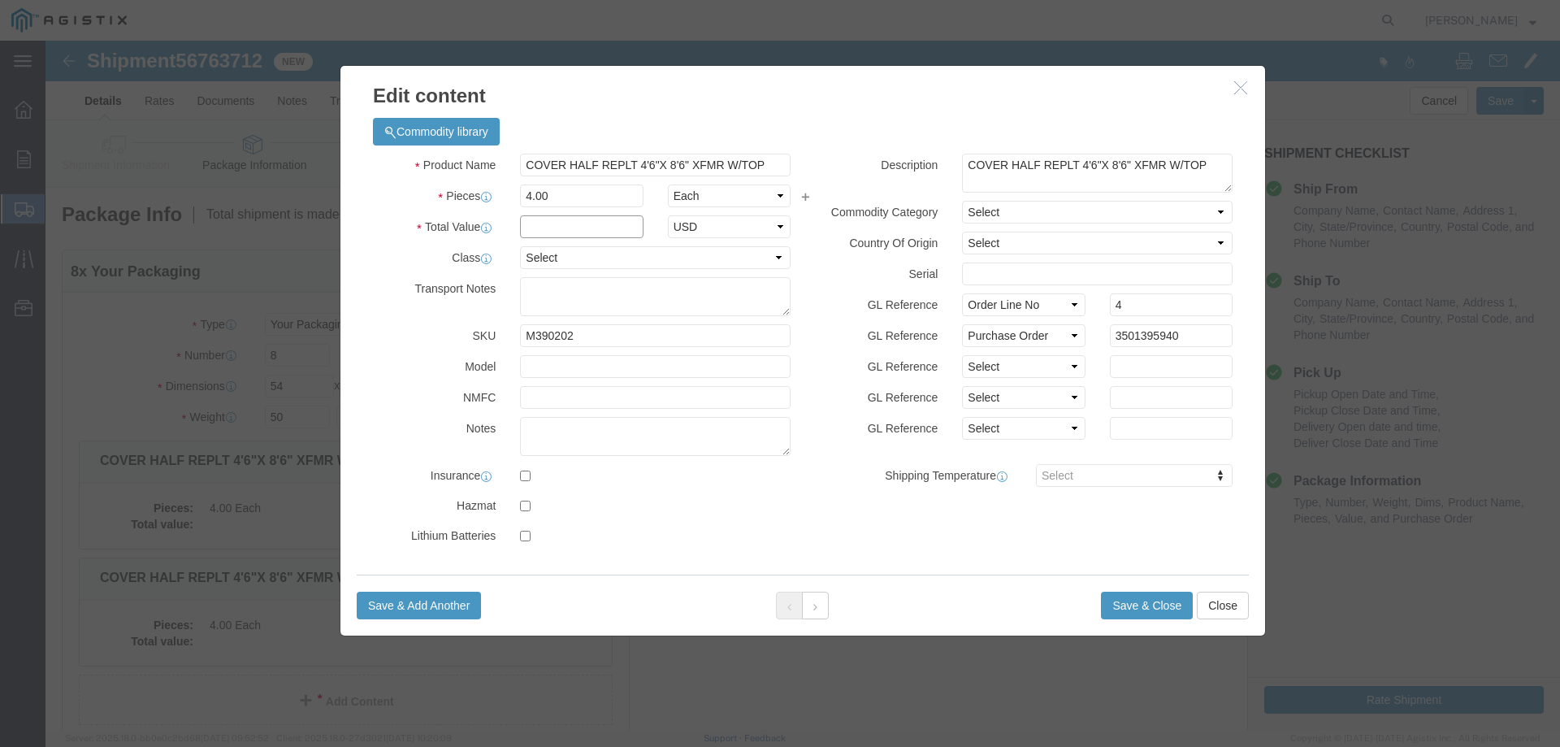
click input "text"
type input "1"
select select "USD"
select select "55"
click button "Save & Close"
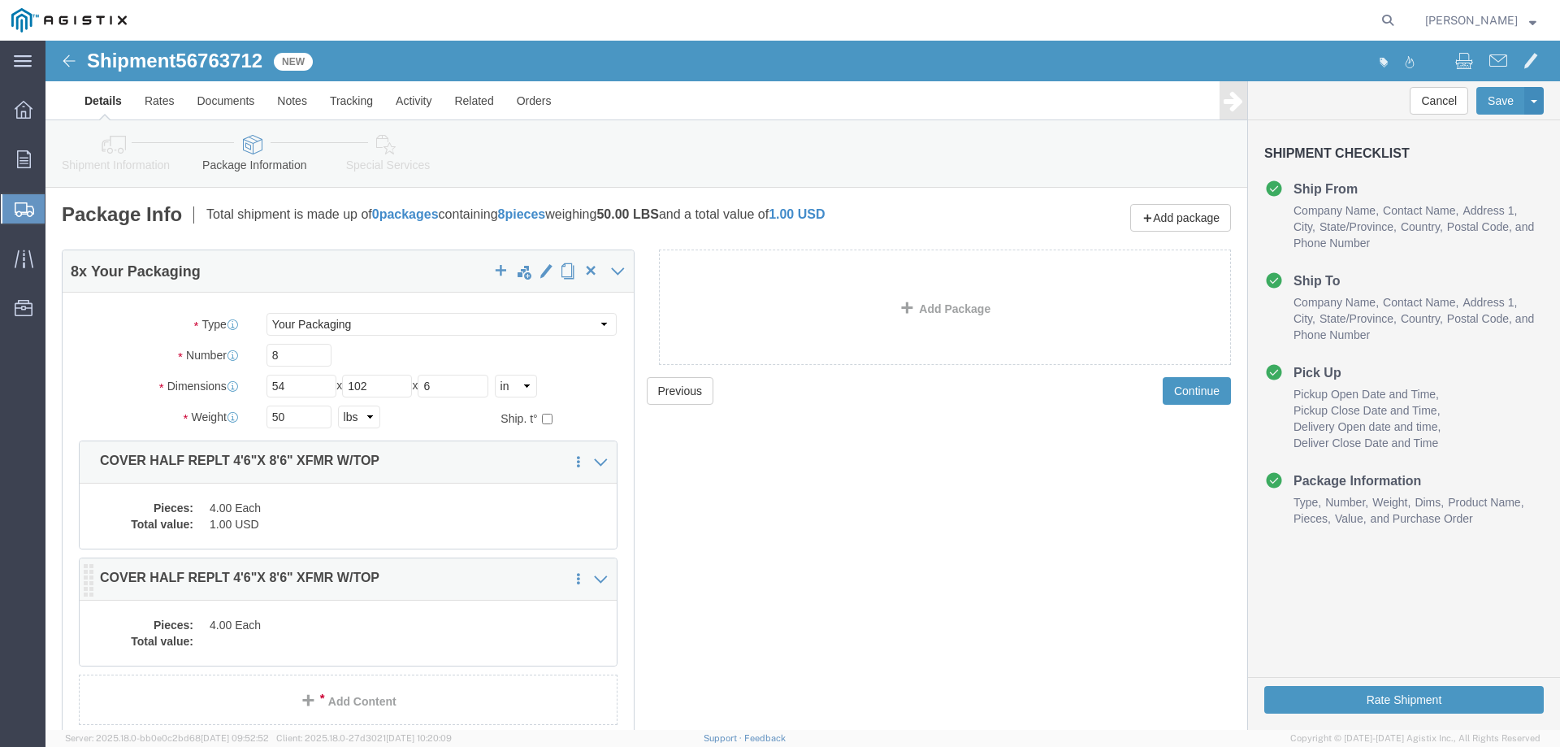
click div "Pieces: 4.00 Each Total value:"
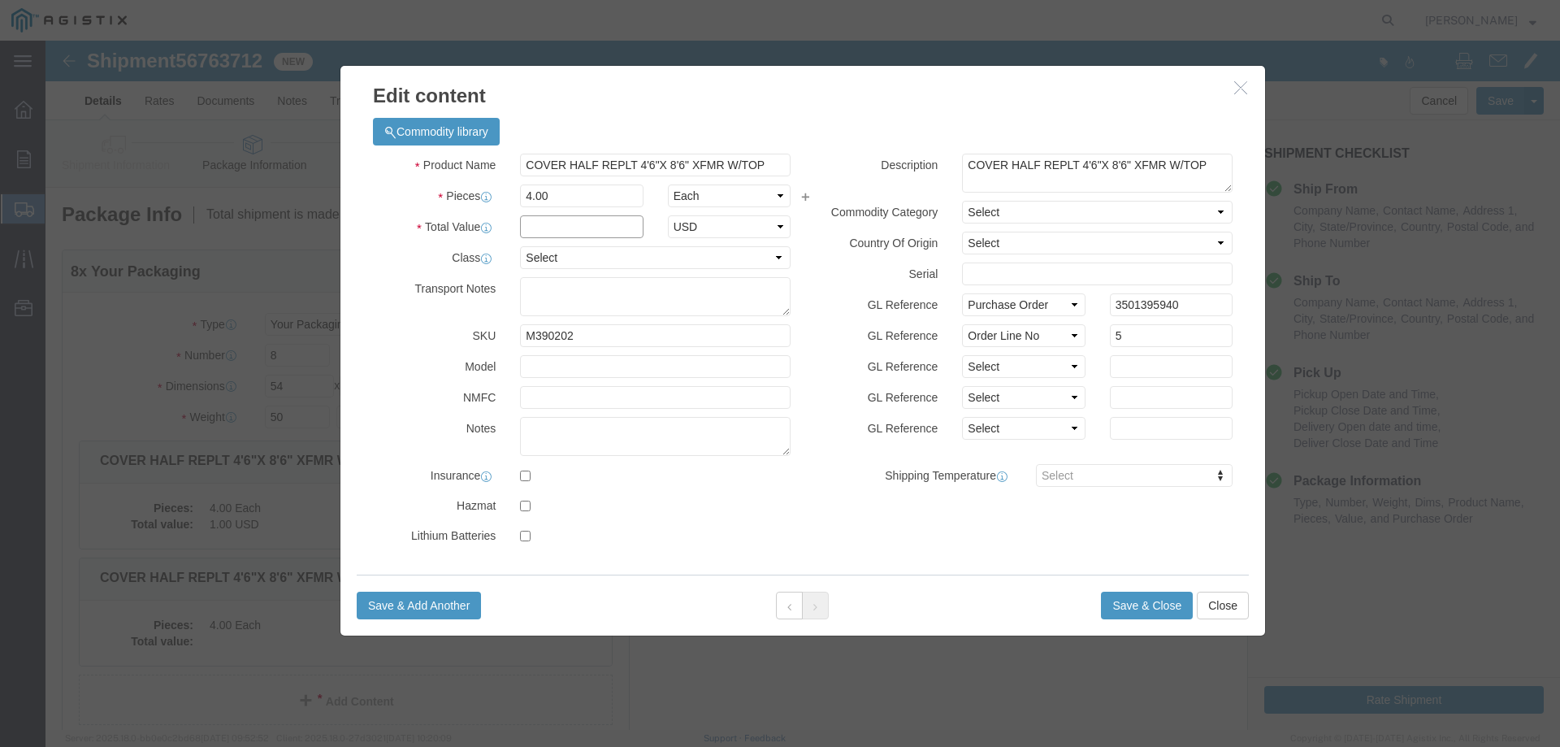
click input "text"
type input "1"
select select "USD"
select select "55"
click button "Save & Close"
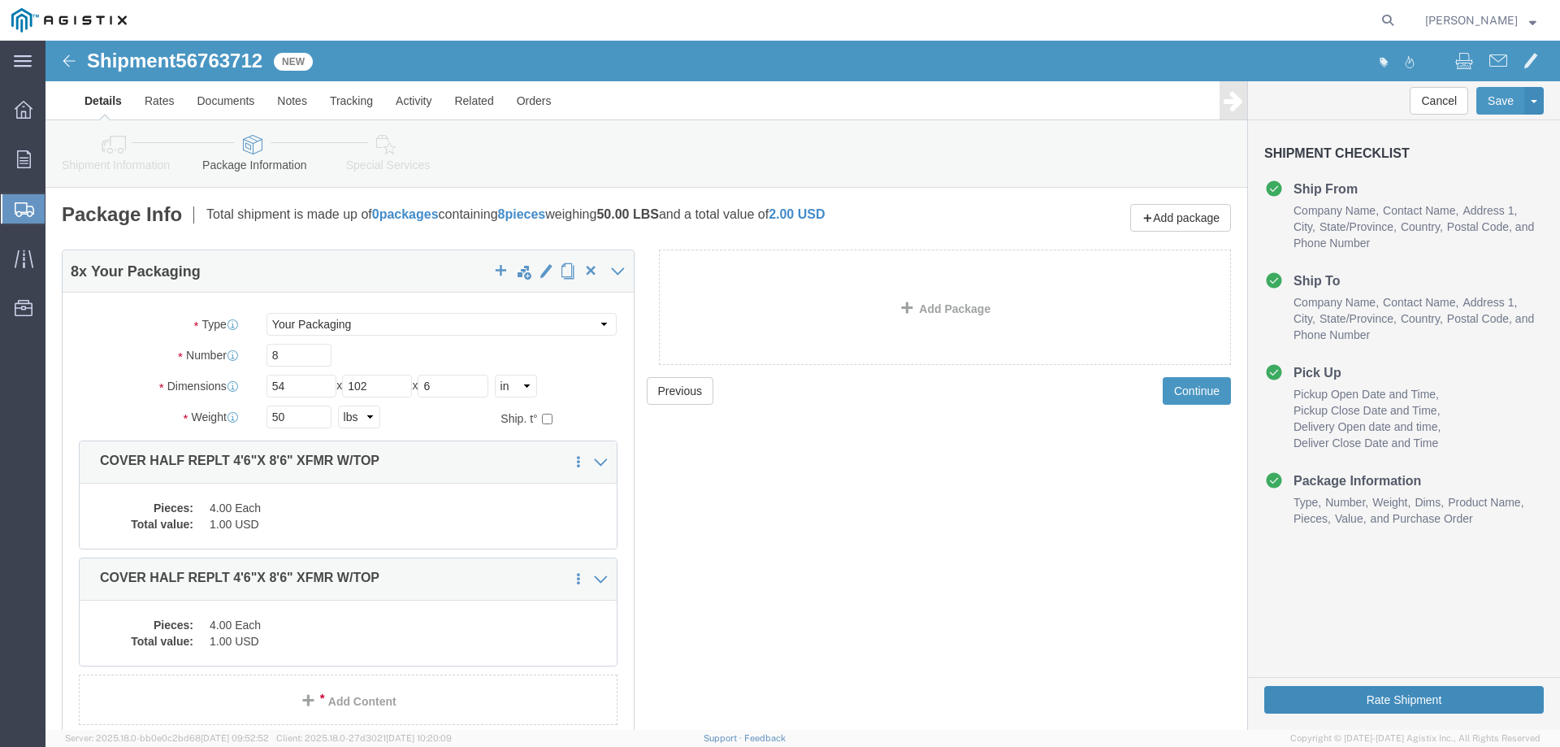
click button "Rate Shipment"
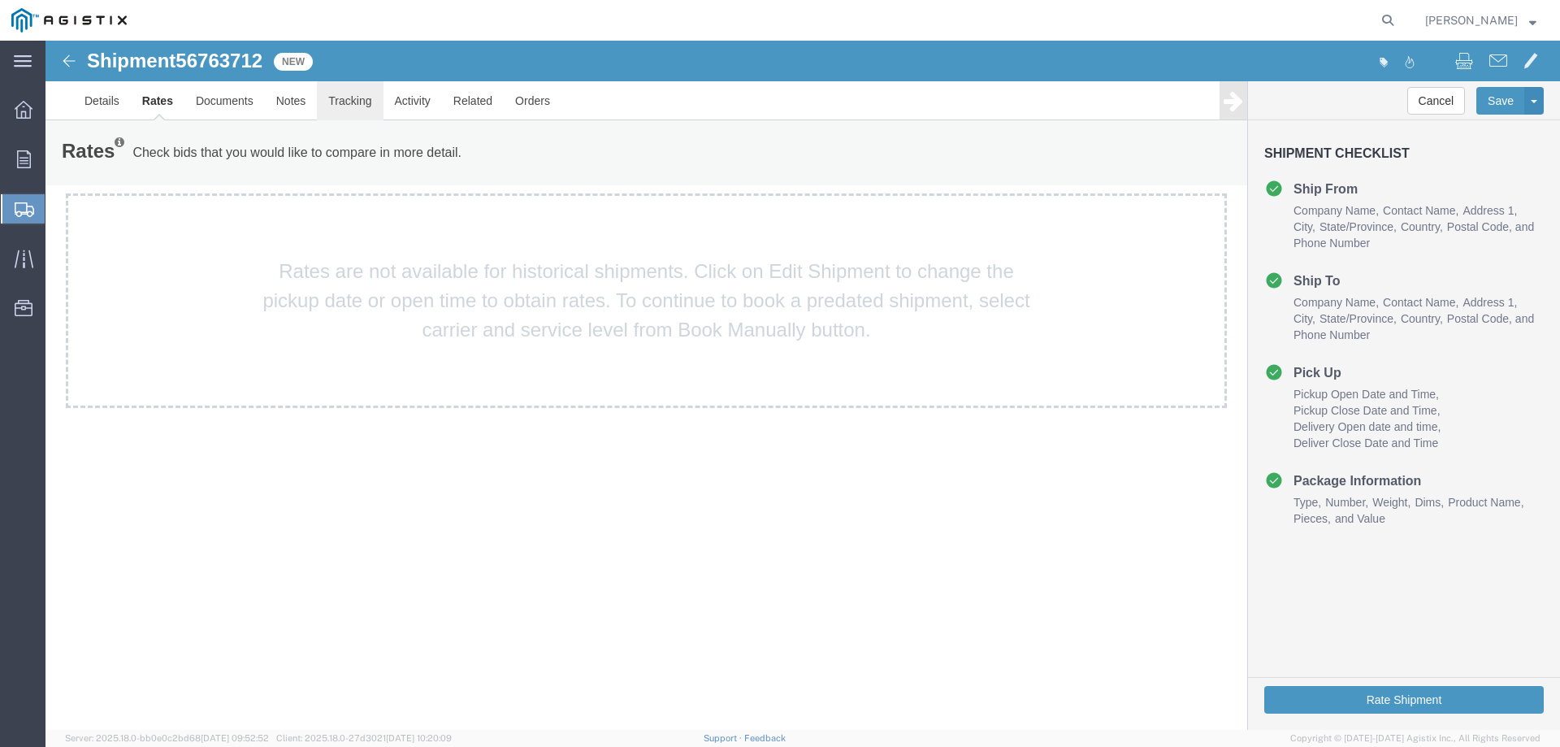
click at [351, 101] on link "Tracking" at bounding box center [350, 100] width 66 height 39
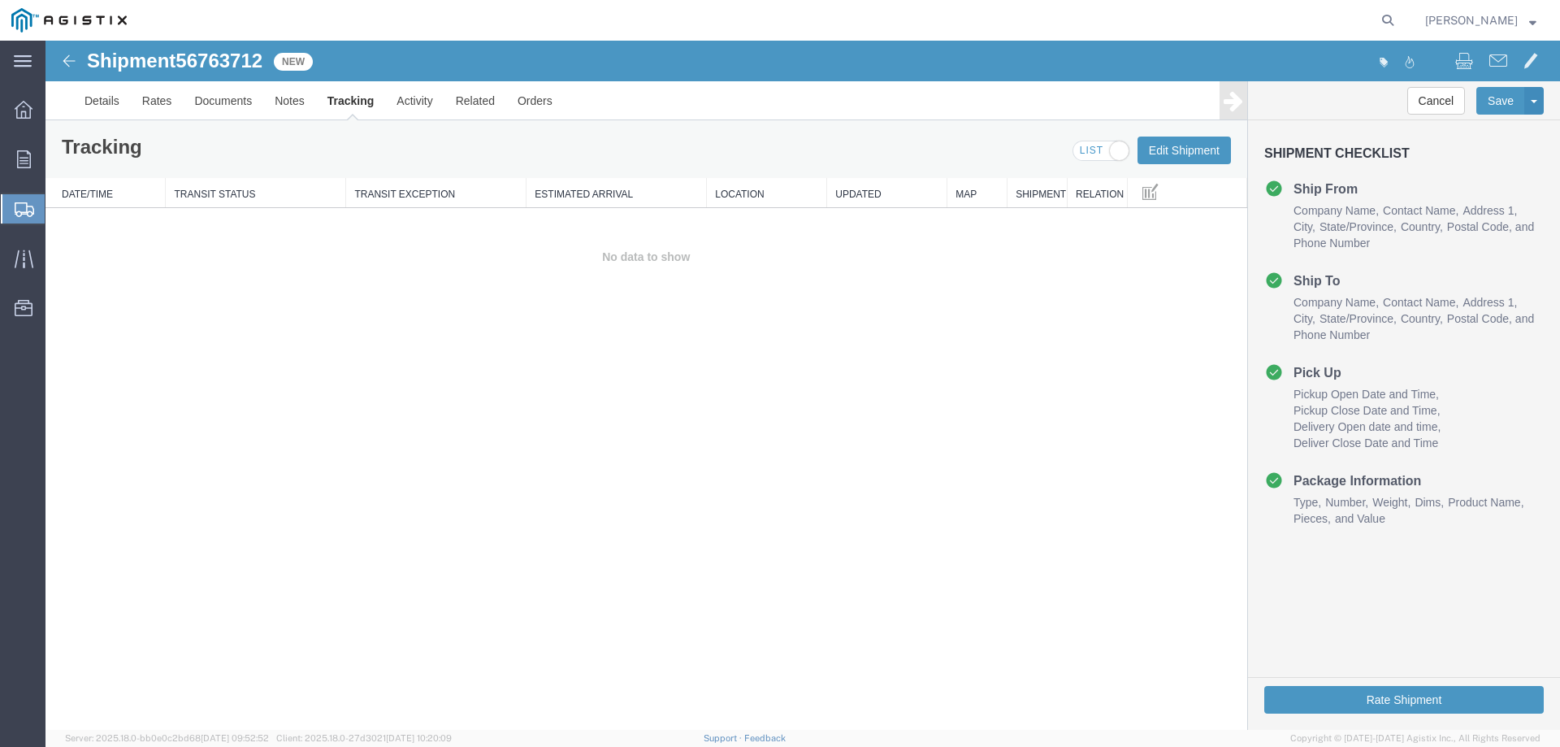
click at [349, 101] on link "Tracking" at bounding box center [351, 100] width 70 height 39
click at [1381, 699] on button "Rate Shipment" at bounding box center [1405, 700] width 280 height 28
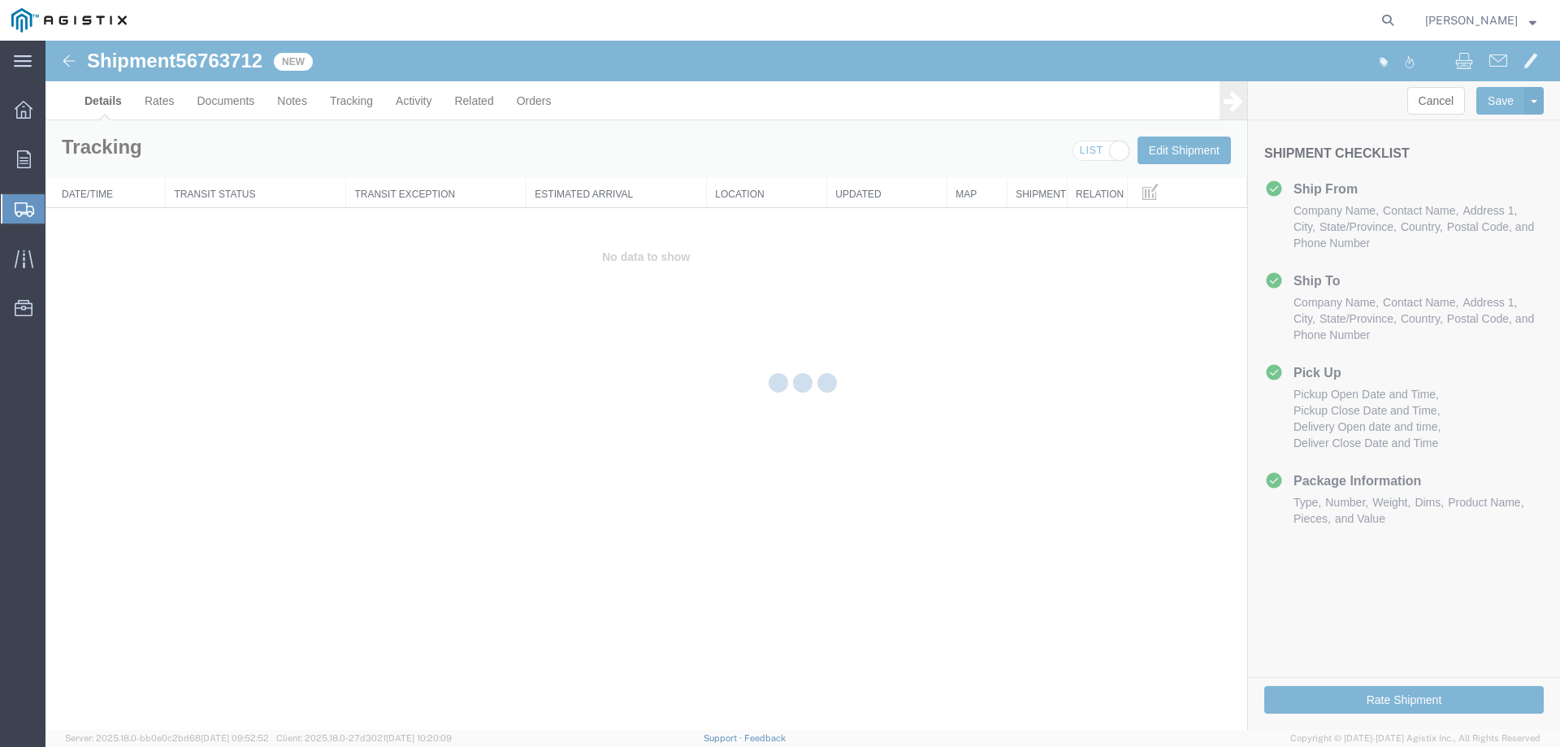
select select "22122"
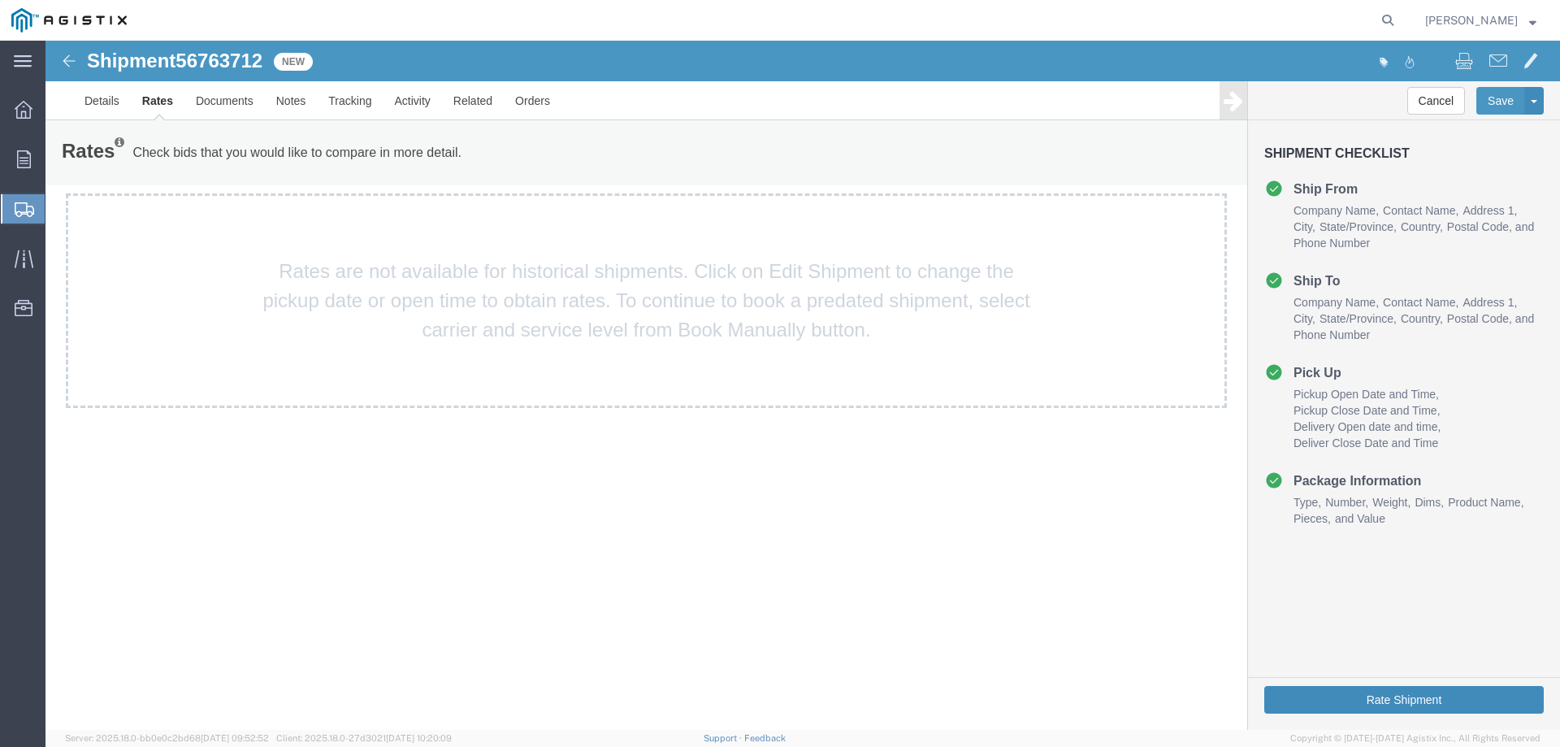
click at [1381, 692] on button "Rate Shipment" at bounding box center [1405, 700] width 280 height 28
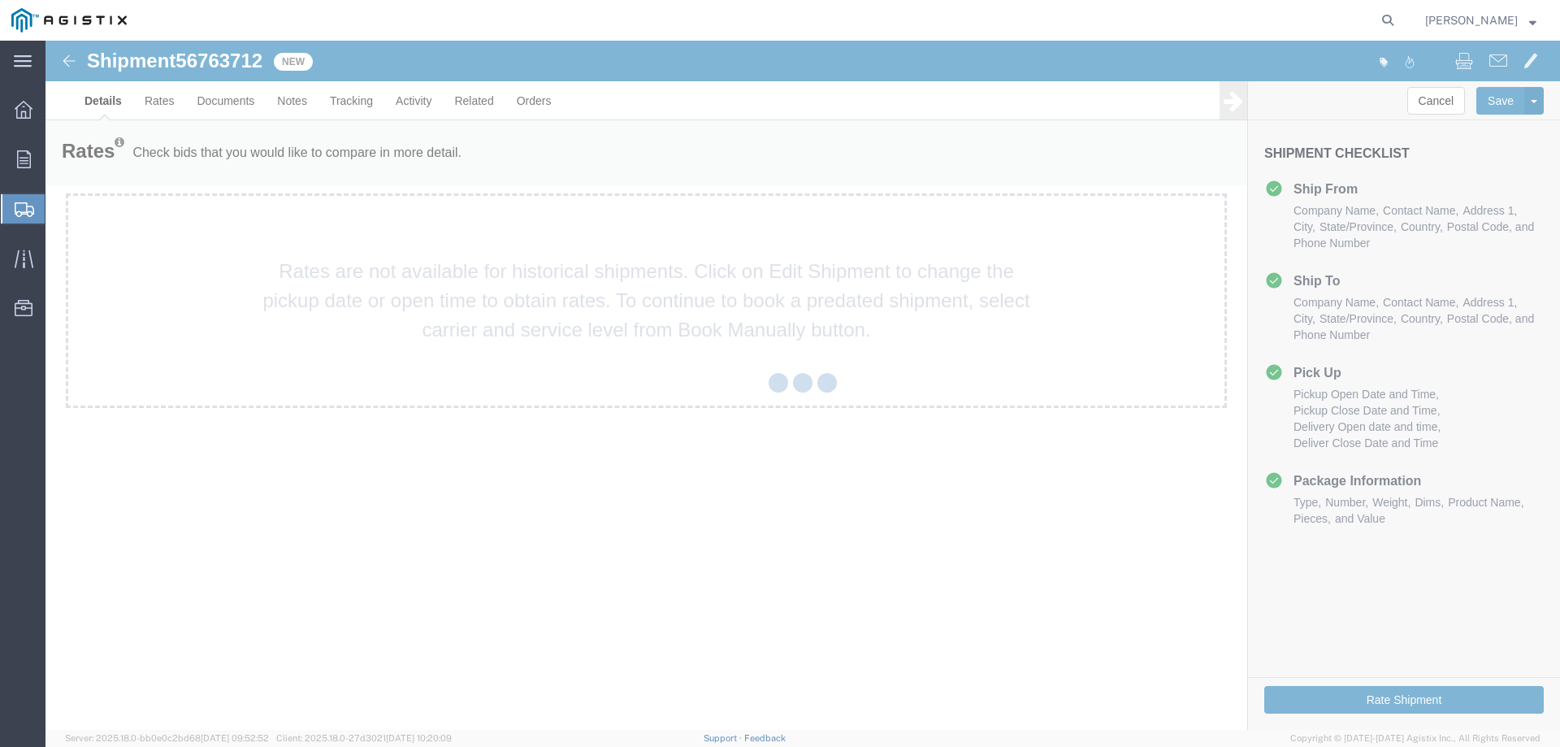
select select "22122"
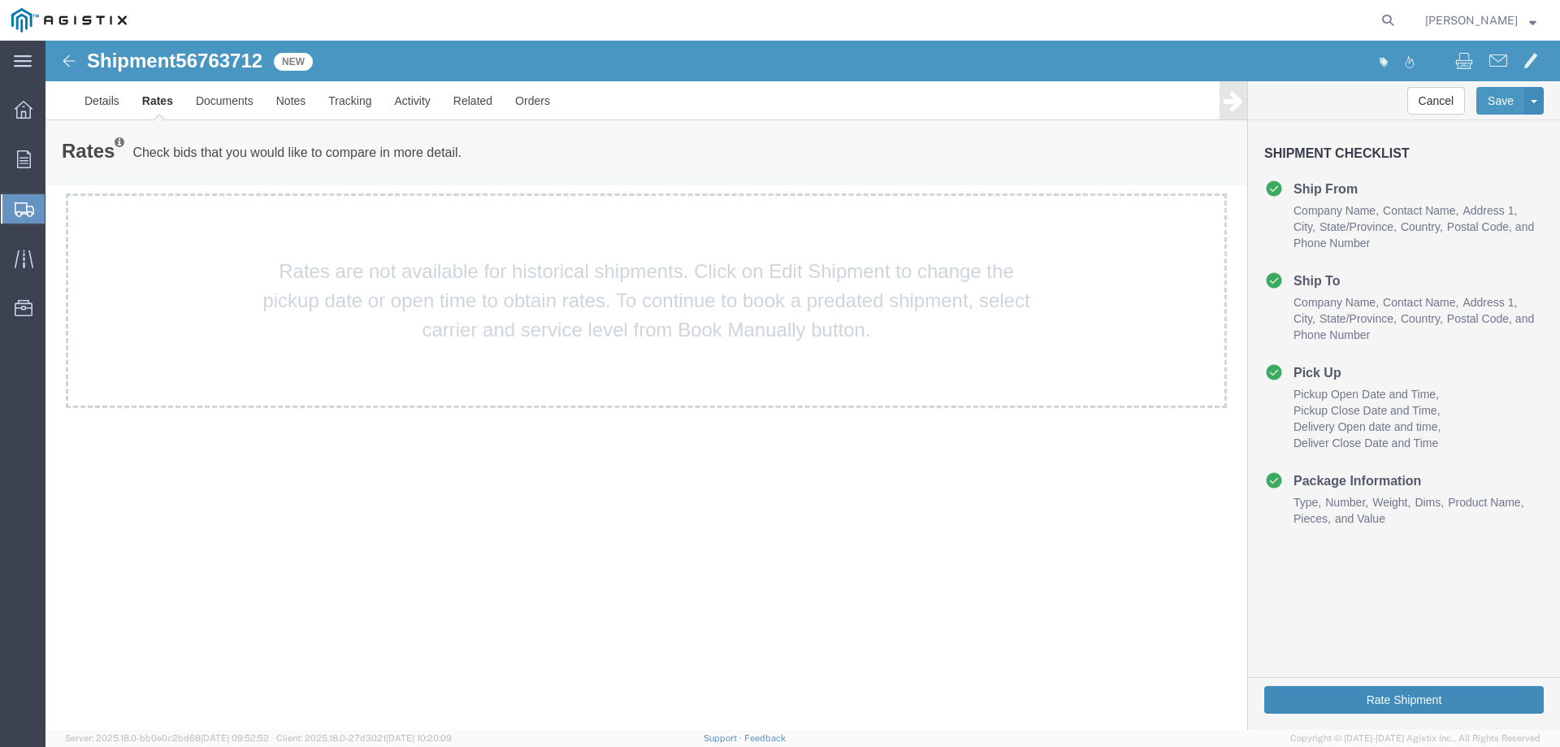
click at [1354, 697] on button "Rate Shipment" at bounding box center [1405, 700] width 280 height 28
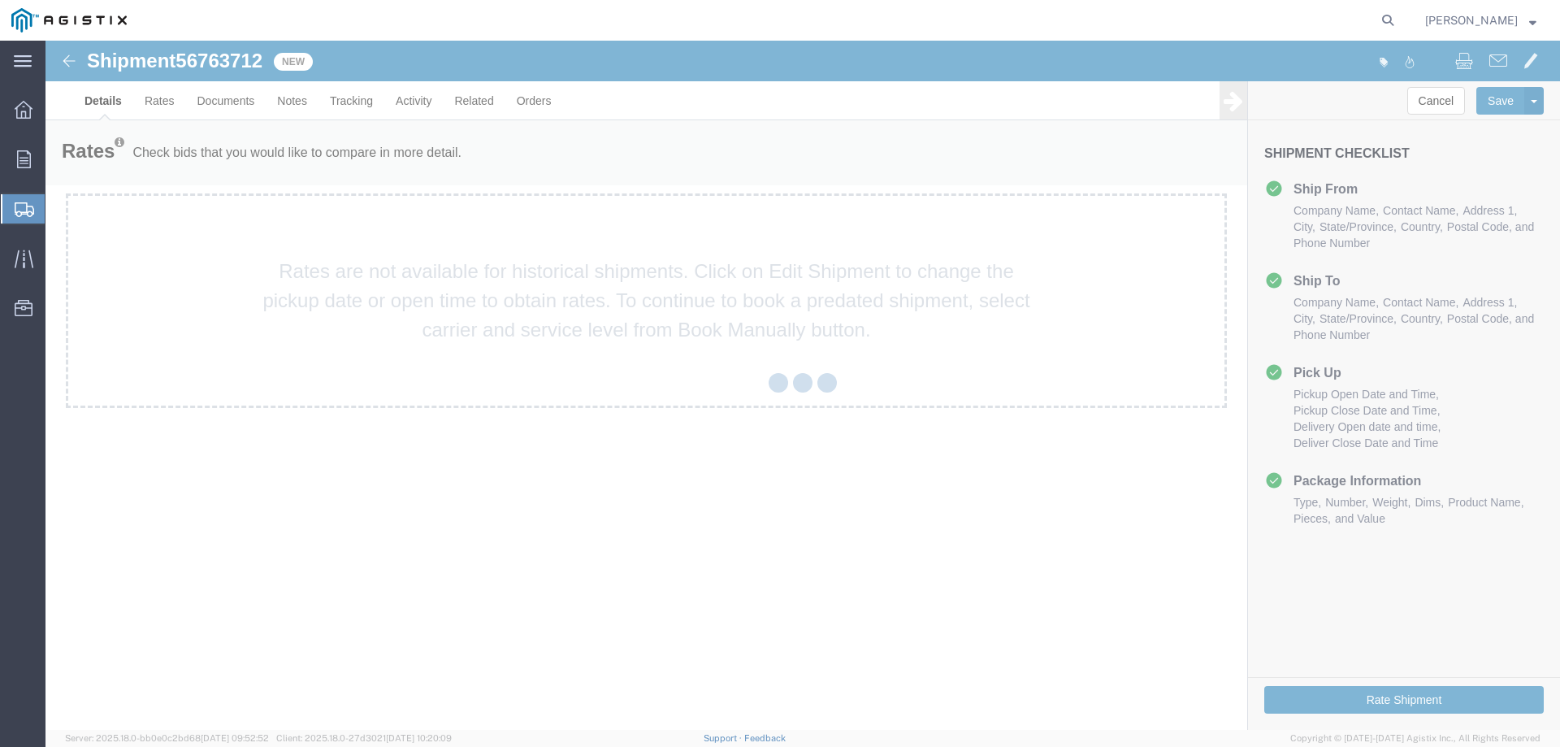
select select "22122"
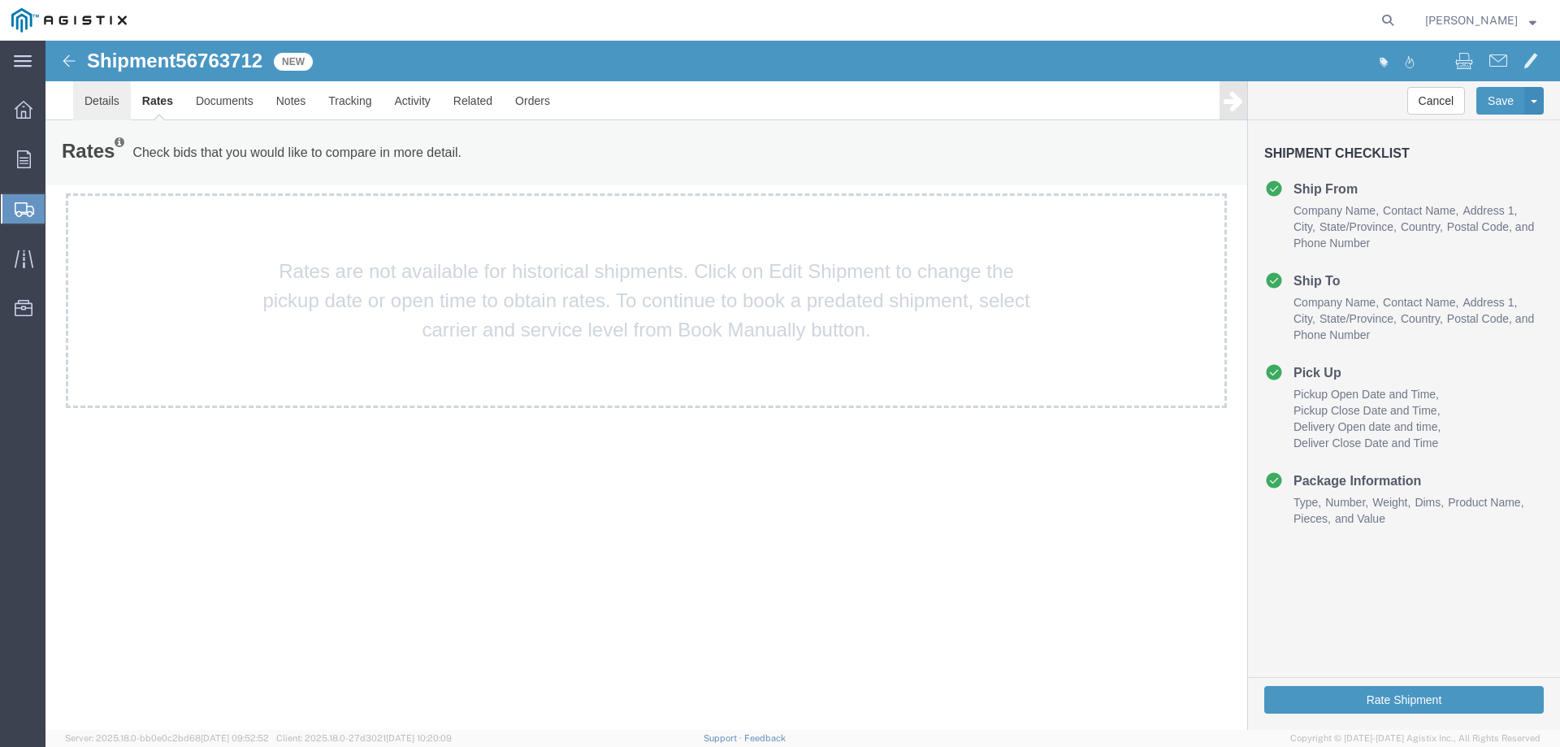
click at [108, 99] on link "Details" at bounding box center [102, 100] width 58 height 39
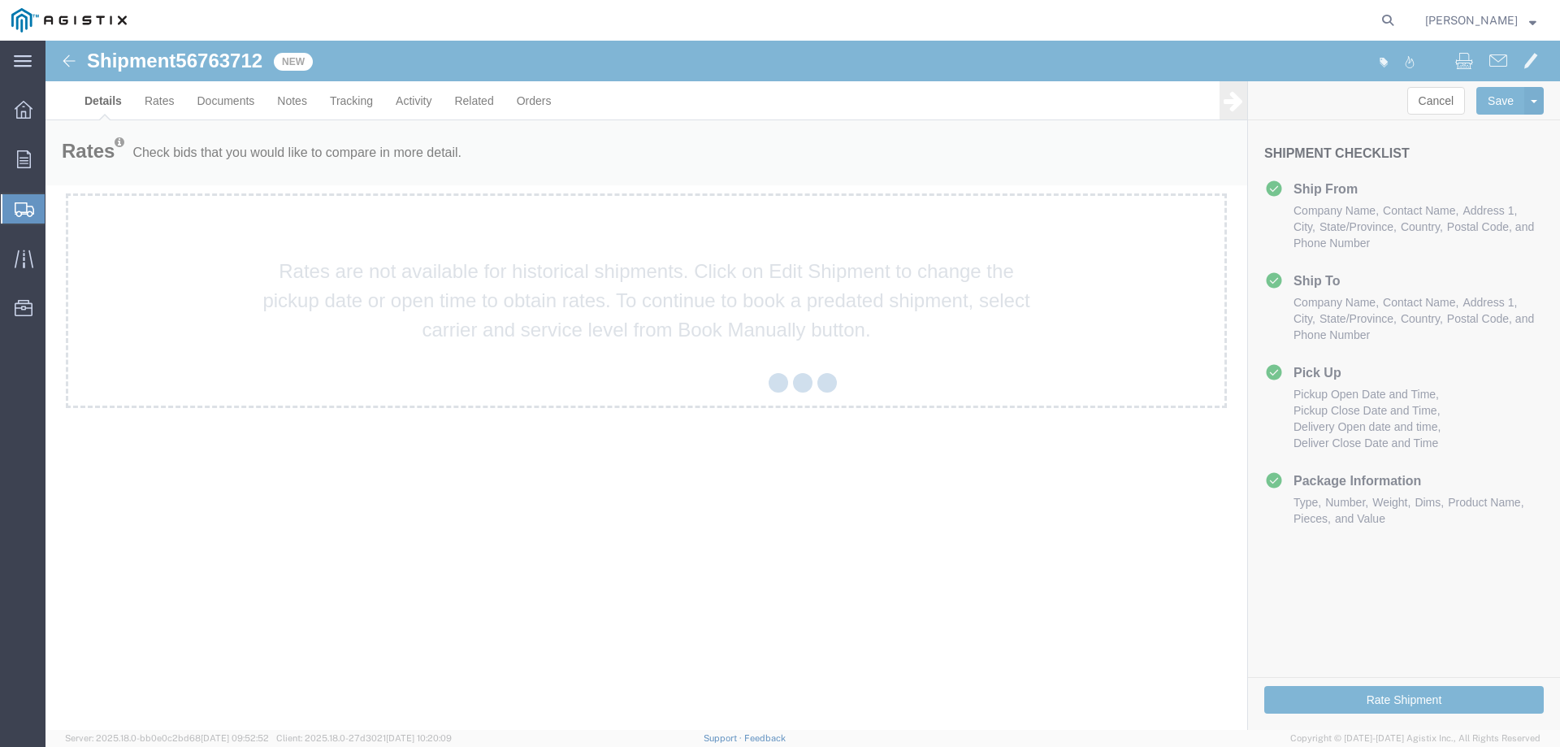
select select "22122"
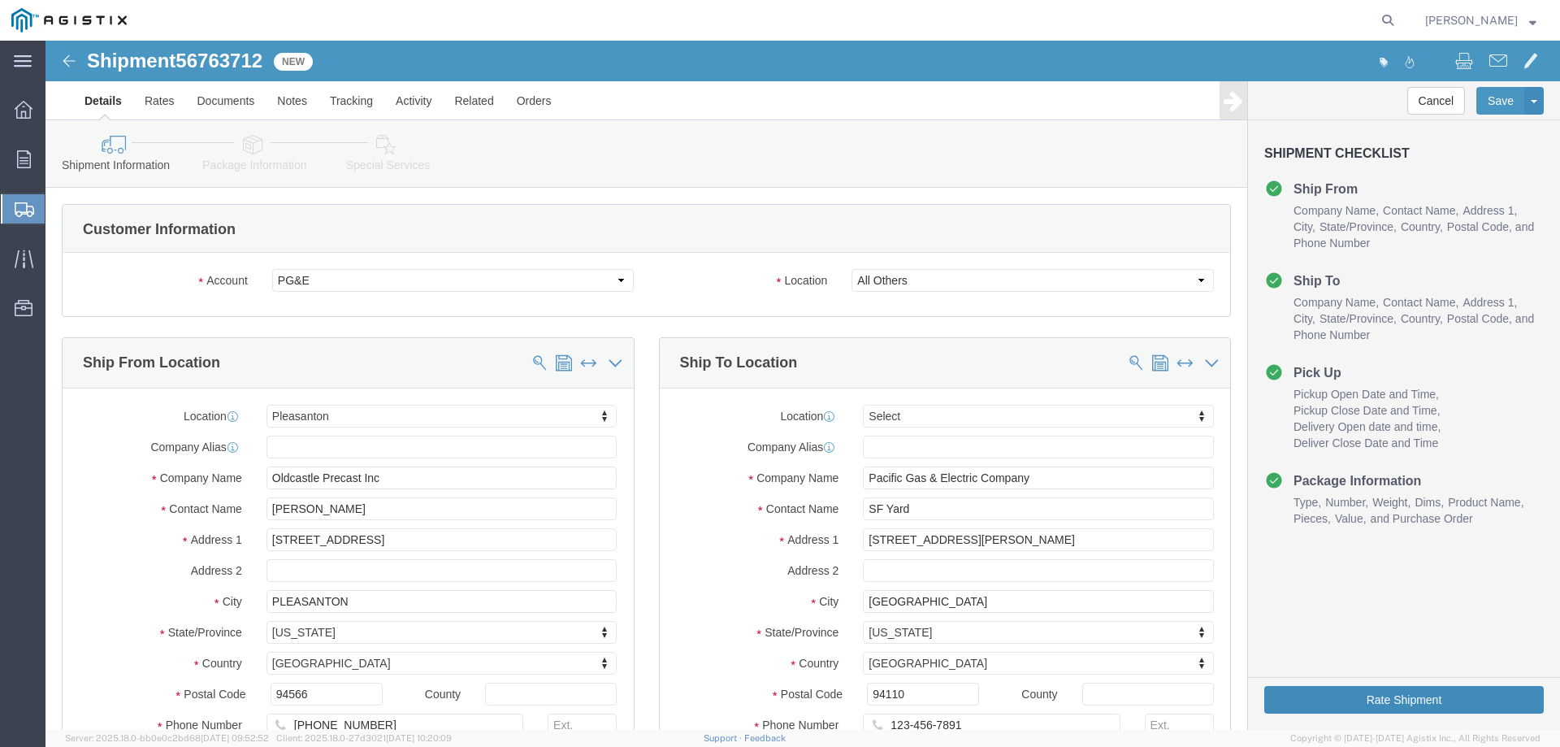
click button "Rate Shipment"
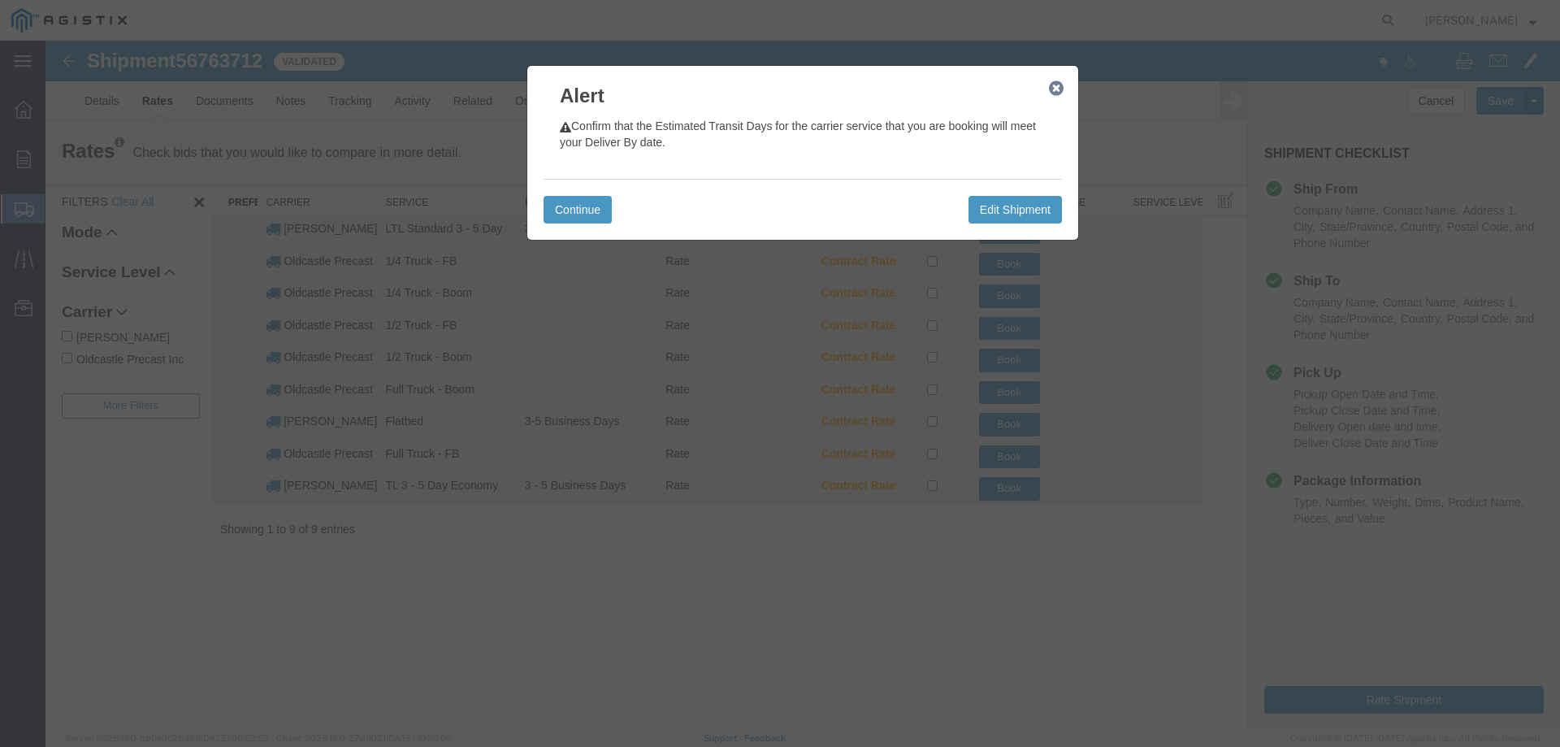
click at [1055, 86] on icon "button" at bounding box center [1056, 88] width 15 height 13
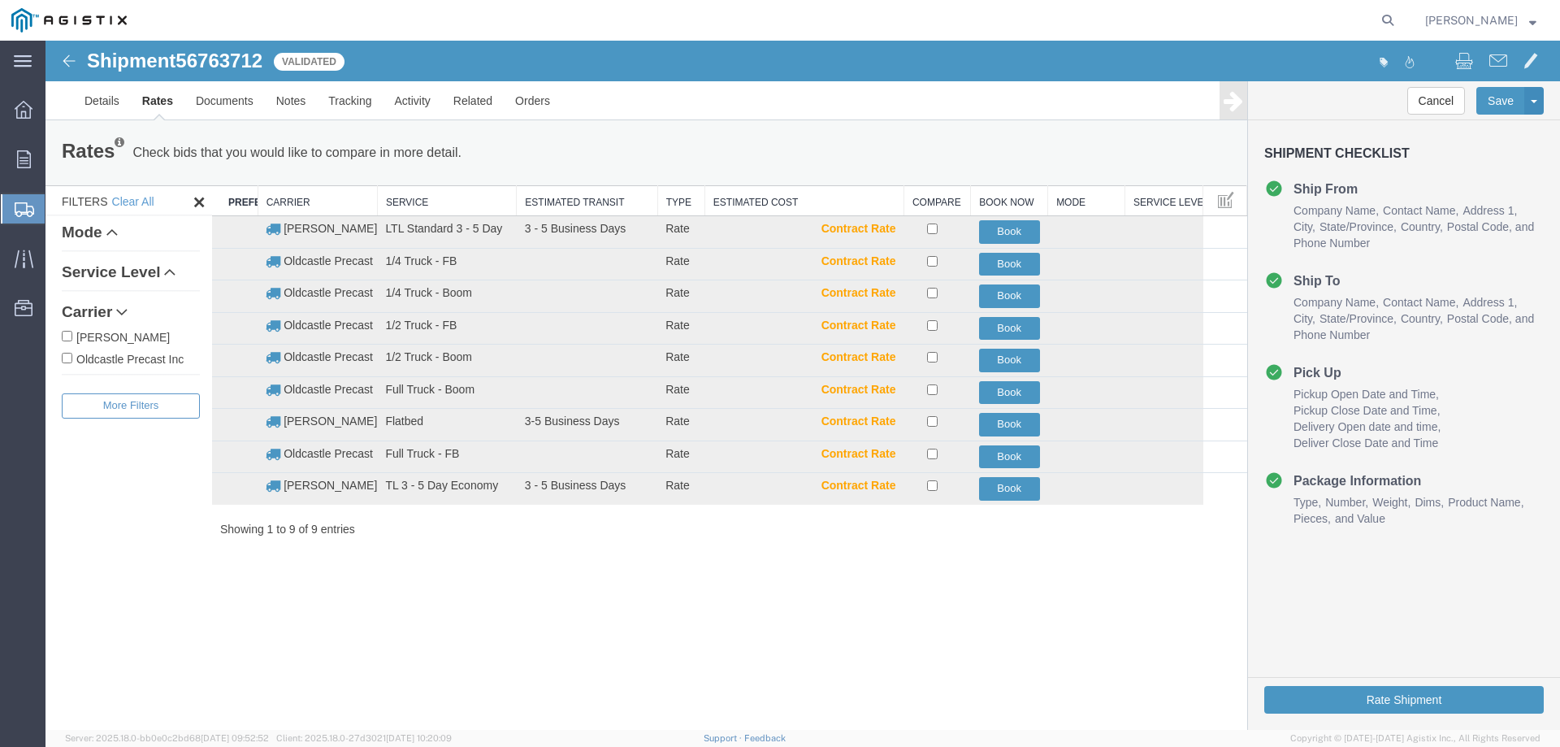
click at [143, 358] on label "Oldcastle Precast Inc" at bounding box center [131, 358] width 138 height 18
click at [72, 358] on input "Oldcastle Precast Inc" at bounding box center [67, 358] width 11 height 11
checkbox input "true"
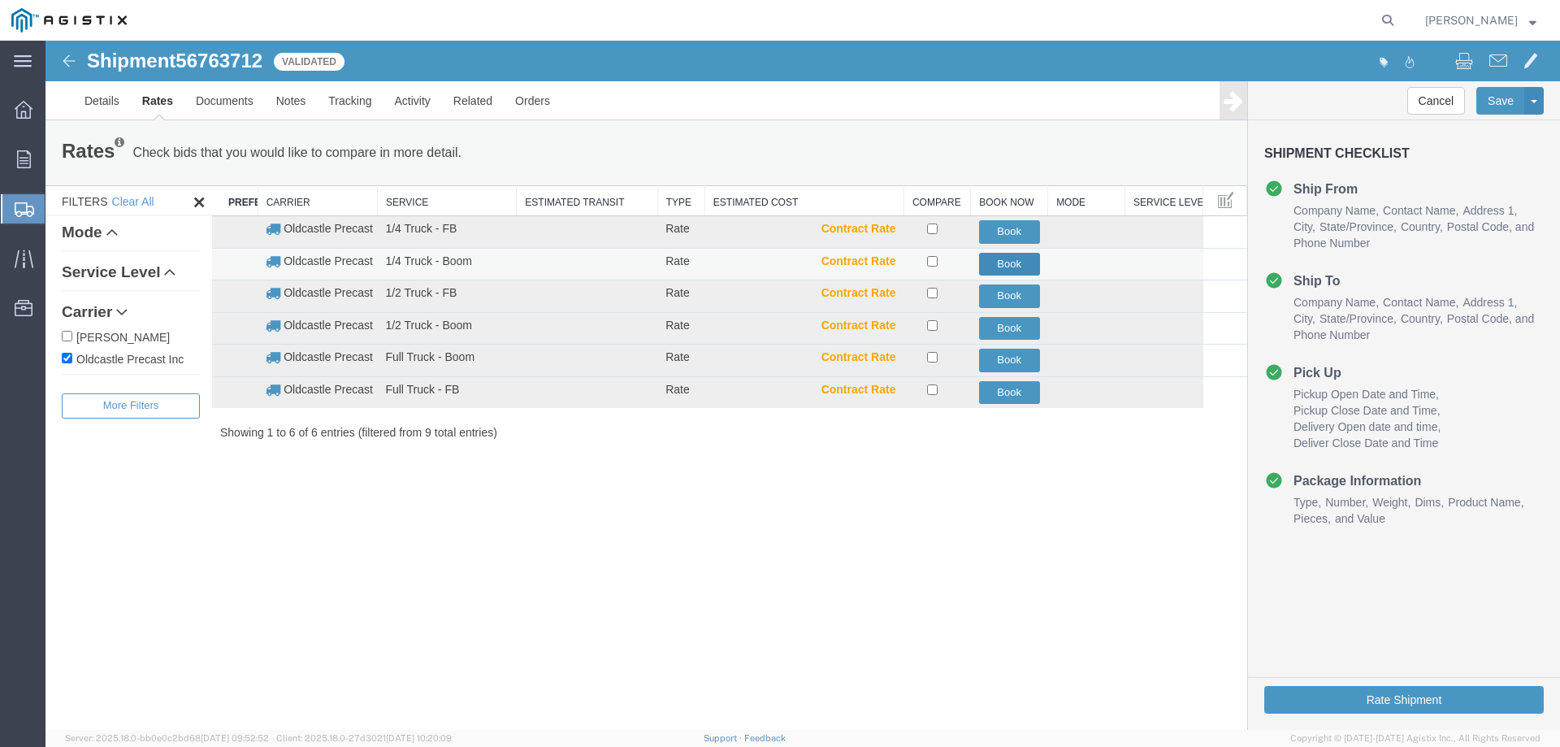
click at [1012, 263] on button "Book" at bounding box center [1009, 265] width 61 height 24
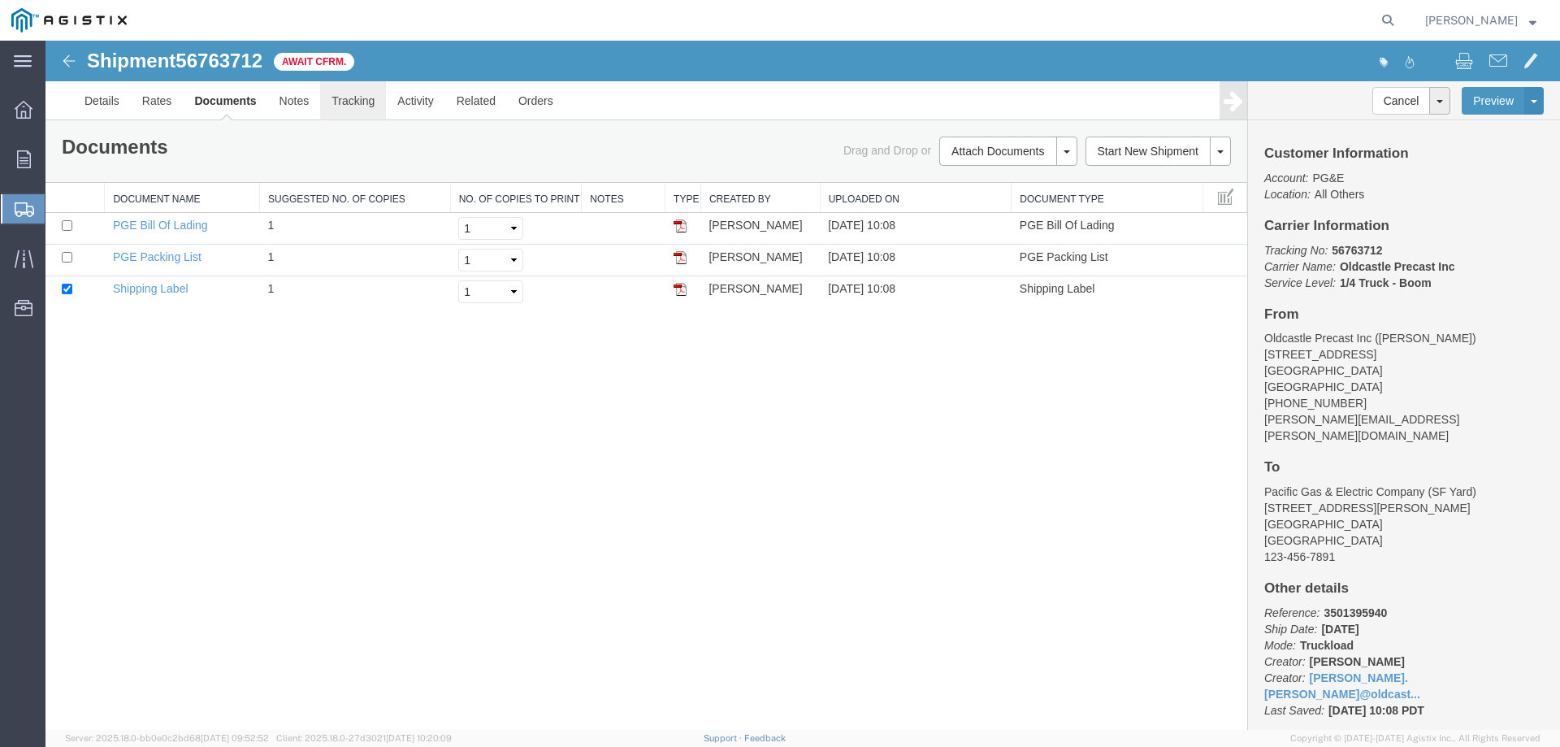
click at [362, 102] on link "Tracking" at bounding box center [353, 100] width 66 height 39
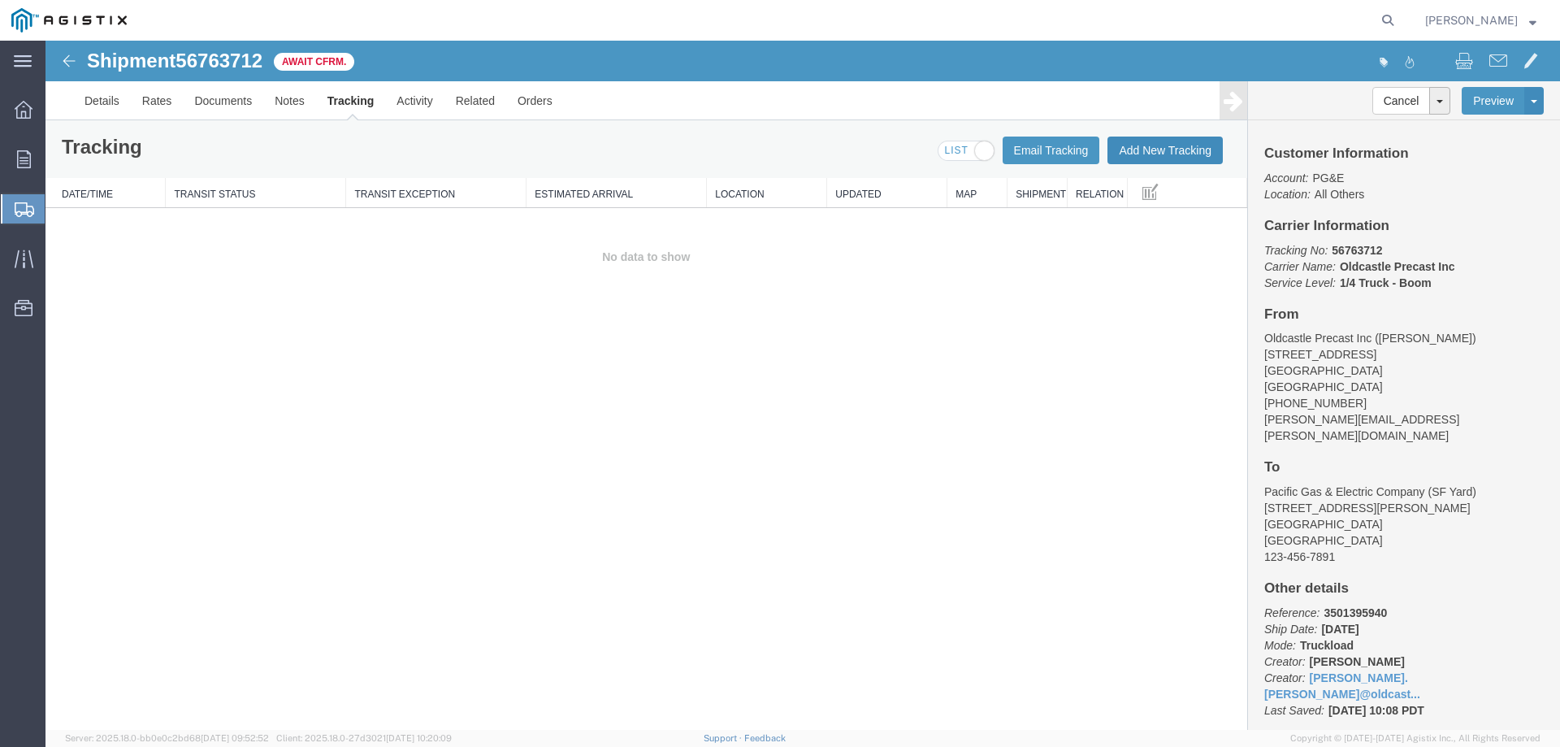
click at [1141, 155] on button "Add New Tracking" at bounding box center [1165, 151] width 115 height 28
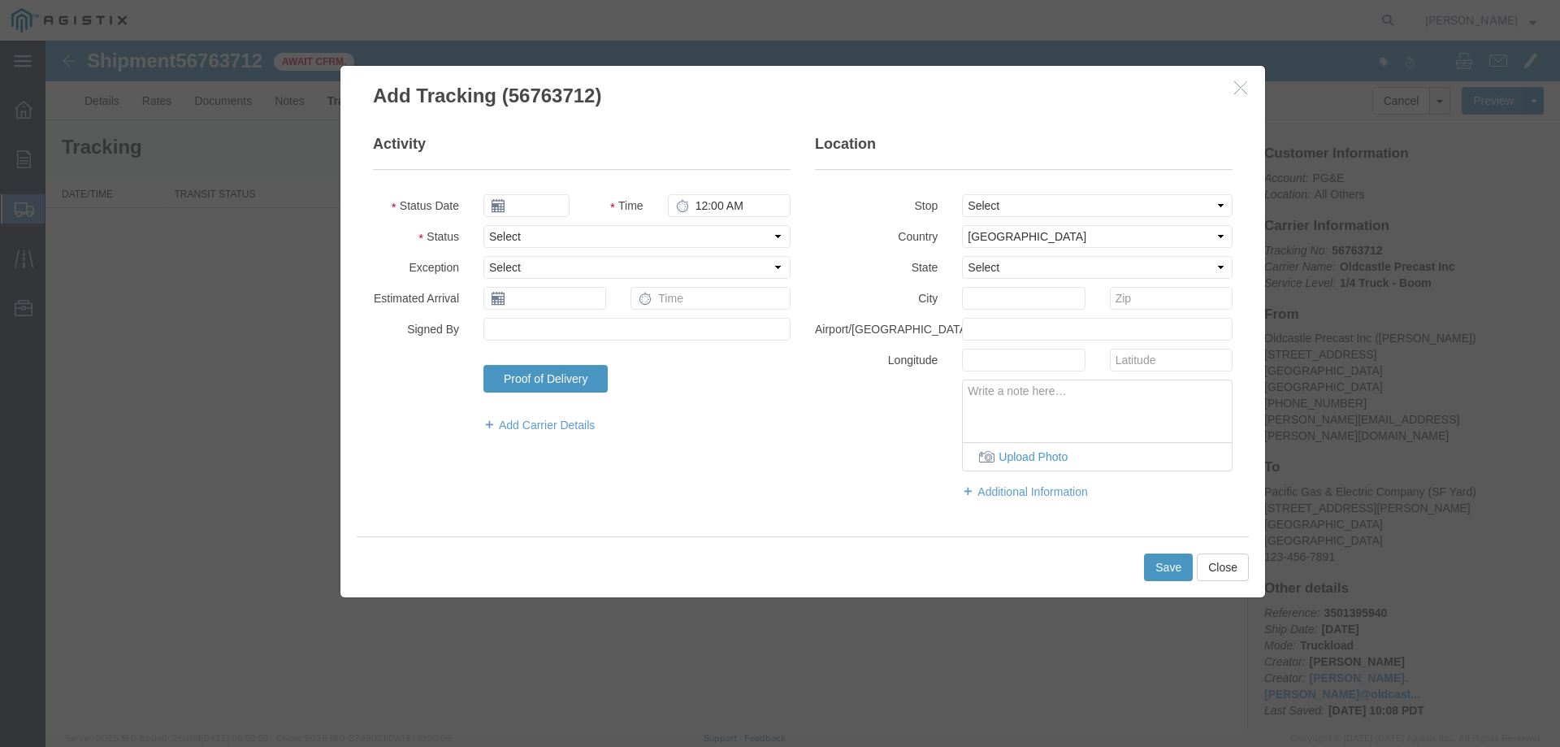
type input "[DATE]"
type input "11:00 AM"
click at [509, 231] on select "Select Arrival Notice Available Arrival Notice Imported Arrive at Delivery Loca…" at bounding box center [637, 236] width 307 height 23
select select "DELIVRED"
click at [484, 225] on select "Select Arrival Notice Available Arrival Notice Imported Arrive at Delivery Loca…" at bounding box center [637, 236] width 307 height 23
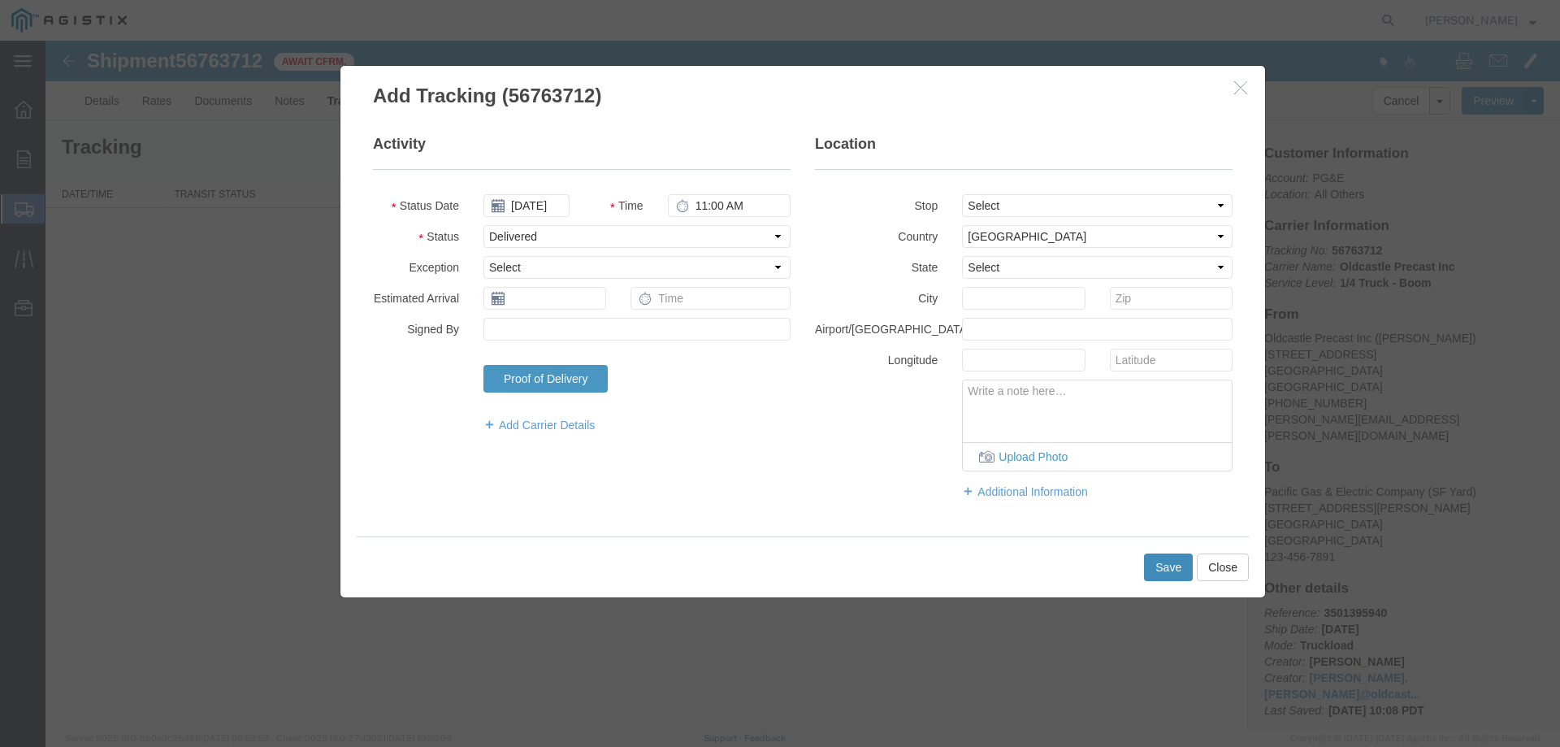
click at [1160, 564] on button "Save" at bounding box center [1168, 567] width 49 height 28
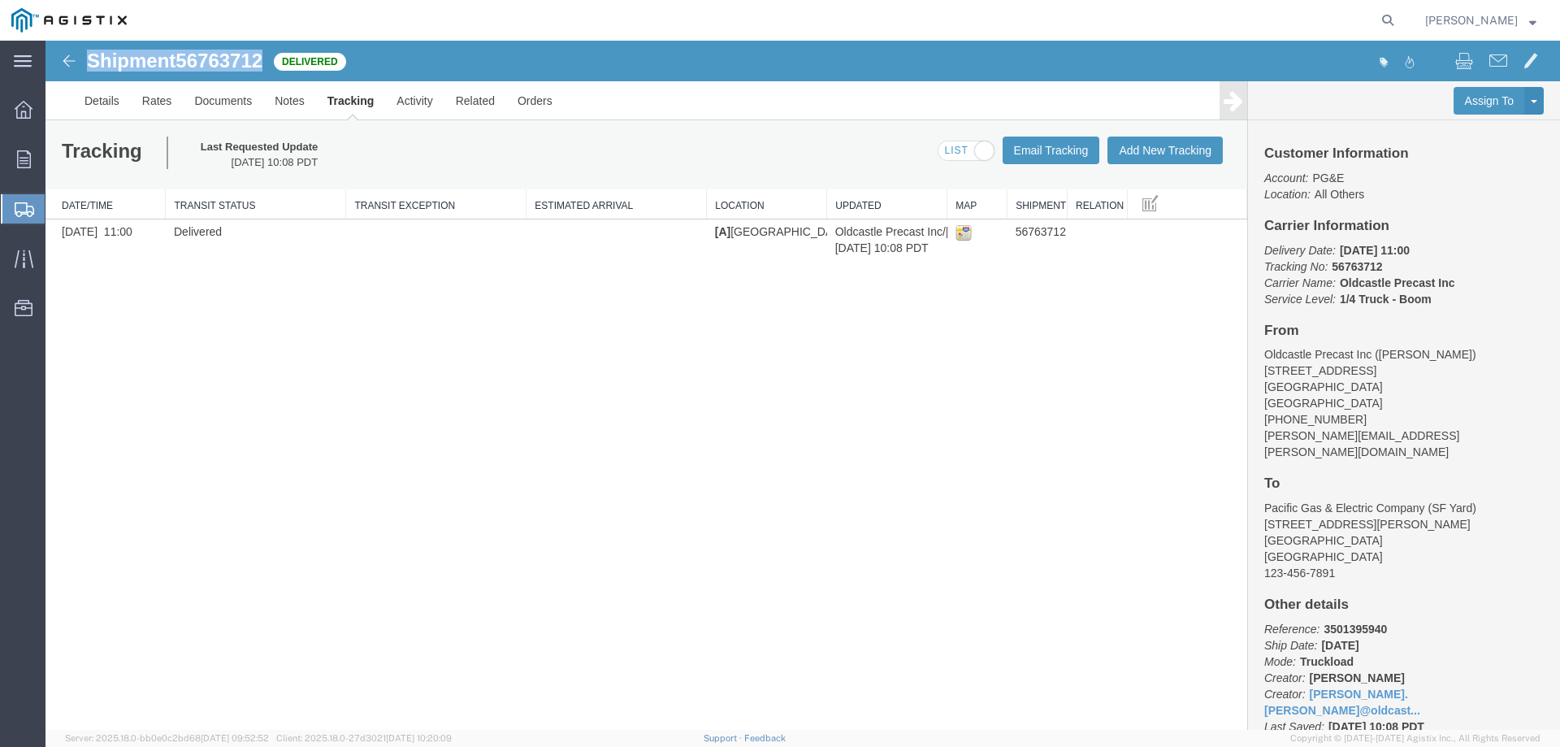
drag, startPoint x: 89, startPoint y: 60, endPoint x: 264, endPoint y: 67, distance: 174.9
click at [263, 67] on h1 "Shipment 56763712" at bounding box center [175, 60] width 176 height 21
copy h1 "Shipment 56763712"
